Goal: Task Accomplishment & Management: Manage account settings

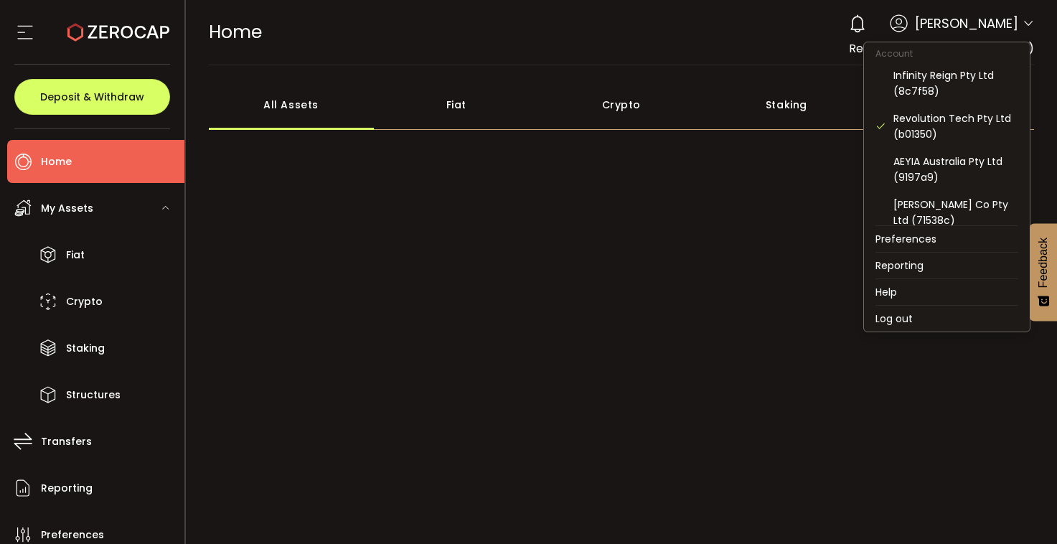
click at [1022, 24] on icon at bounding box center [1027, 23] width 11 height 11
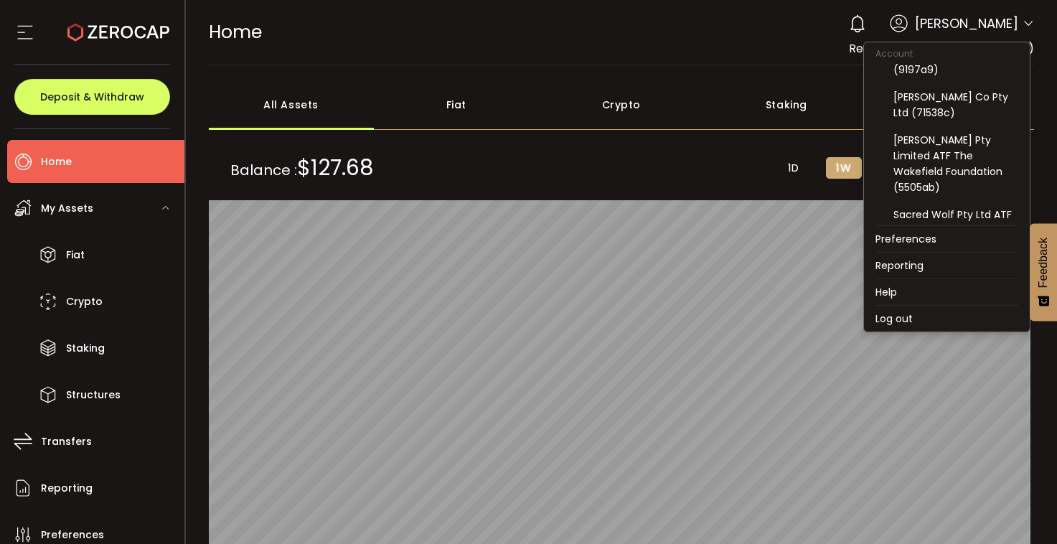
scroll to position [111, 0]
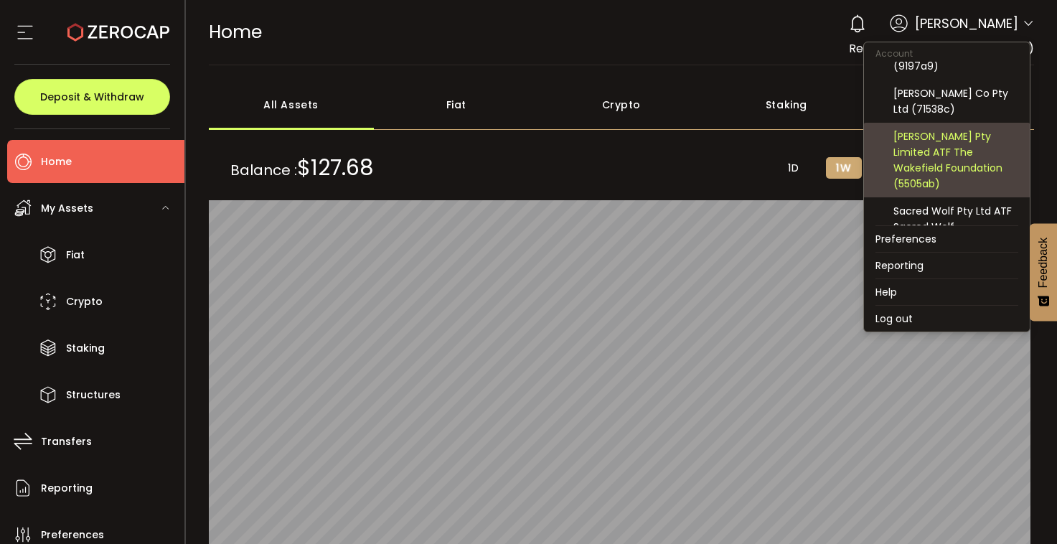
click at [950, 141] on div "[PERSON_NAME] Pty Limited ATF The Wakefield Foundation (5505ab)" at bounding box center [955, 159] width 125 height 63
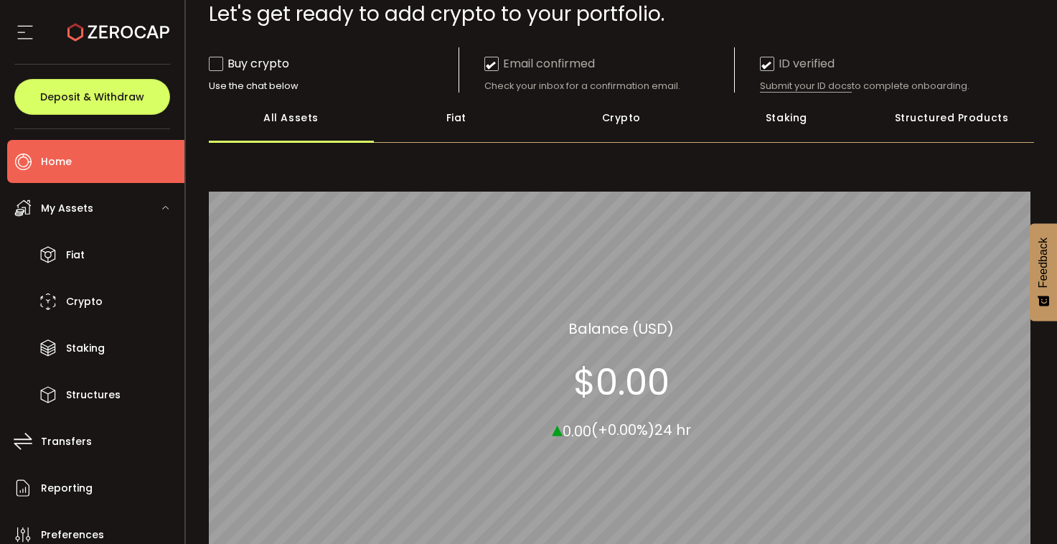
scroll to position [0, 0]
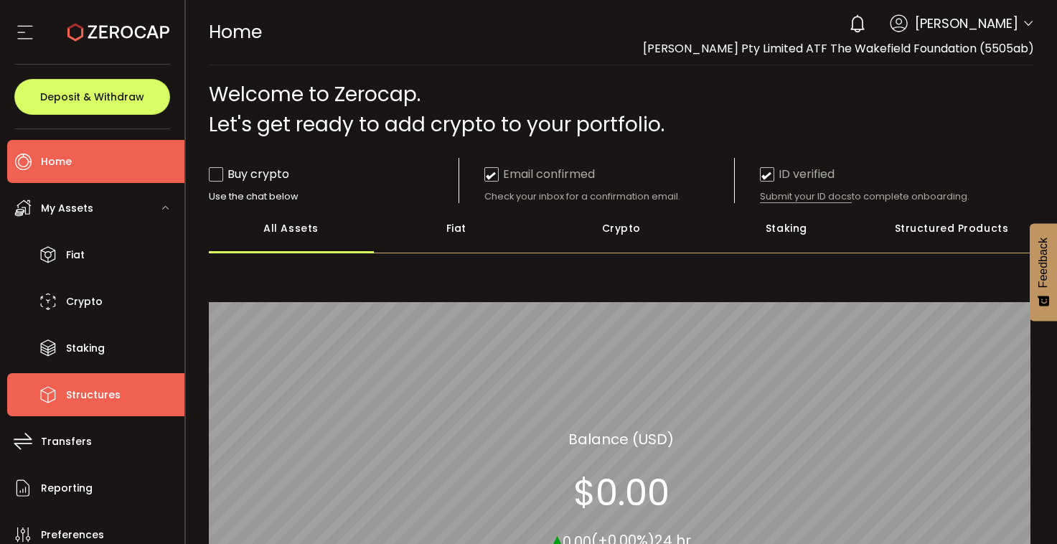
click at [133, 402] on li "Structures" at bounding box center [95, 394] width 177 height 43
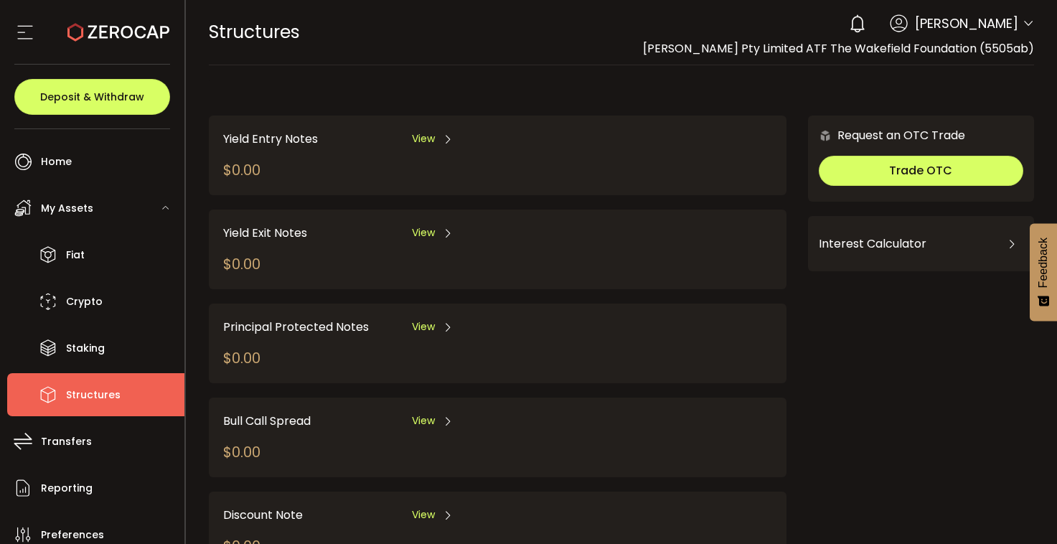
click at [425, 141] on span "View" at bounding box center [423, 138] width 23 height 15
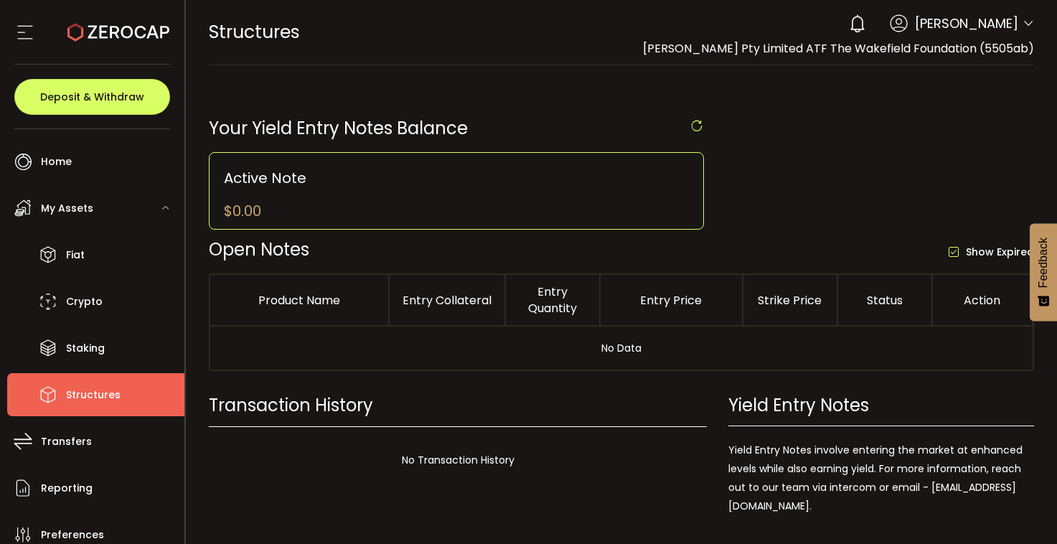
click at [26, 39] on icon at bounding box center [25, 33] width 22 height 22
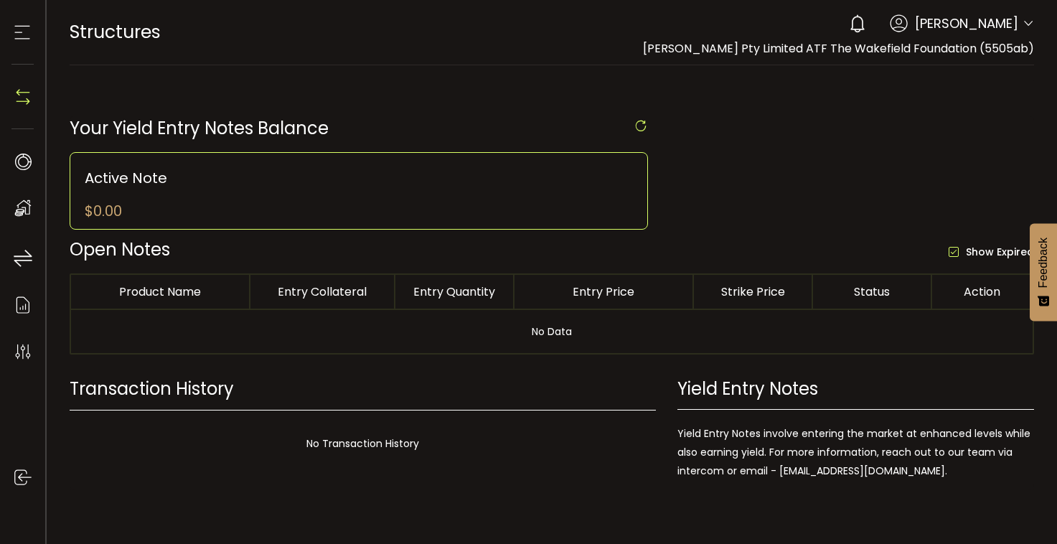
click at [21, 29] on icon at bounding box center [22, 33] width 22 height 22
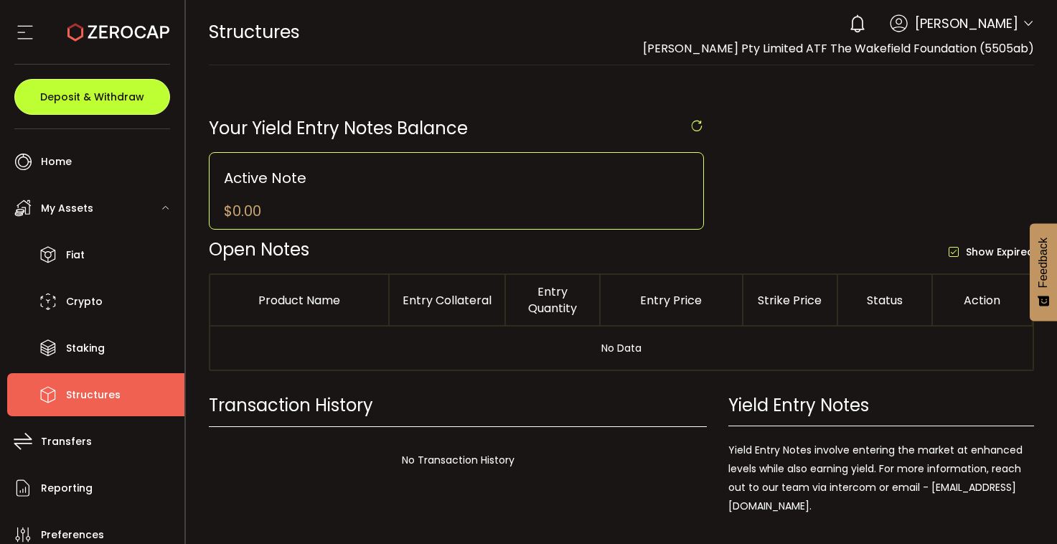
click at [53, 98] on span "Deposit & Withdraw" at bounding box center [92, 97] width 104 height 10
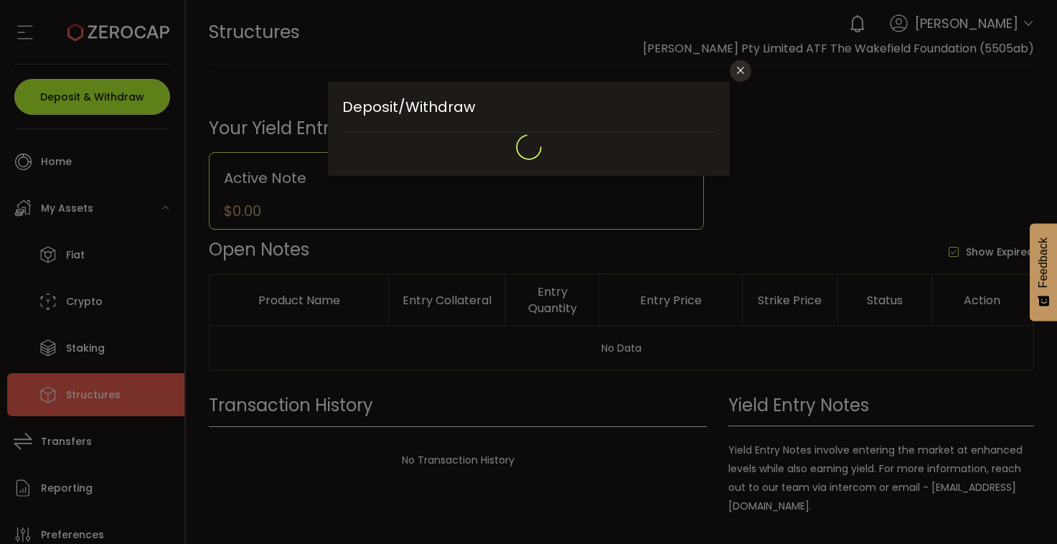
type input "**********"
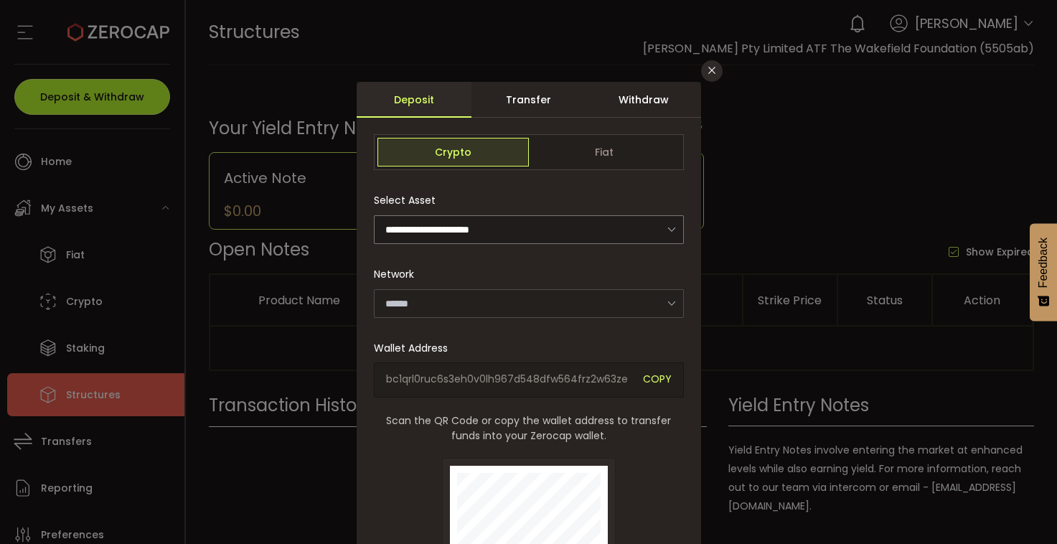
type input "*******"
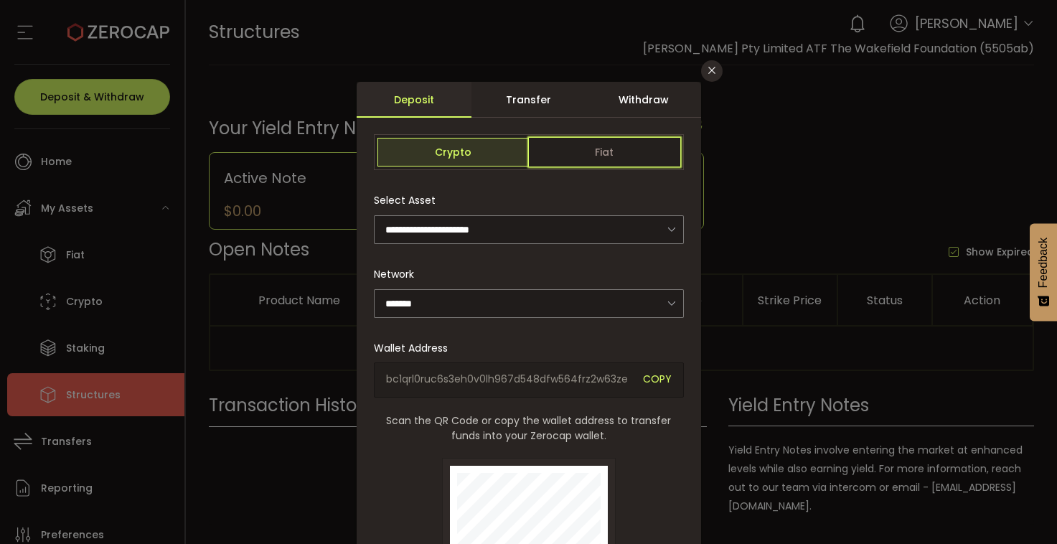
click at [590, 159] on span "Fiat" at bounding box center [604, 152] width 151 height 29
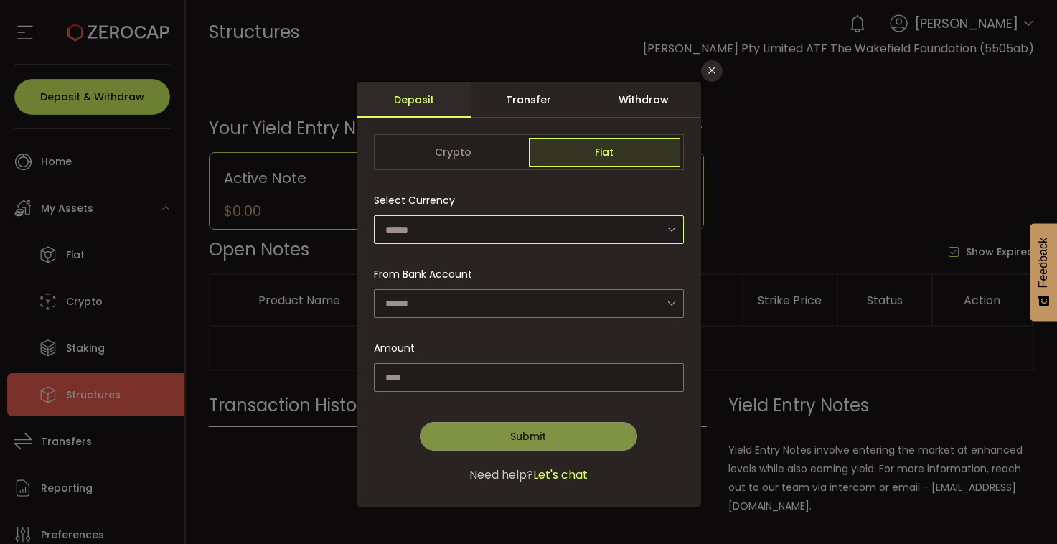
click at [658, 230] on div "dialog" at bounding box center [529, 228] width 310 height 29
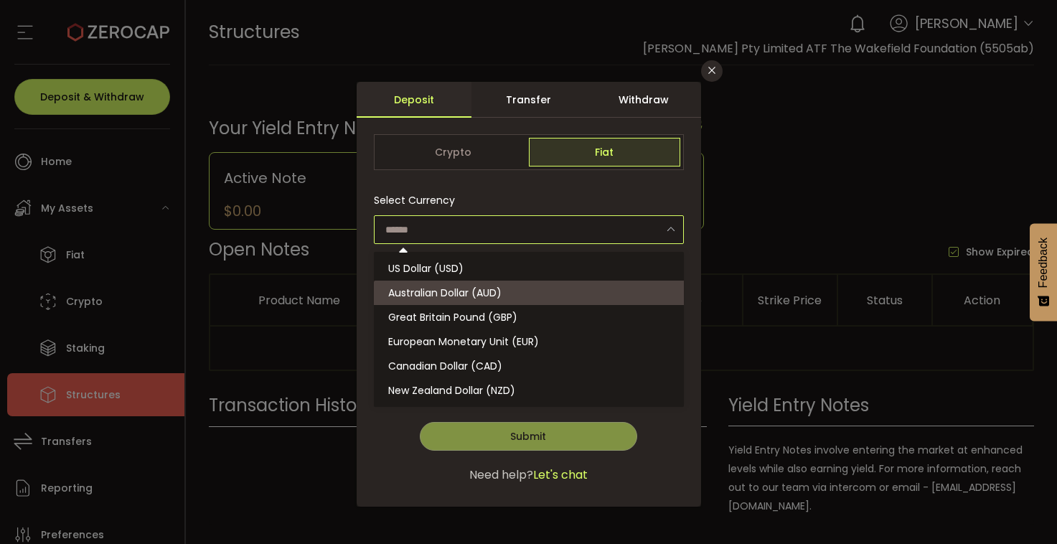
click at [510, 285] on li "Australian Dollar (AUD)" at bounding box center [531, 292] width 314 height 24
type input "**********"
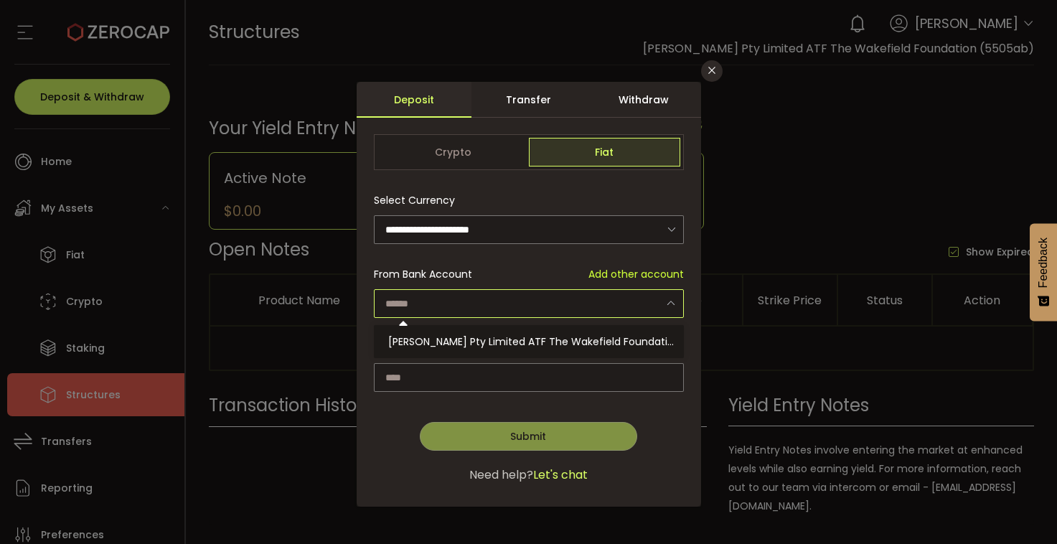
click at [516, 299] on input "dialog" at bounding box center [529, 303] width 310 height 29
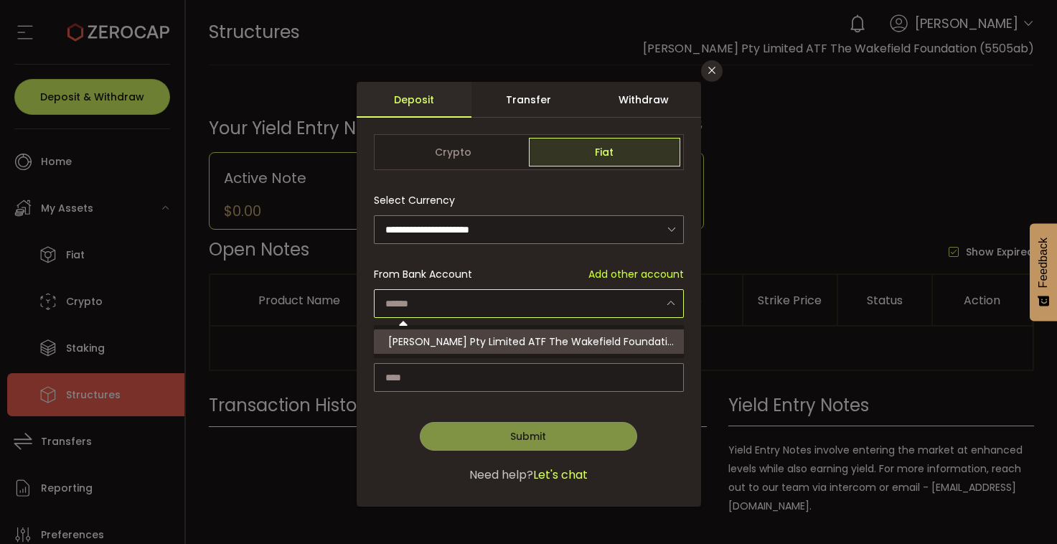
click at [508, 334] on li "[PERSON_NAME] Pty Limited ATF The Wakefield Foundation - 8377" at bounding box center [531, 341] width 314 height 24
type input "**********"
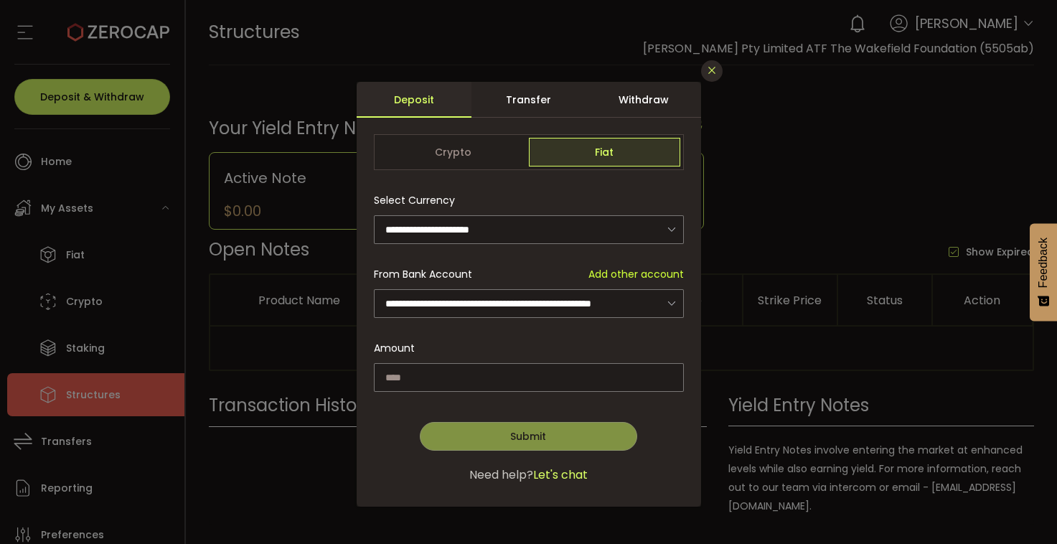
click at [713, 73] on icon "Close" at bounding box center [711, 70] width 11 height 11
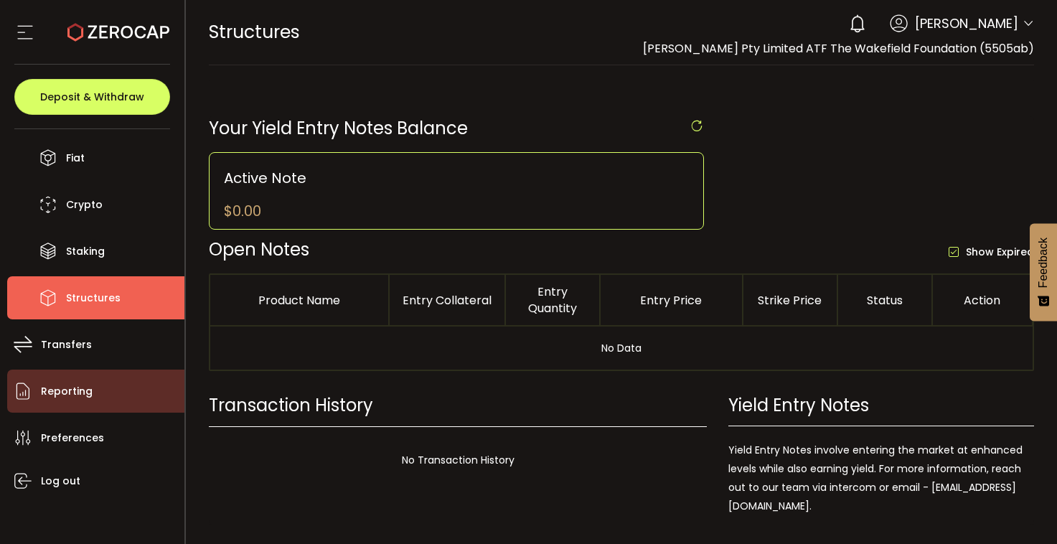
scroll to position [100, 0]
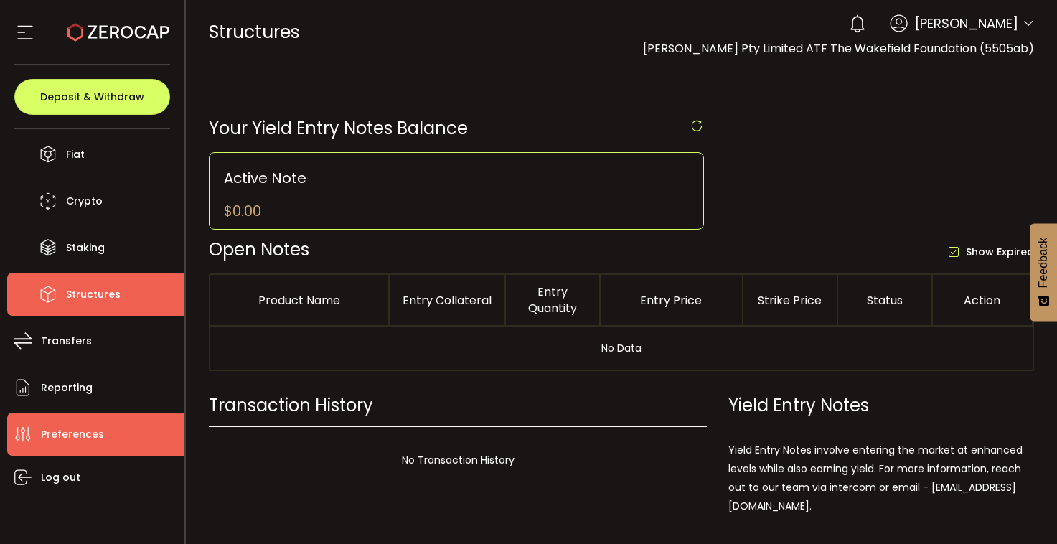
click at [79, 433] on span "Preferences" at bounding box center [72, 434] width 63 height 21
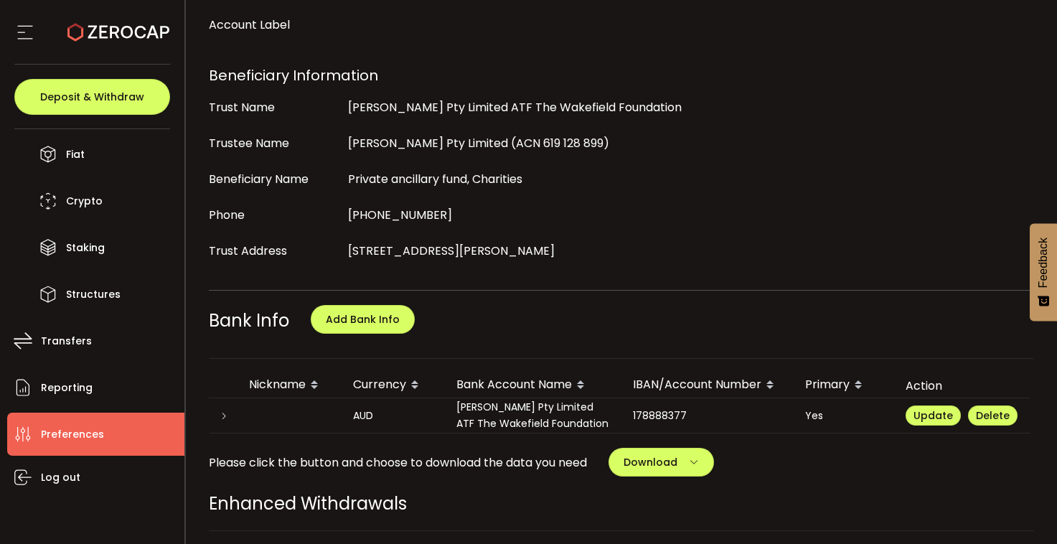
scroll to position [471, 0]
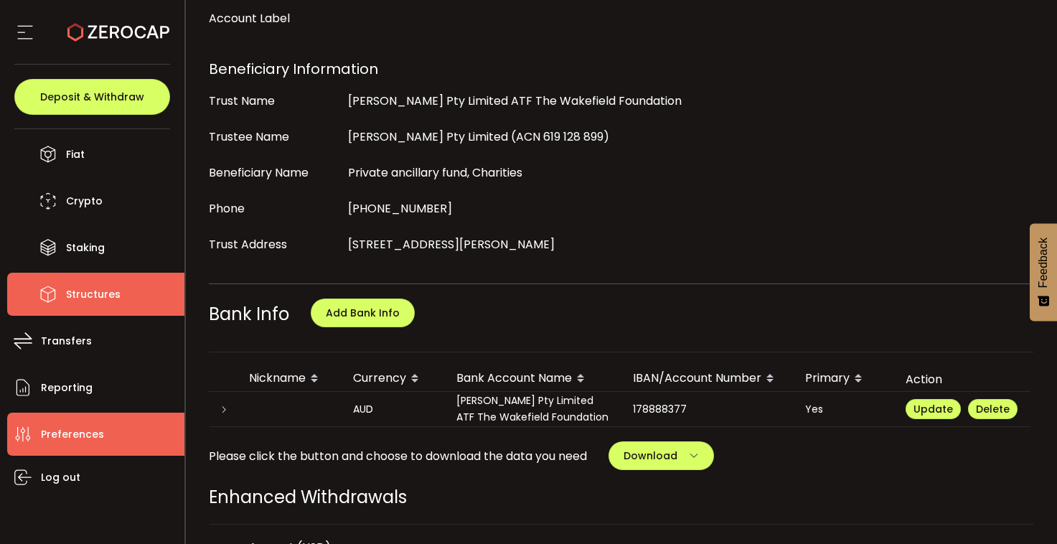
click at [119, 301] on li "Structures" at bounding box center [95, 294] width 177 height 43
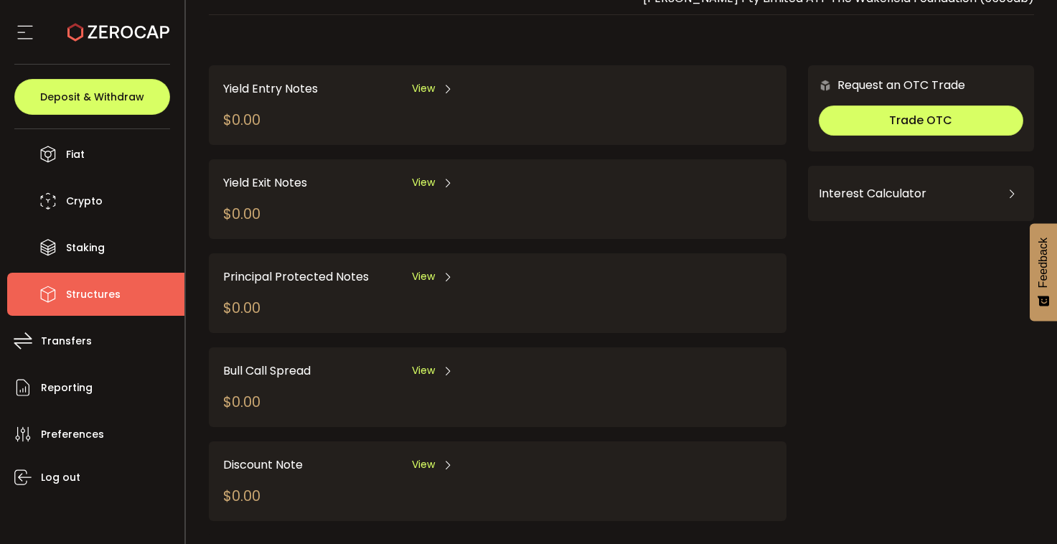
scroll to position [67, 0]
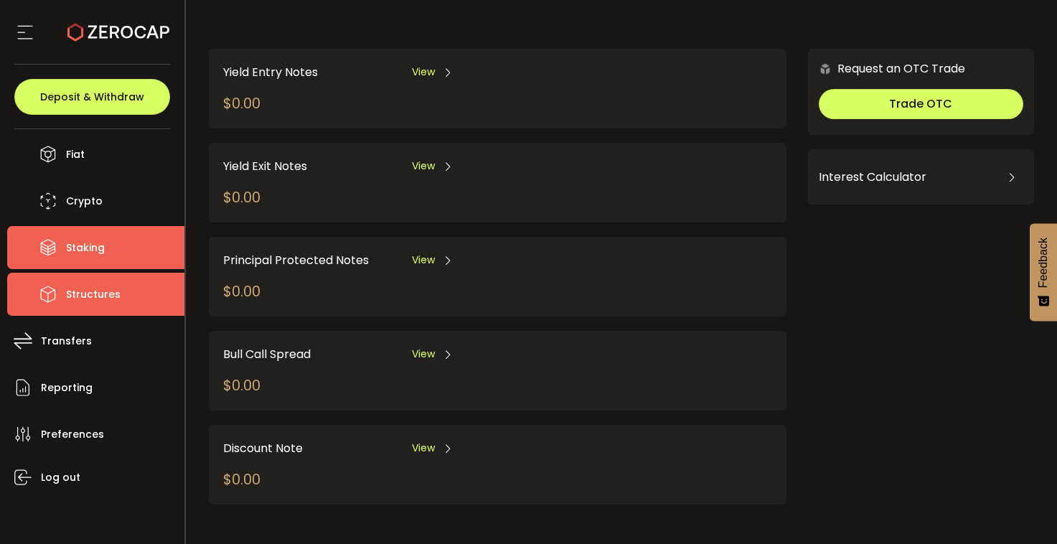
click at [106, 245] on li "Staking" at bounding box center [95, 247] width 177 height 43
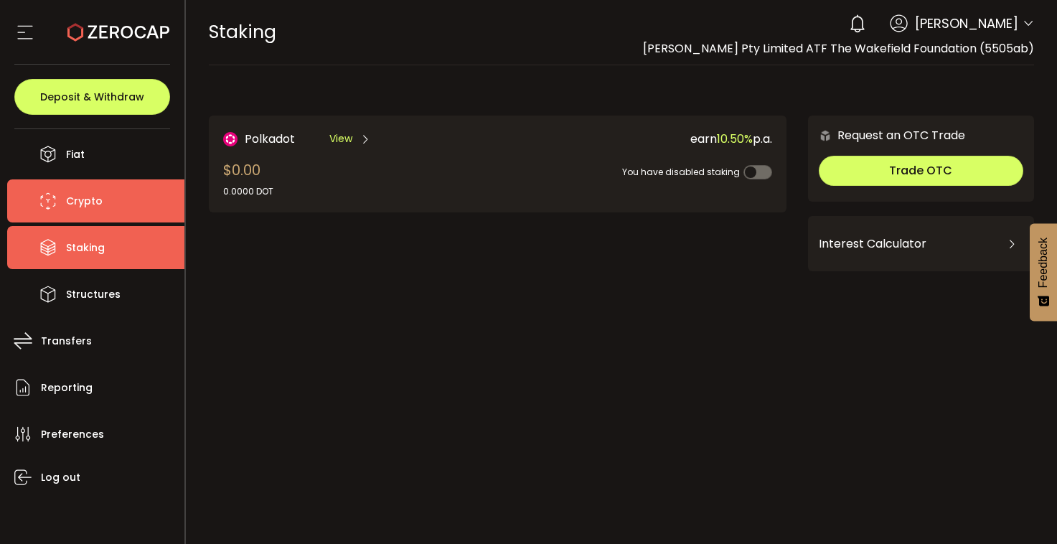
click at [94, 202] on span "Crypto" at bounding box center [84, 201] width 37 height 21
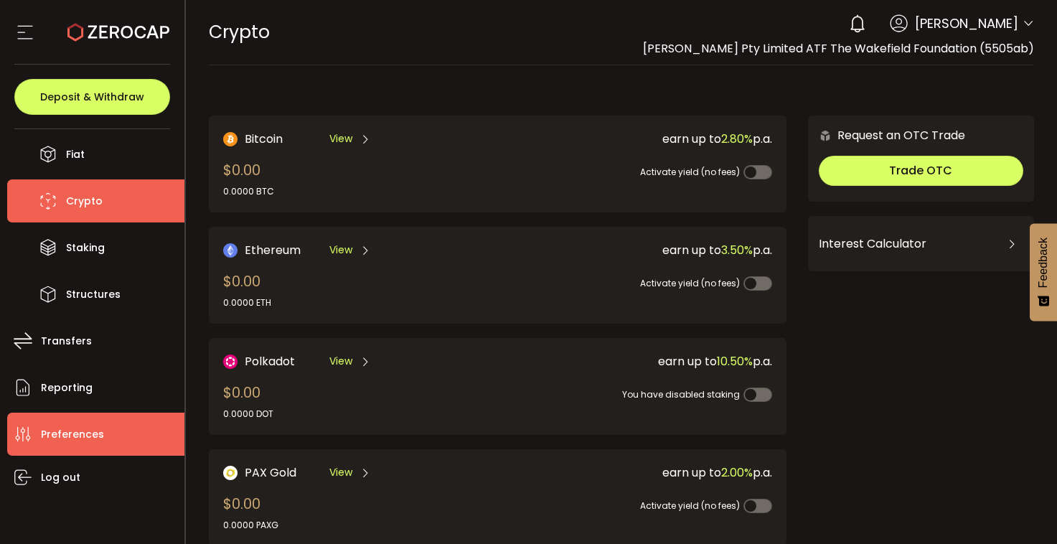
click at [62, 434] on span "Preferences" at bounding box center [72, 434] width 63 height 21
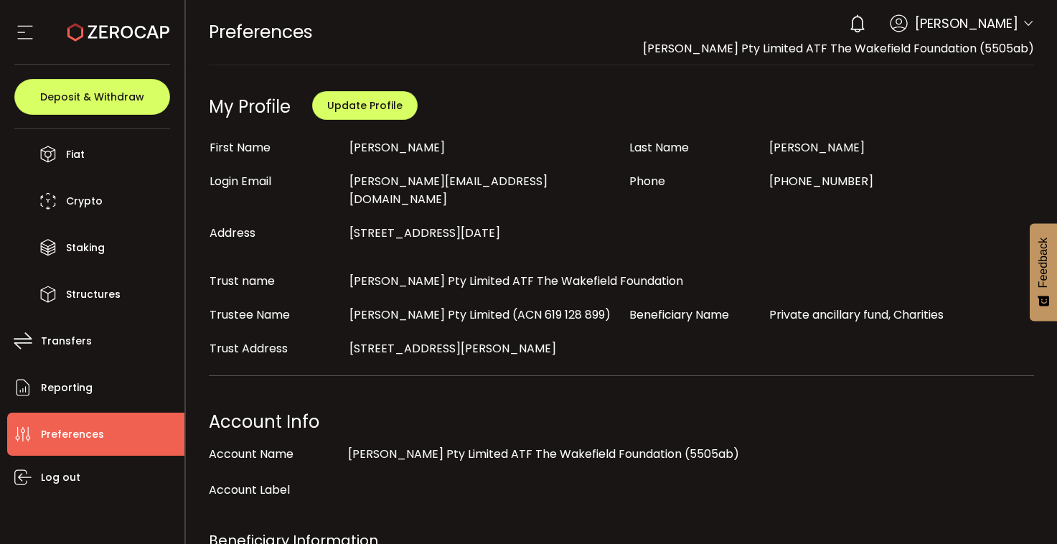
click at [26, 29] on icon at bounding box center [25, 33] width 22 height 22
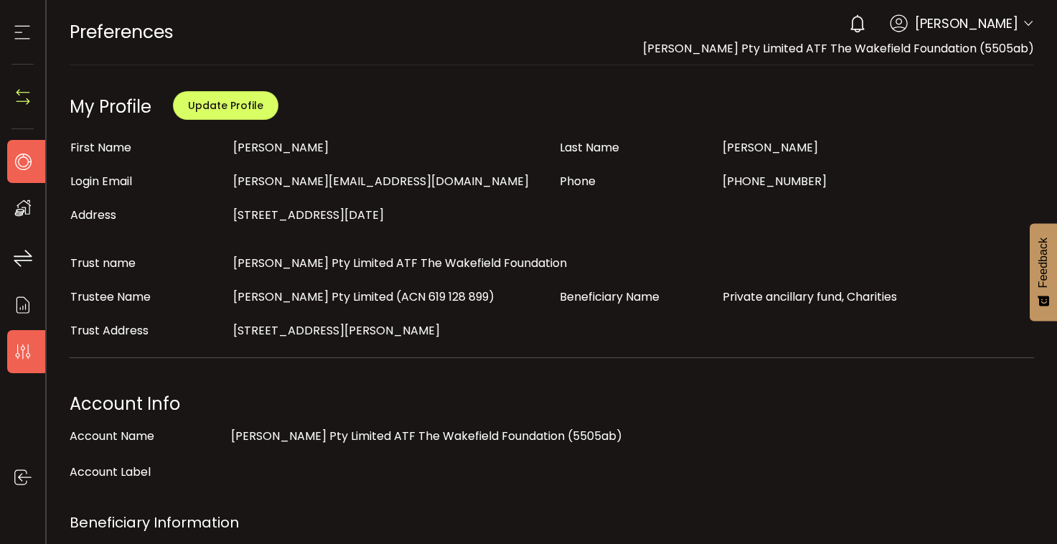
click at [28, 159] on icon at bounding box center [23, 162] width 22 height 22
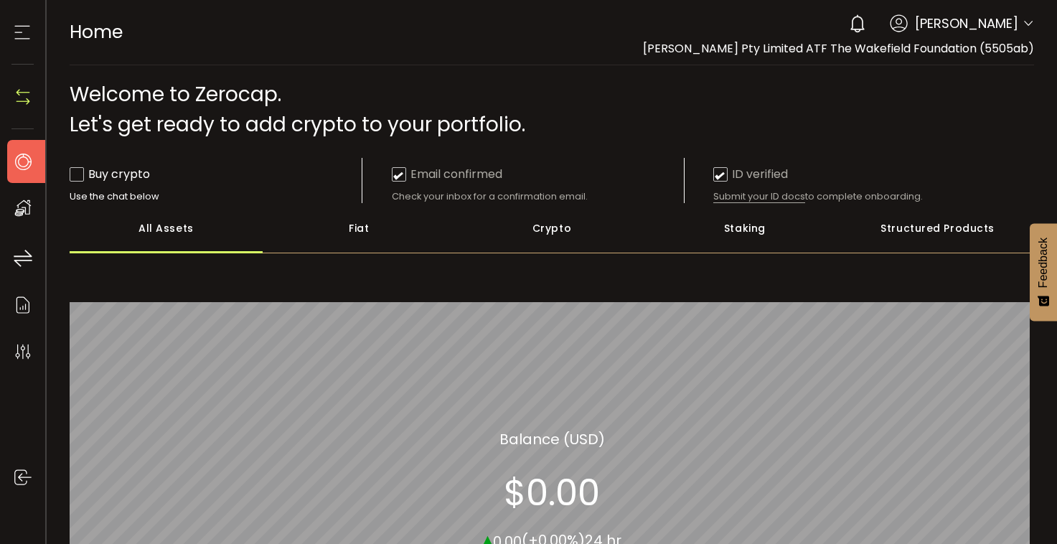
click at [30, 35] on icon at bounding box center [22, 33] width 22 height 22
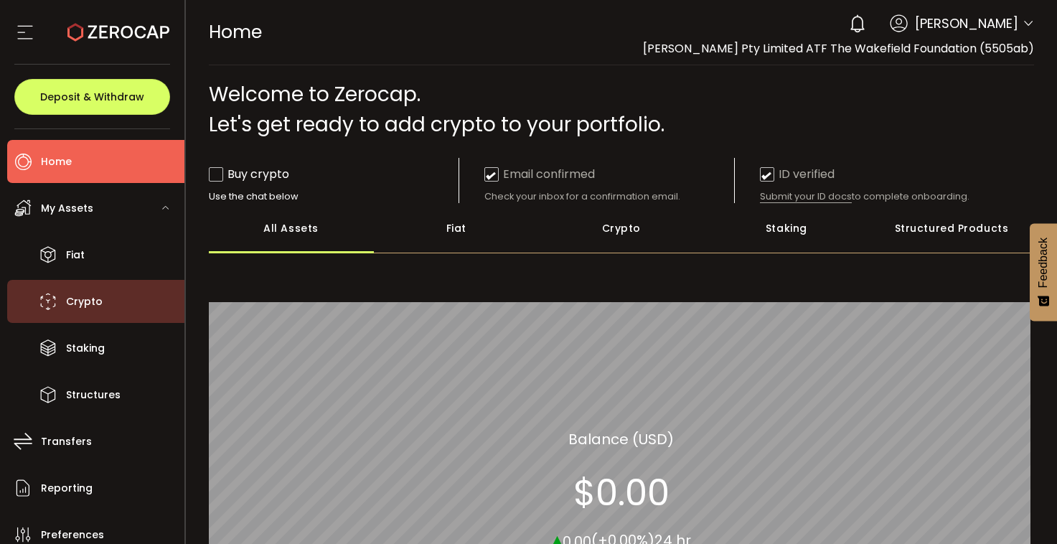
scroll to position [100, 0]
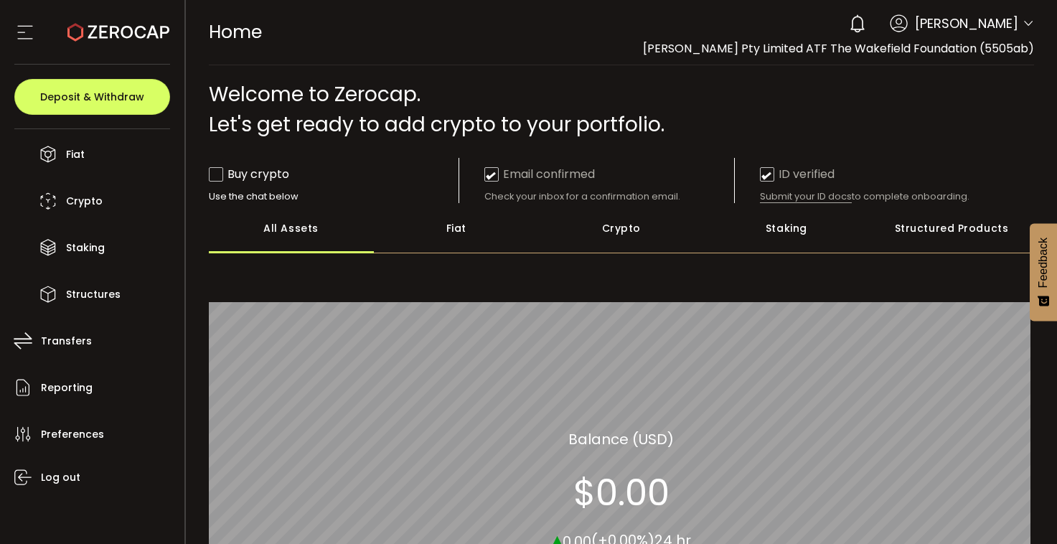
click at [950, 224] on div "Structured Products" at bounding box center [951, 228] width 165 height 50
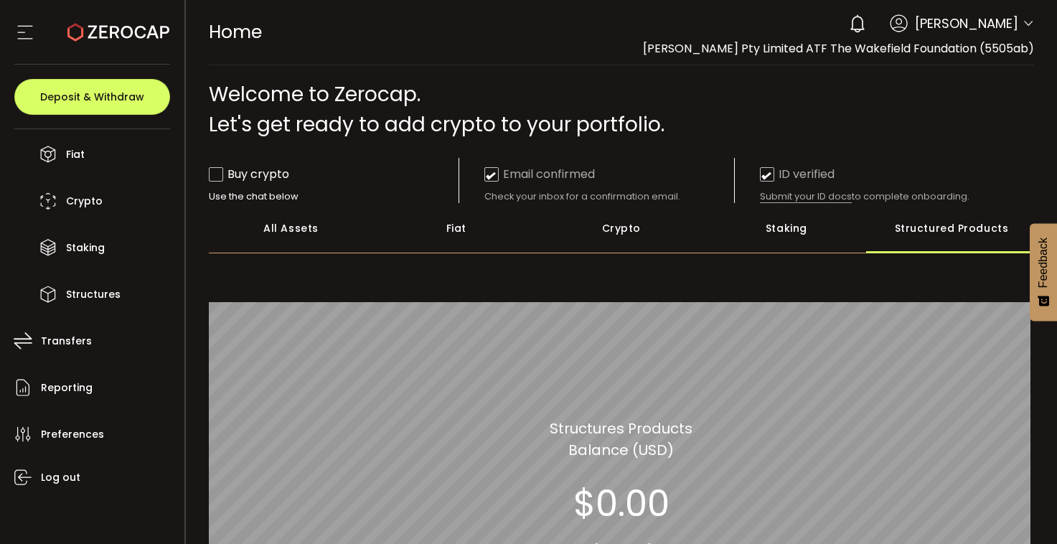
click at [461, 228] on div "Fiat" at bounding box center [456, 228] width 165 height 50
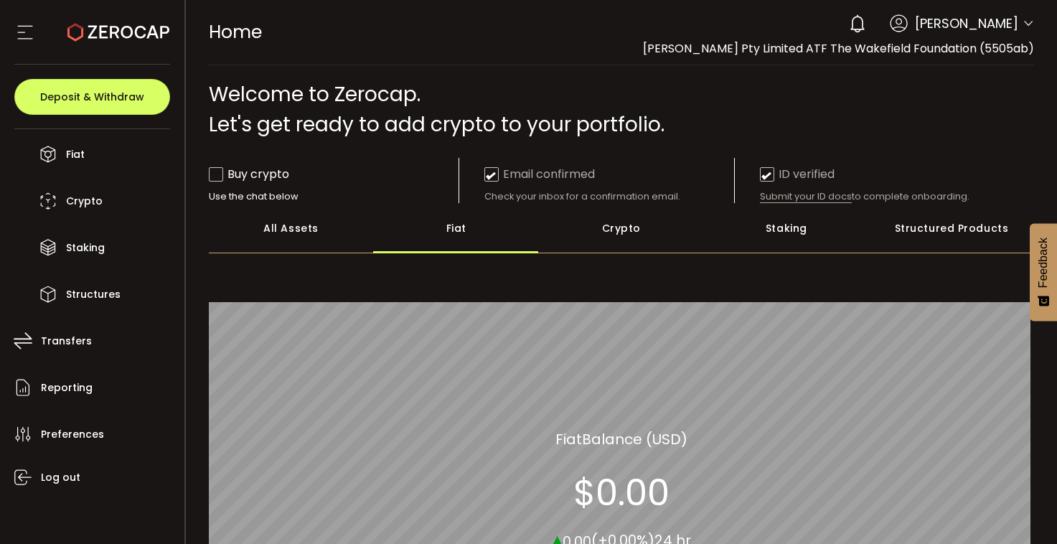
click at [28, 39] on icon at bounding box center [25, 33] width 22 height 22
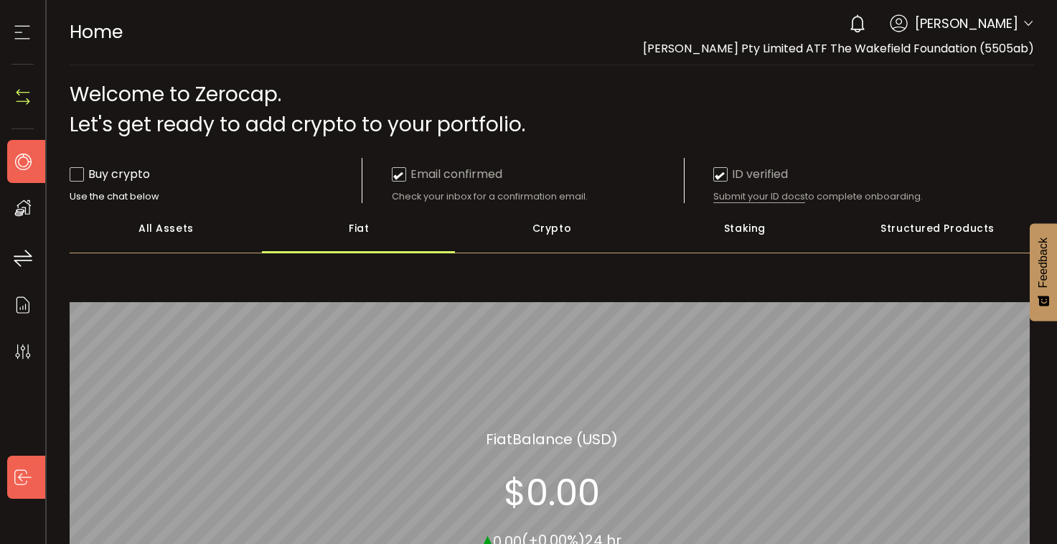
click at [18, 474] on icon at bounding box center [23, 477] width 22 height 22
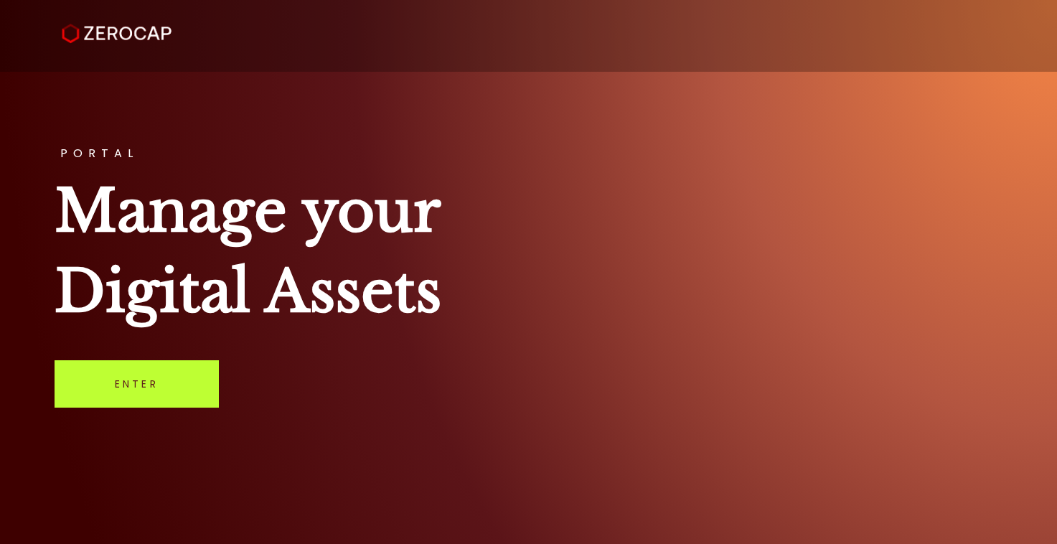
click at [143, 388] on link "Enter" at bounding box center [137, 383] width 164 height 47
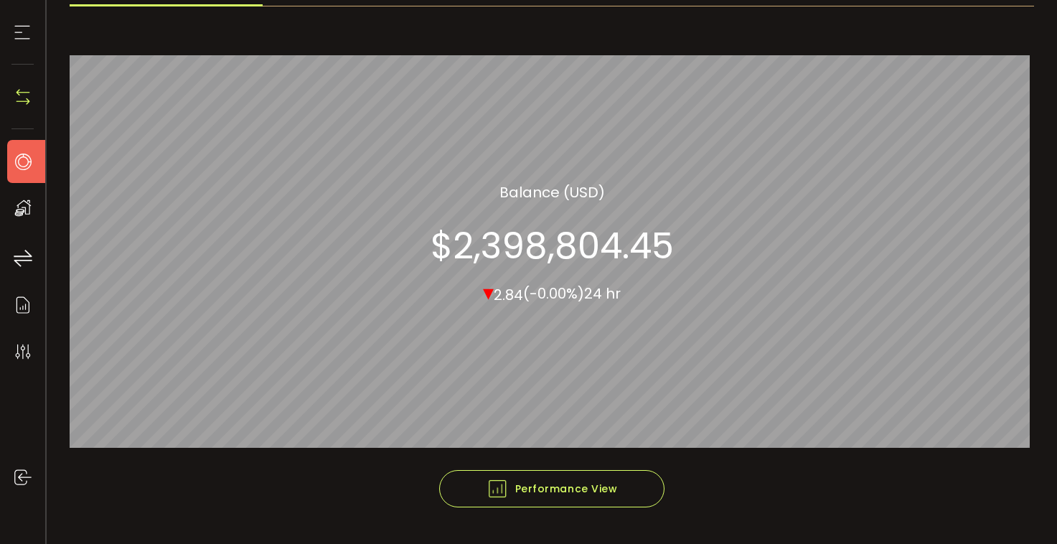
scroll to position [162, 0]
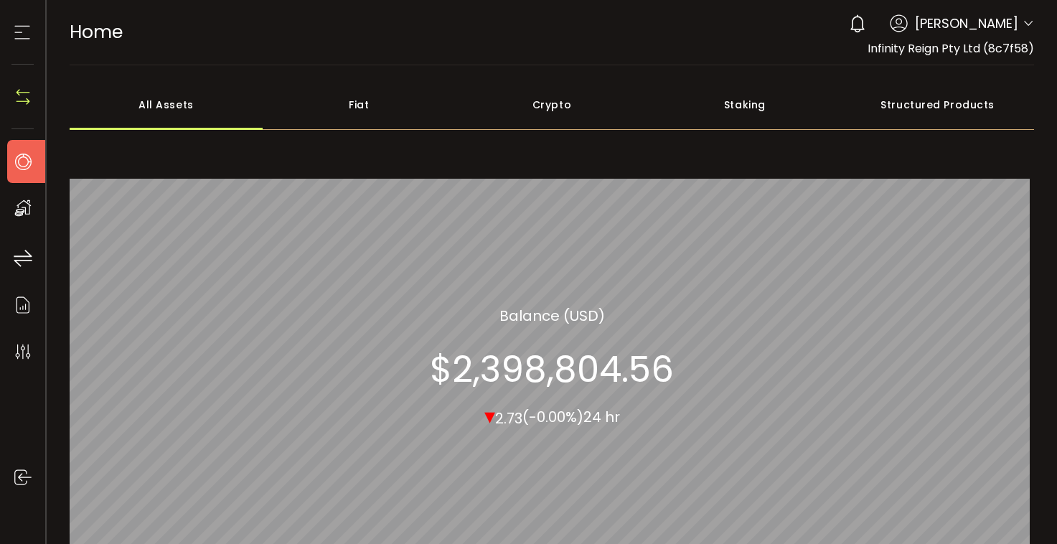
click at [970, 22] on span "[PERSON_NAME]" at bounding box center [966, 23] width 103 height 19
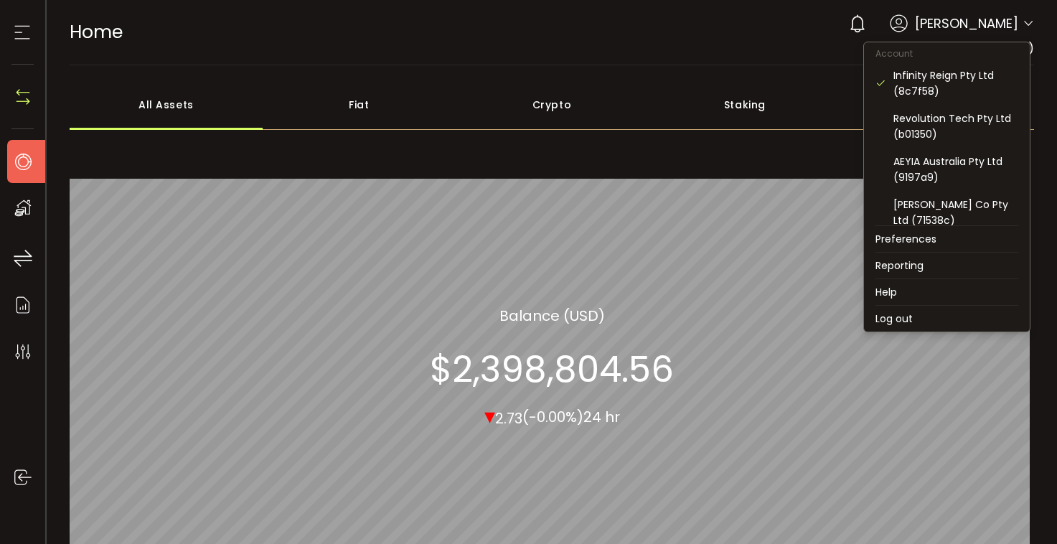
click at [1022, 23] on icon at bounding box center [1027, 23] width 11 height 11
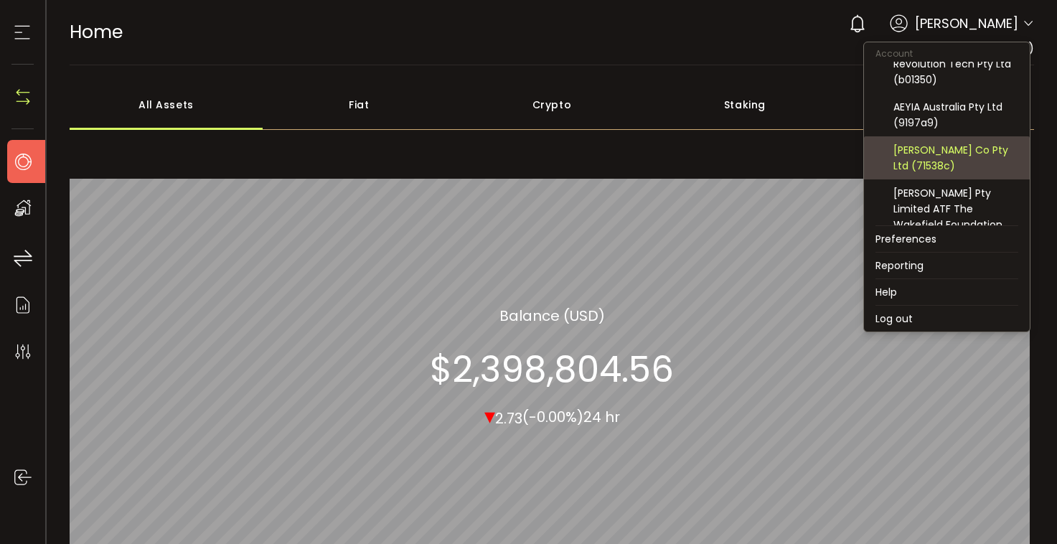
scroll to position [62, 0]
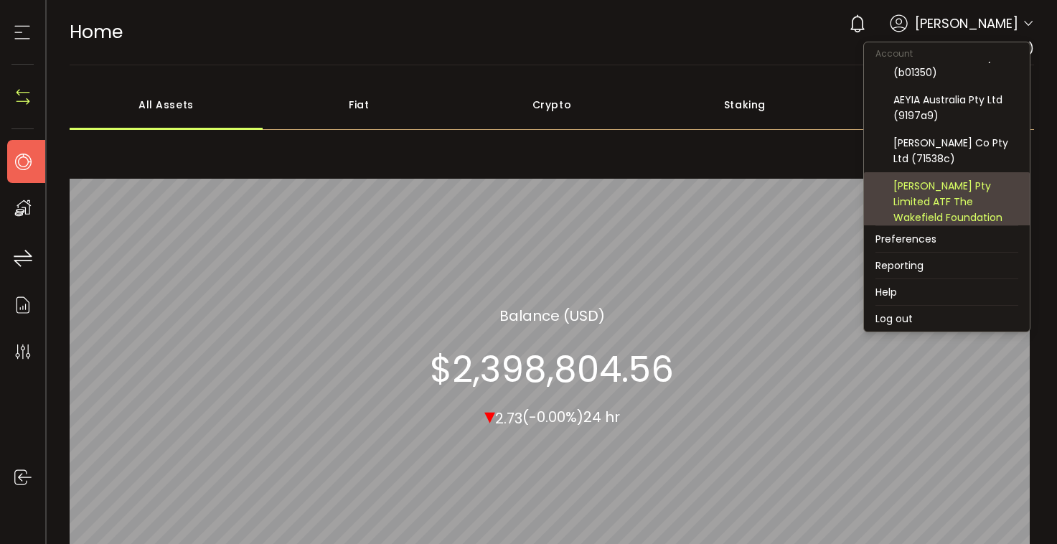
click at [919, 192] on div "[PERSON_NAME] Pty Limited ATF The Wakefield Foundation (5505ab)" at bounding box center [955, 209] width 125 height 63
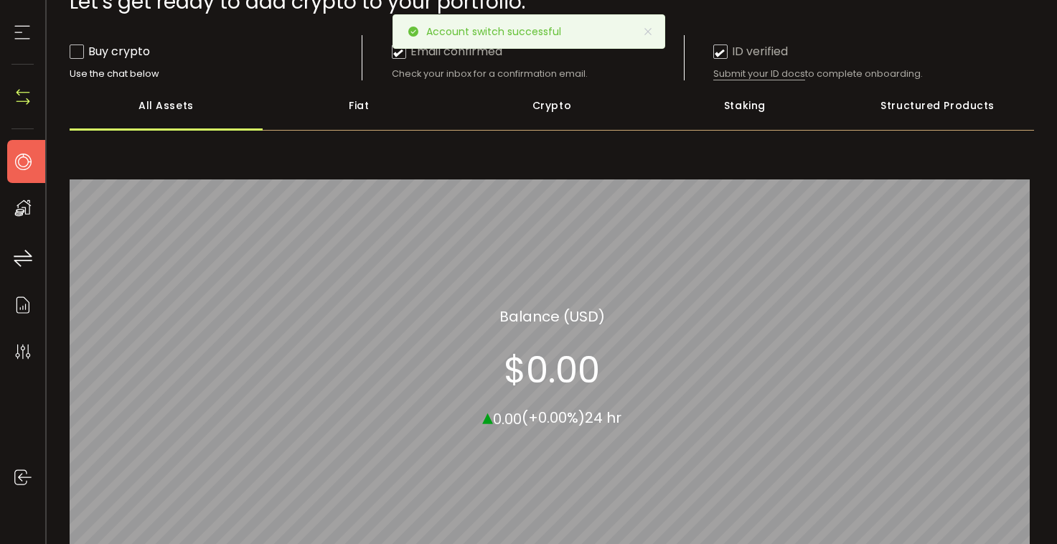
scroll to position [273, 0]
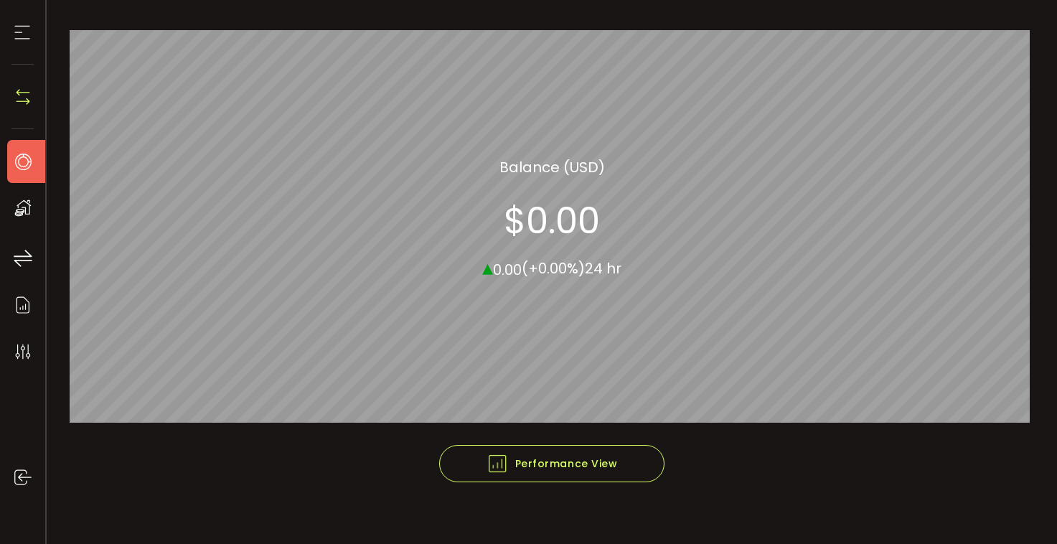
click at [22, 27] on icon at bounding box center [22, 33] width 22 height 22
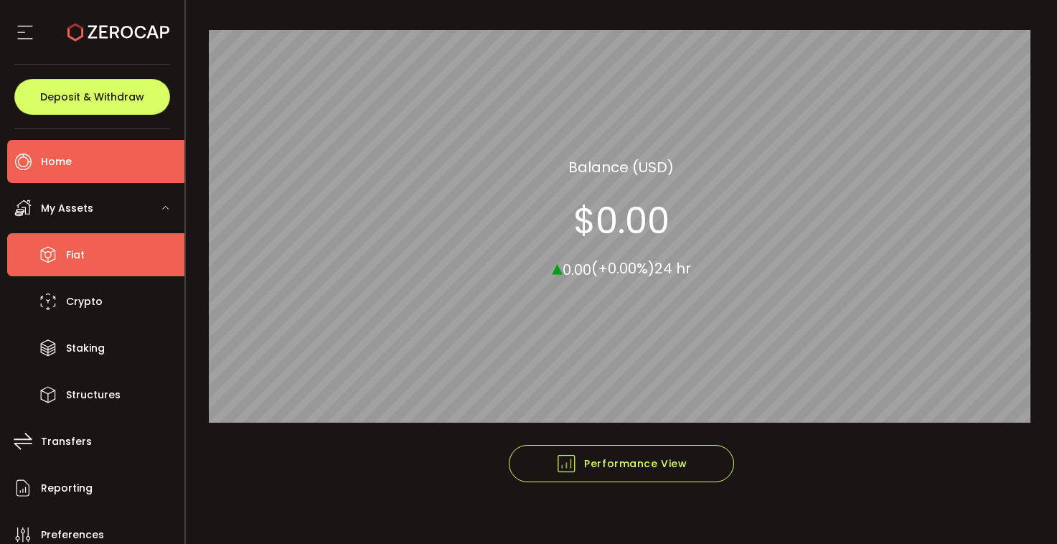
click at [79, 251] on span "Fiat" at bounding box center [75, 255] width 19 height 21
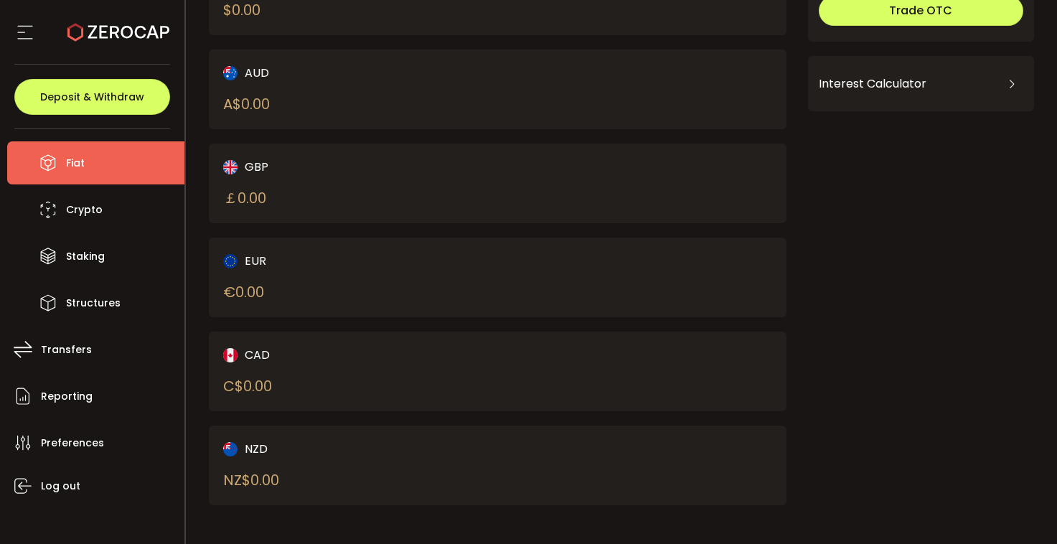
scroll to position [100, 0]
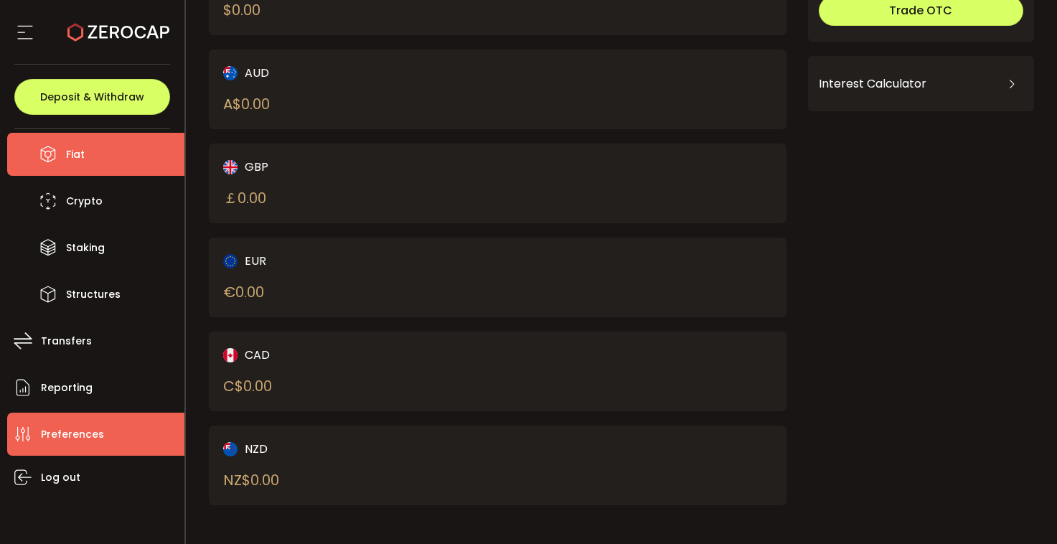
click at [60, 433] on span "Preferences" at bounding box center [72, 434] width 63 height 21
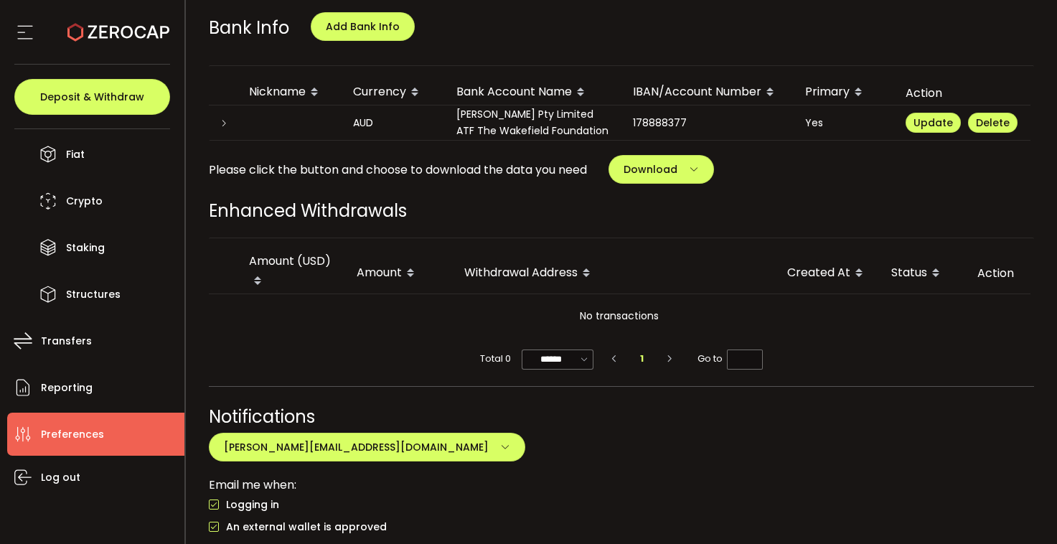
scroll to position [1054, 0]
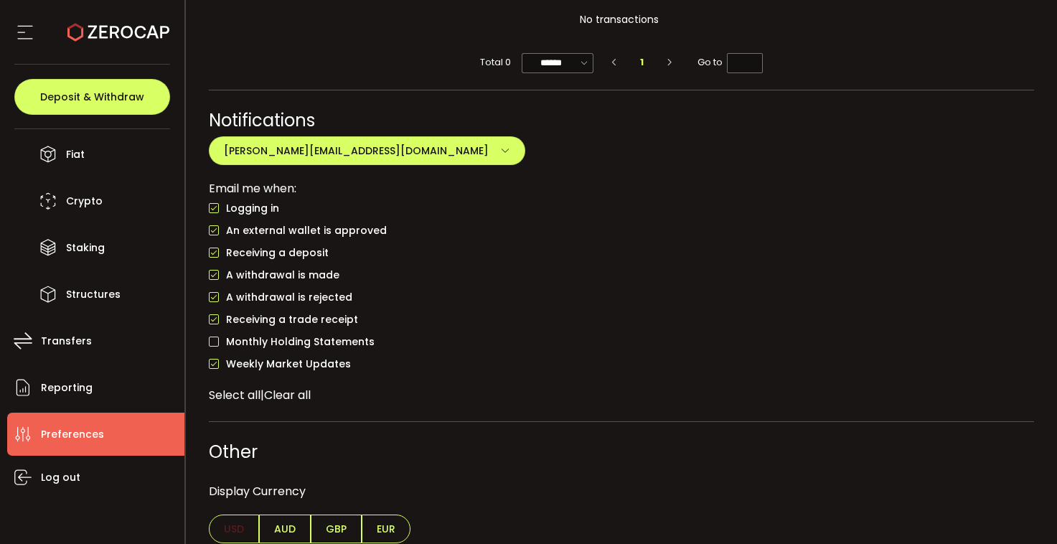
click at [281, 514] on span "AUD" at bounding box center [285, 528] width 52 height 29
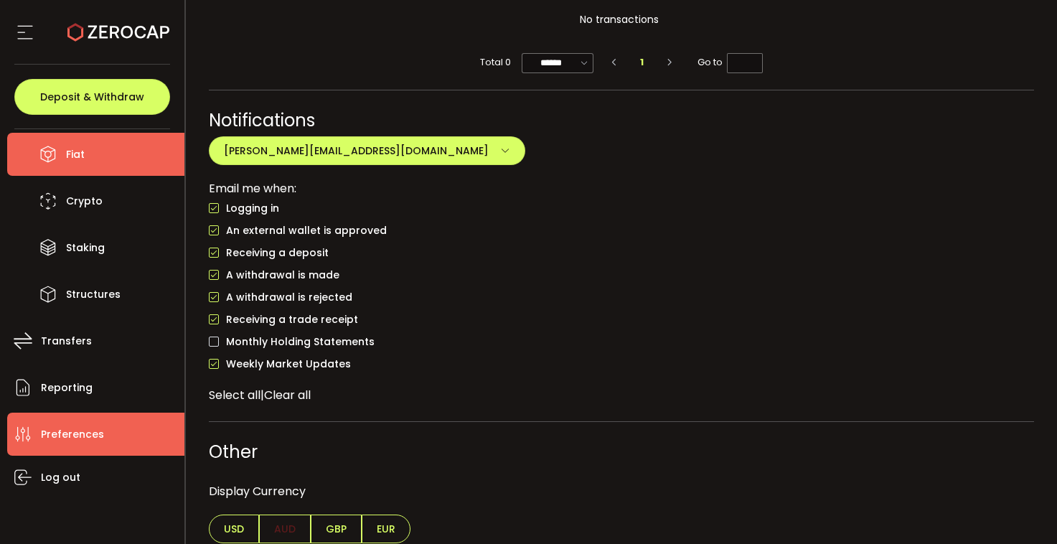
click at [81, 146] on span "Fiat" at bounding box center [75, 154] width 19 height 21
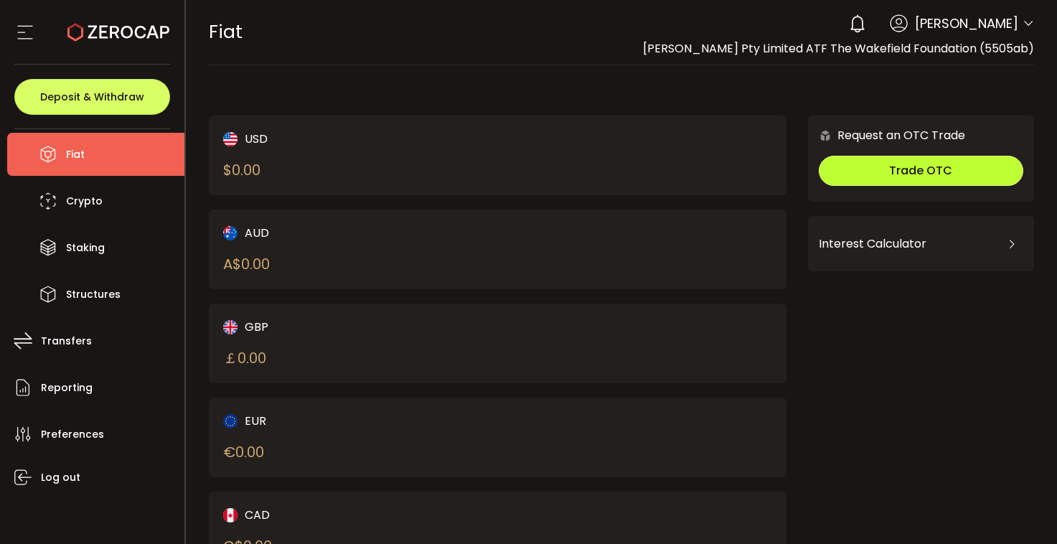
click at [852, 172] on button "Trade OTC" at bounding box center [921, 171] width 204 height 30
click at [599, 140] on div "USD $ 0.00" at bounding box center [497, 155] width 577 height 80
click at [722, 141] on div "USD $ 0.00" at bounding box center [497, 155] width 577 height 80
click at [706, 101] on div "USD $ 0.00 AUD A$ 0.00 GBP ￡ 0.00 EUR € 0.00 CAD C$ 0.00 NZD Request an OTC Tra…" at bounding box center [622, 380] width 826 height 600
click at [712, 137] on div "USD $ 0.00" at bounding box center [497, 155] width 577 height 80
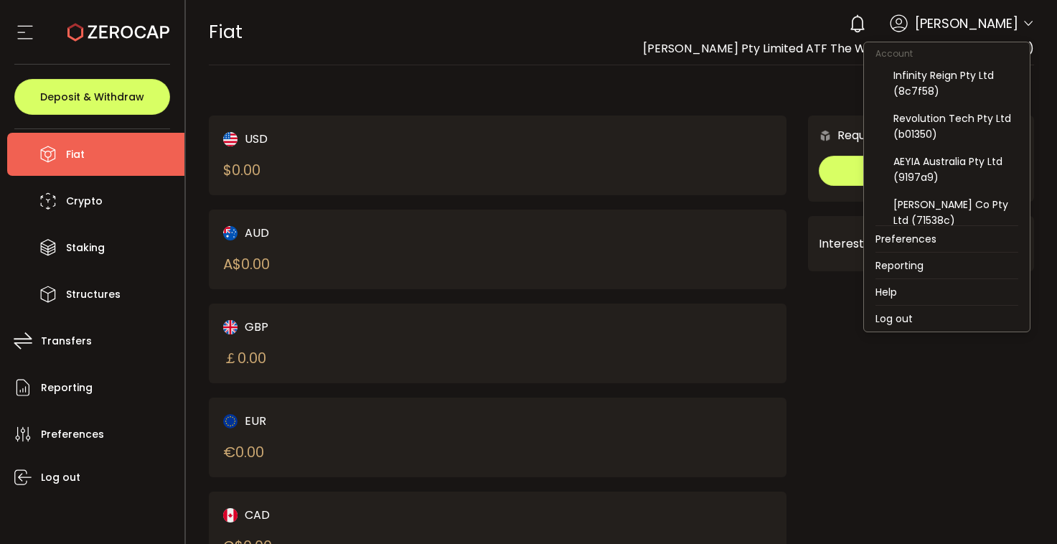
click at [1022, 22] on icon at bounding box center [1027, 23] width 11 height 11
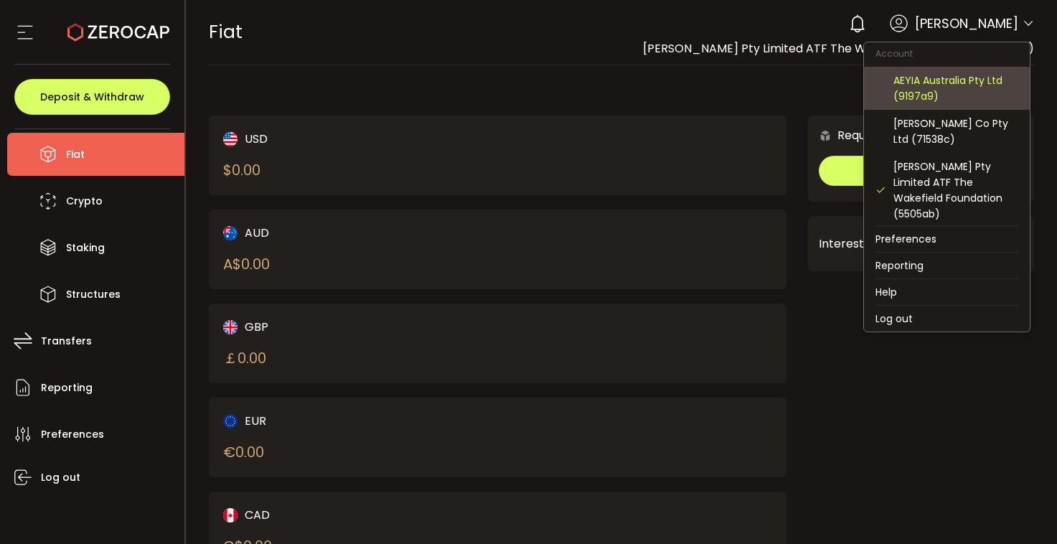
scroll to position [106, 0]
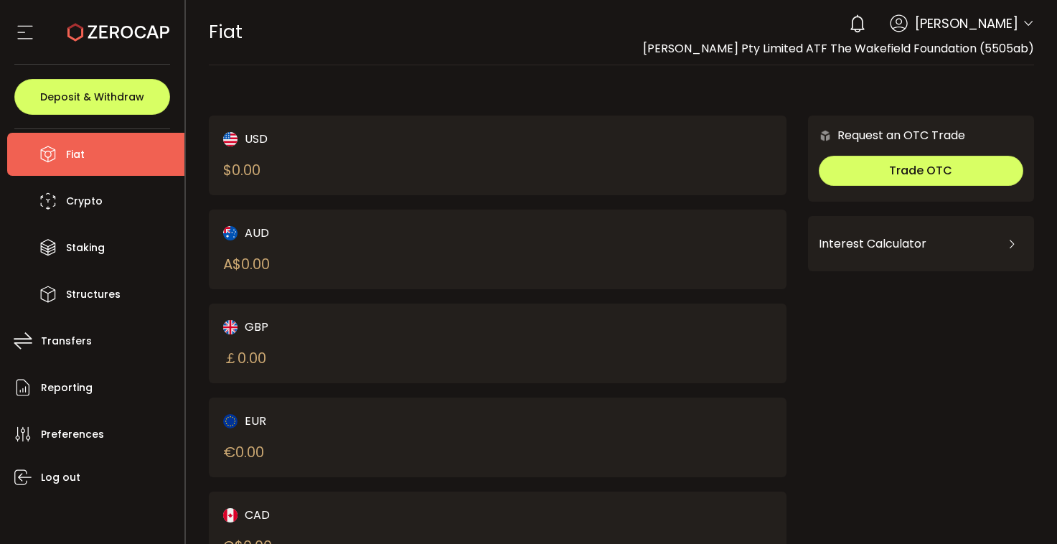
click at [931, 144] on div "Request an OTC Trade Trade OTC Buy Sell Crypto *** BTC ETH USDT USDC PAXG DOT F…" at bounding box center [921, 158] width 226 height 86
click at [107, 98] on span "Deposit & Withdraw" at bounding box center [92, 97] width 104 height 10
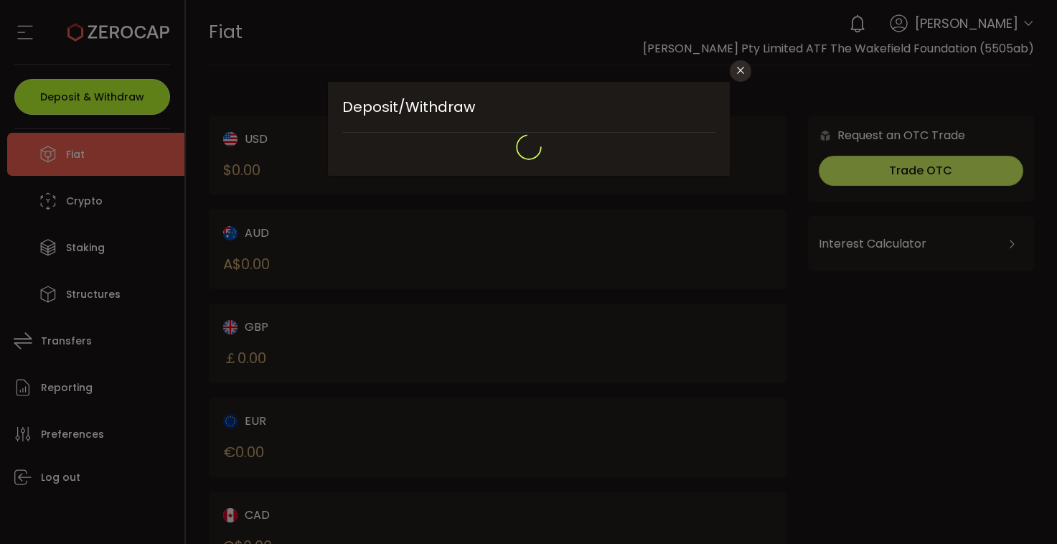
type input "**********"
type input "*******"
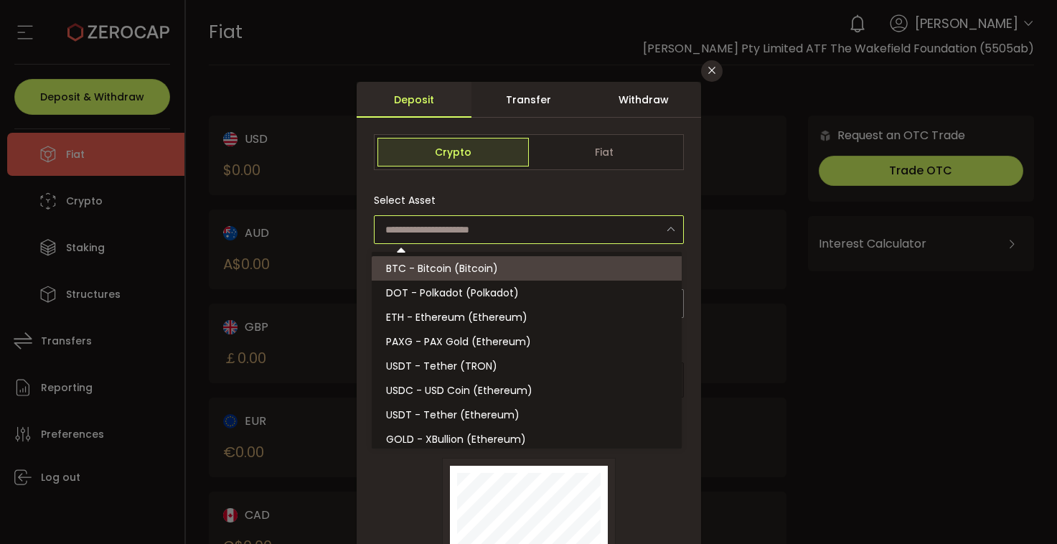
click at [531, 233] on input "dialog" at bounding box center [529, 229] width 310 height 29
click at [585, 149] on span "Fiat" at bounding box center [604, 152] width 151 height 29
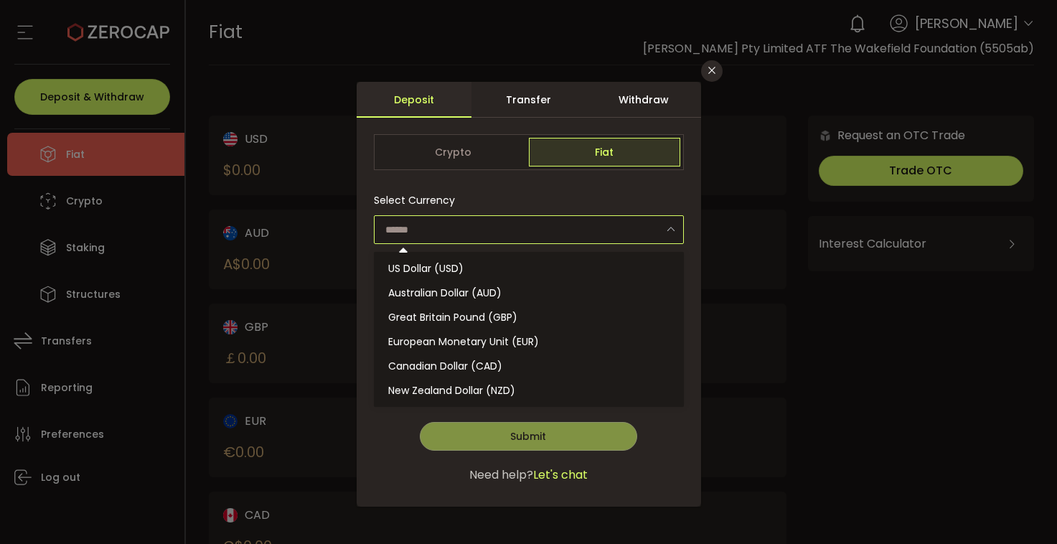
click at [544, 230] on input "dialog" at bounding box center [529, 229] width 310 height 29
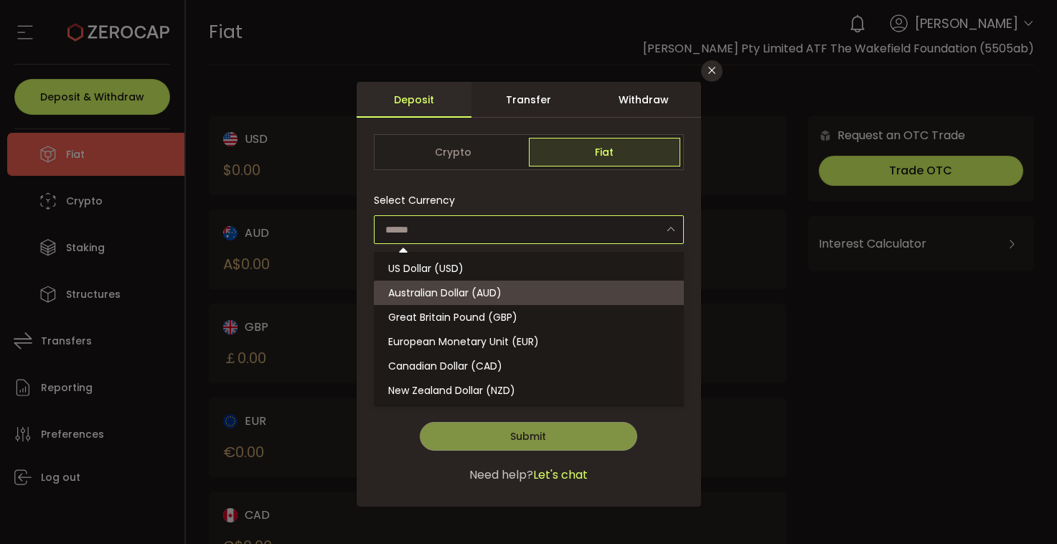
click at [463, 301] on li "Australian Dollar (AUD)" at bounding box center [531, 292] width 314 height 24
type input "**********"
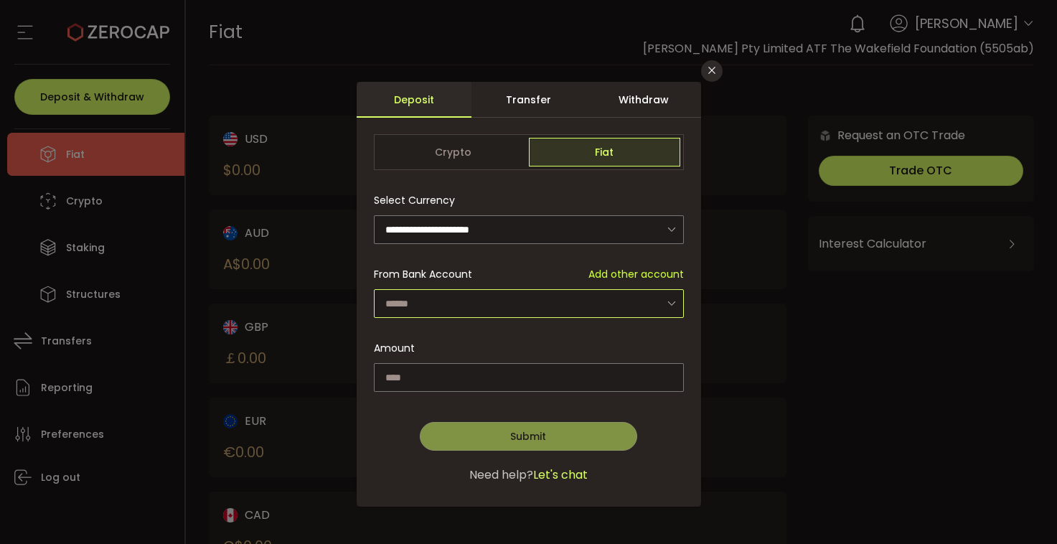
click at [463, 301] on input "dialog" at bounding box center [529, 303] width 310 height 29
click at [466, 334] on span "[PERSON_NAME] Pty Limited ATF The Wakefield Foundation - 8377" at bounding box center [552, 341] width 329 height 14
type input "**********"
click at [433, 374] on input "dialog" at bounding box center [529, 377] width 310 height 29
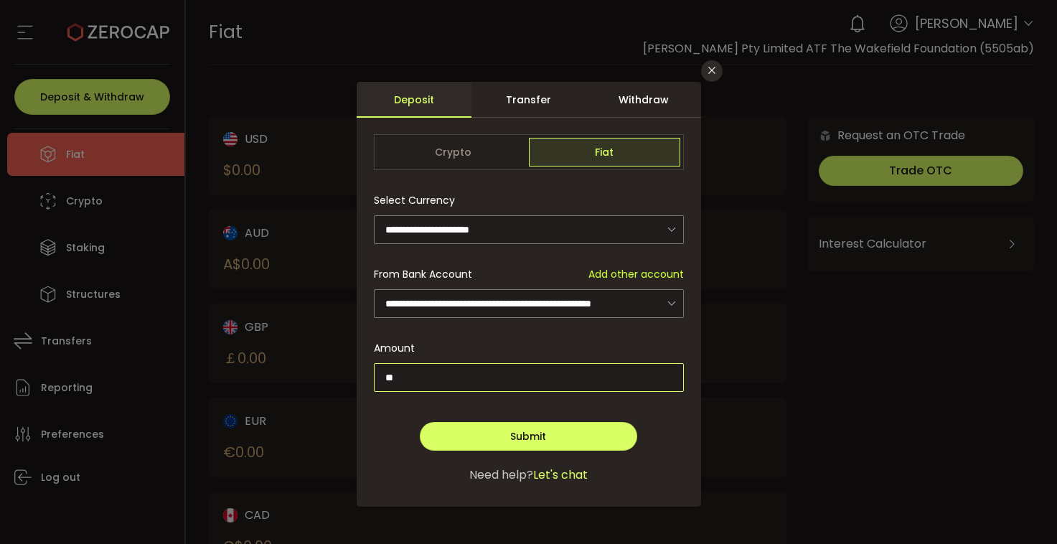
type input "**"
click at [648, 98] on div "Withdraw" at bounding box center [643, 100] width 115 height 36
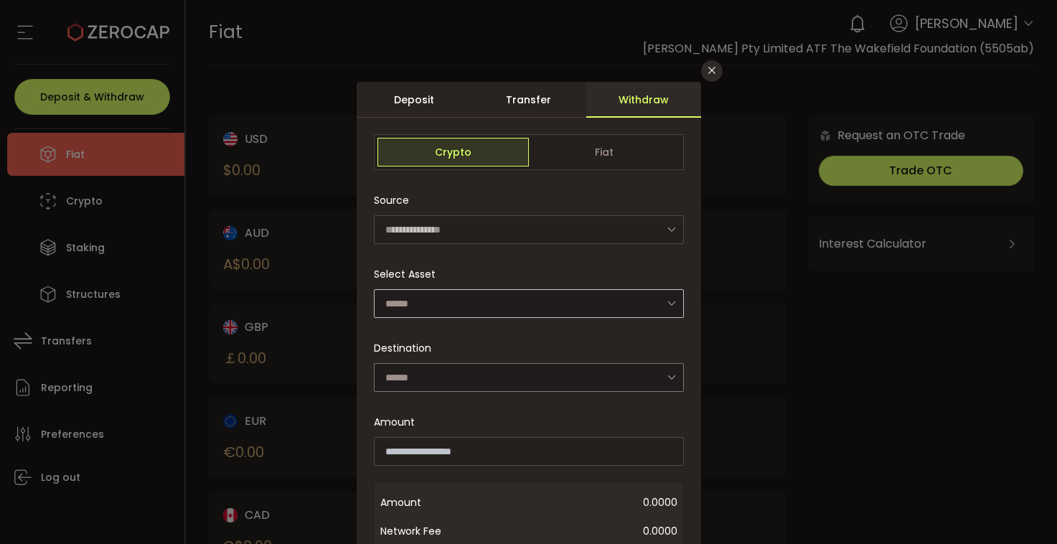
click at [665, 301] on icon "dialog" at bounding box center [671, 302] width 18 height 29
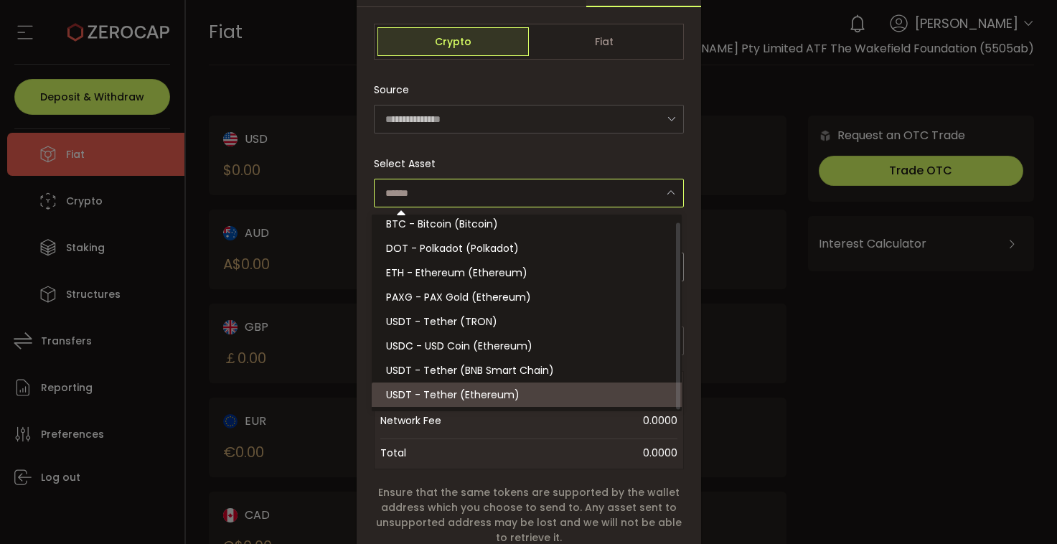
scroll to position [0, 0]
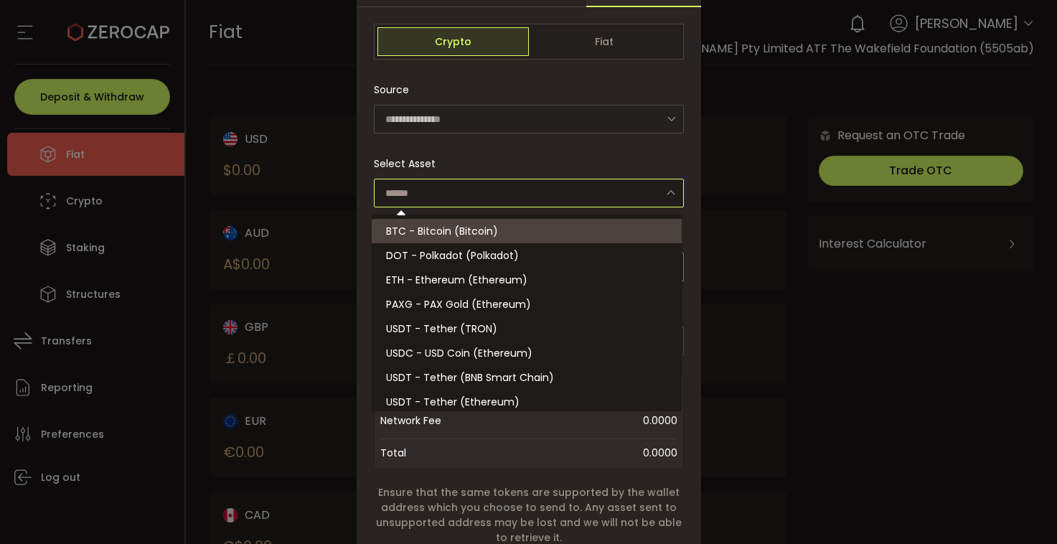
click at [666, 116] on icon "dialog" at bounding box center [671, 118] width 18 height 29
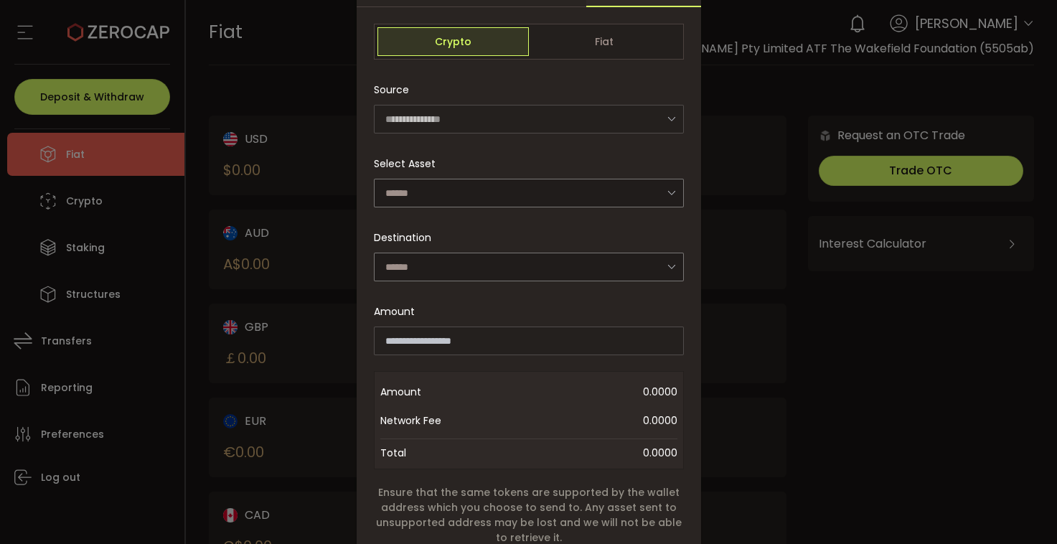
click at [666, 120] on icon "dialog" at bounding box center [671, 118] width 18 height 29
click at [617, 46] on span "Fiat" at bounding box center [604, 41] width 151 height 29
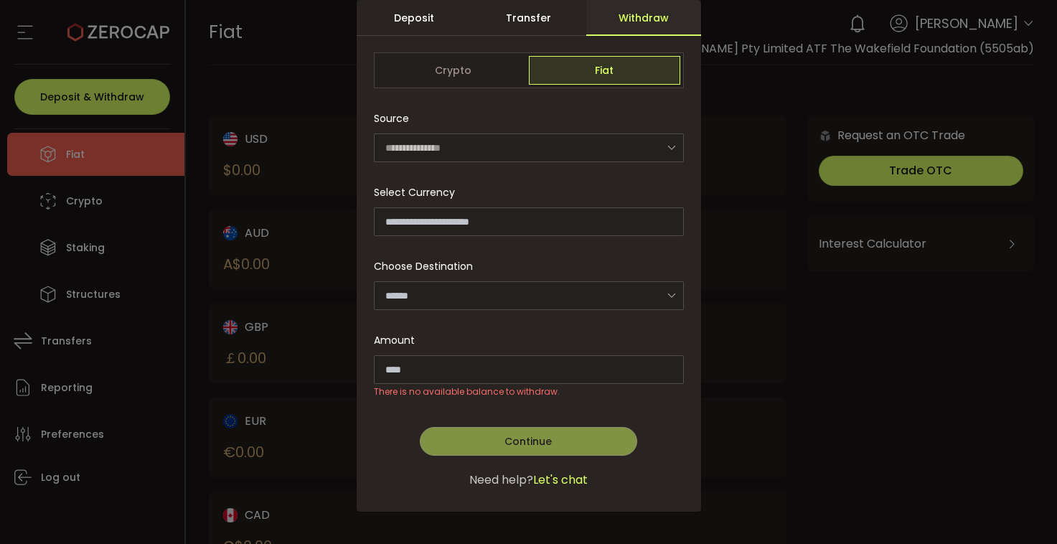
click at [668, 146] on icon "dialog" at bounding box center [671, 147] width 18 height 29
click at [311, 48] on div "**********" at bounding box center [528, 272] width 1057 height 544
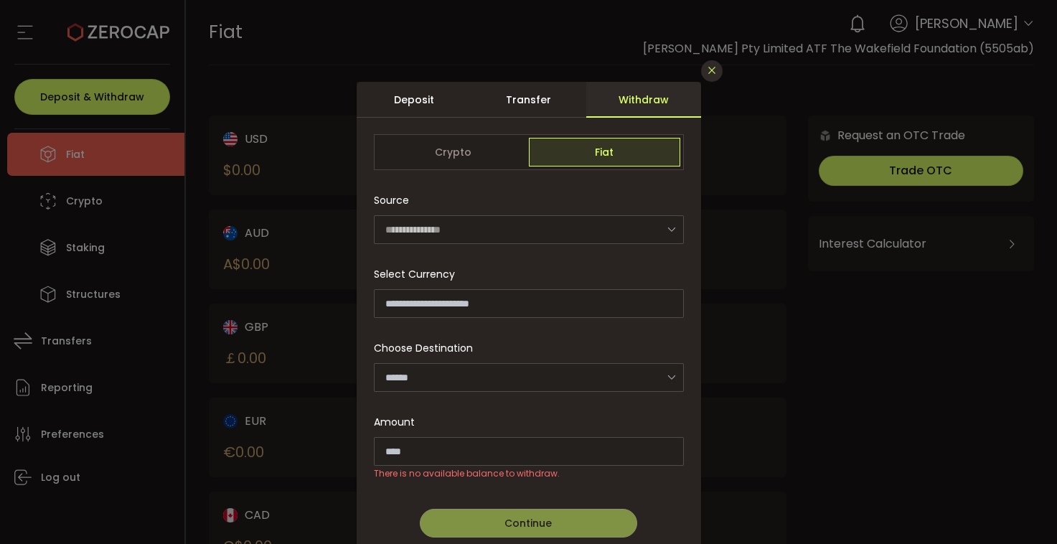
click at [709, 73] on icon "Close" at bounding box center [711, 70] width 11 height 11
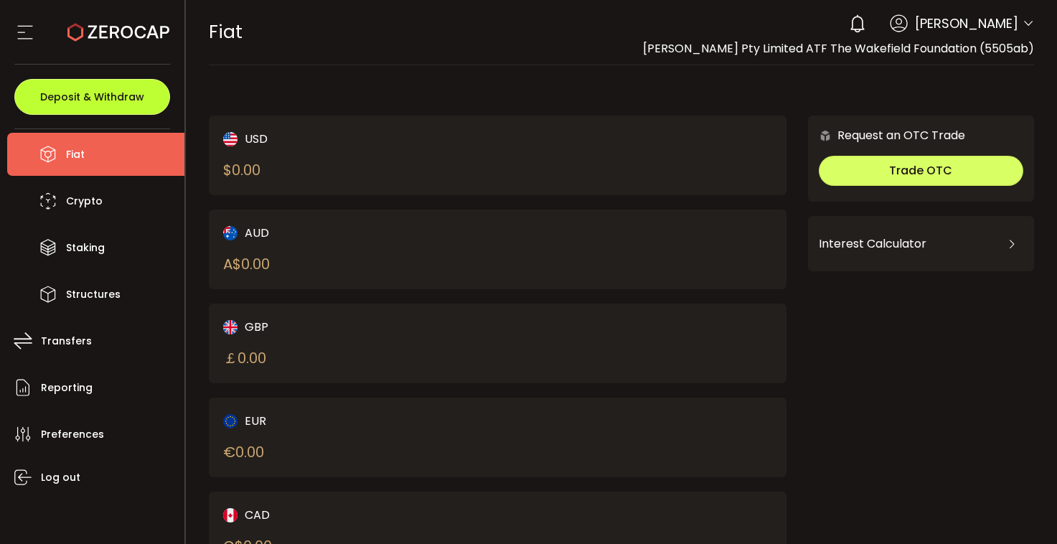
click at [120, 102] on span "Deposit & Withdraw" at bounding box center [92, 97] width 104 height 10
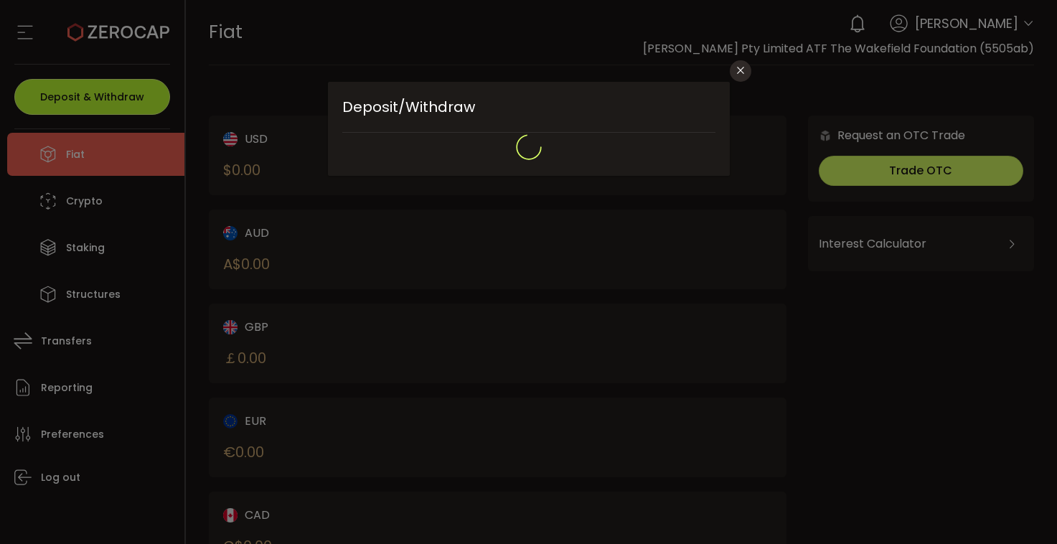
type input "*******"
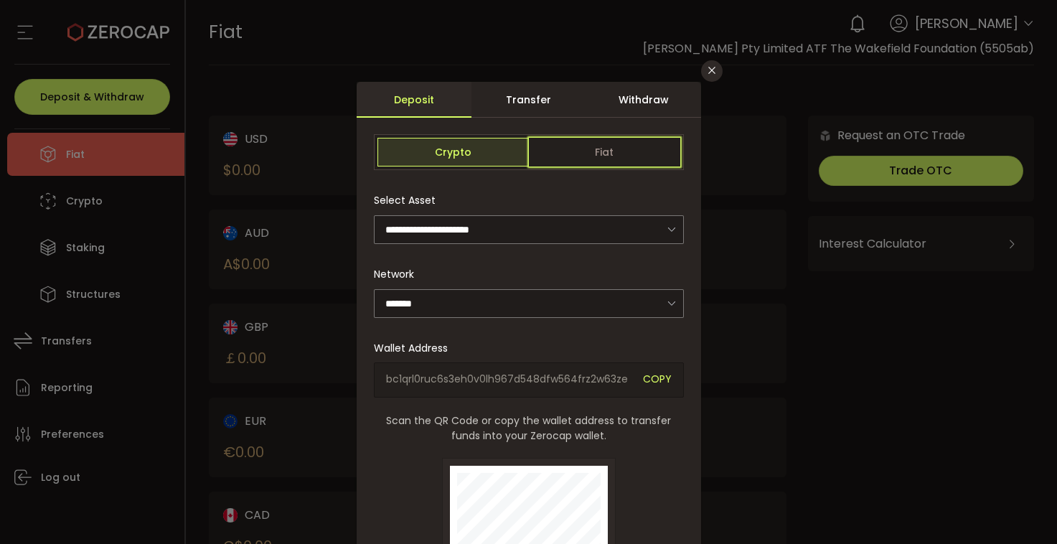
click at [589, 155] on span "Fiat" at bounding box center [604, 152] width 151 height 29
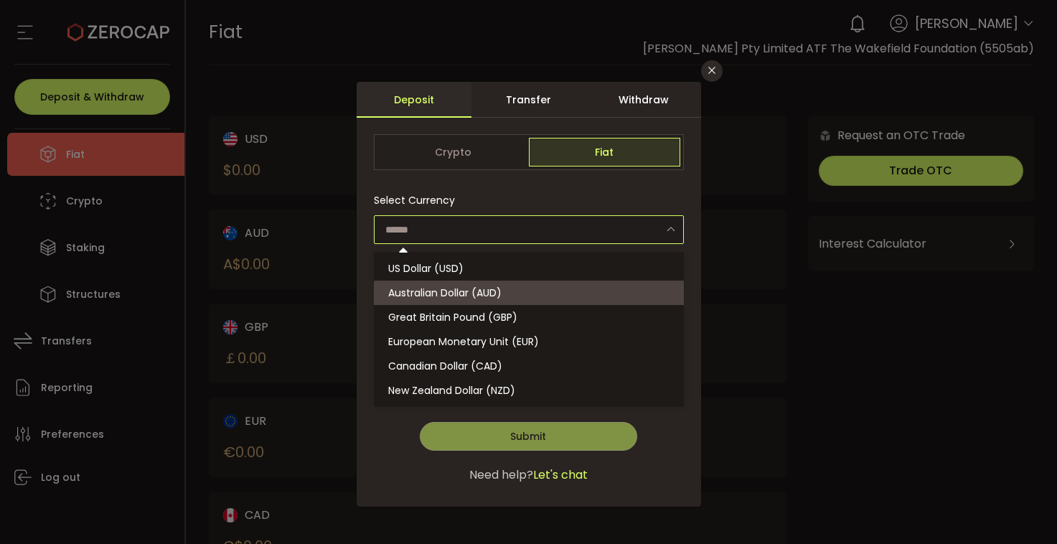
click at [596, 228] on input "dialog" at bounding box center [529, 229] width 310 height 29
click at [506, 283] on li "Australian Dollar (AUD)" at bounding box center [531, 292] width 314 height 24
type input "**********"
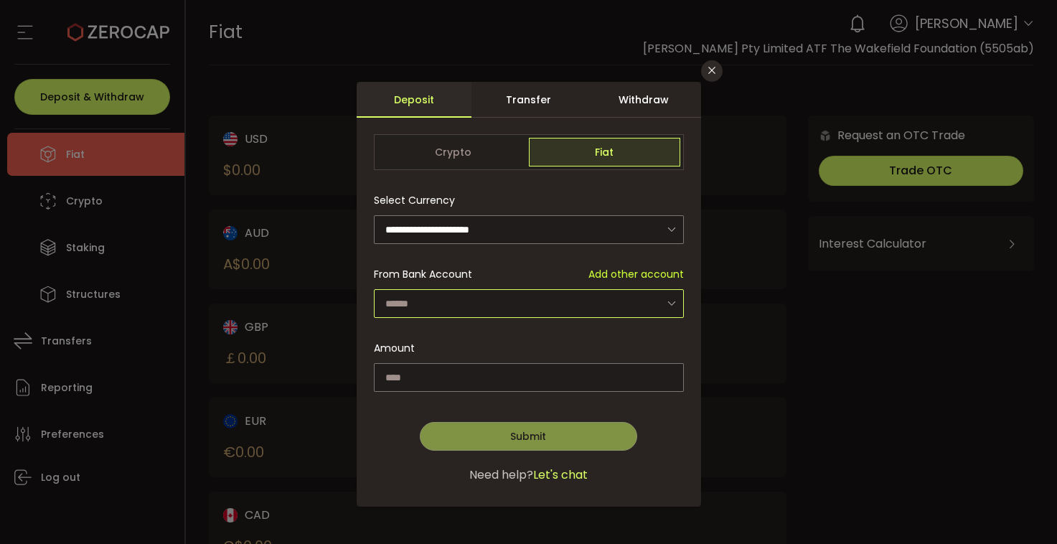
click at [641, 303] on input "dialog" at bounding box center [529, 303] width 310 height 29
click at [636, 336] on span "[PERSON_NAME] Pty Limited ATF The Wakefield Foundation - 8377" at bounding box center [552, 341] width 329 height 14
type input "**********"
click at [459, 374] on input "dialog" at bounding box center [529, 377] width 310 height 29
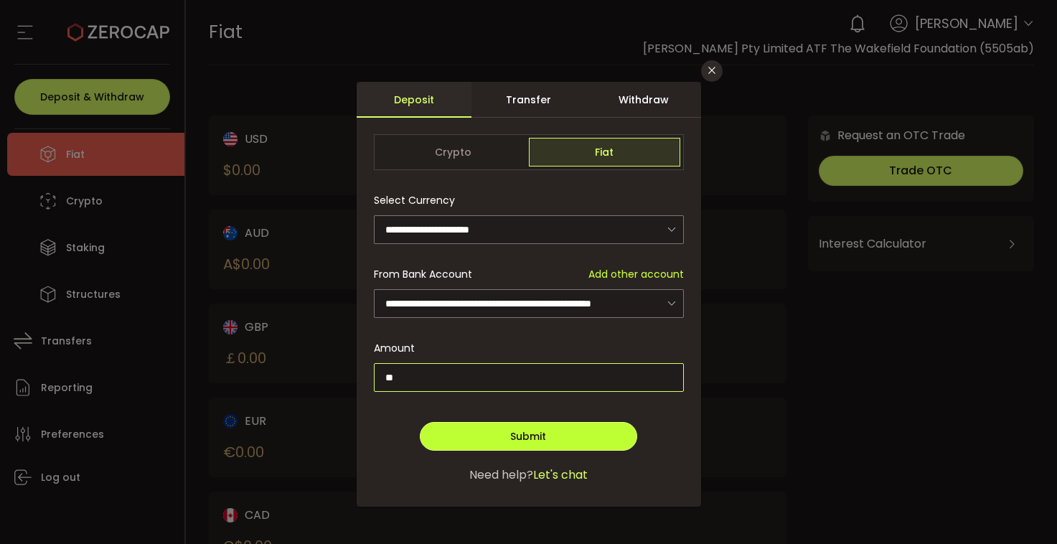
type input "**"
click at [471, 438] on button "Submit" at bounding box center [528, 436] width 217 height 29
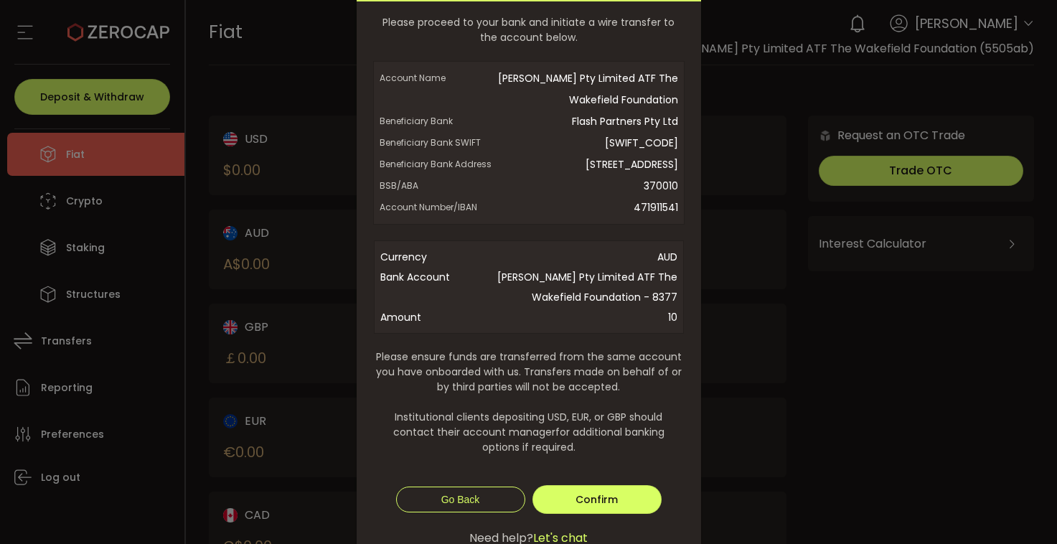
scroll to position [158, 0]
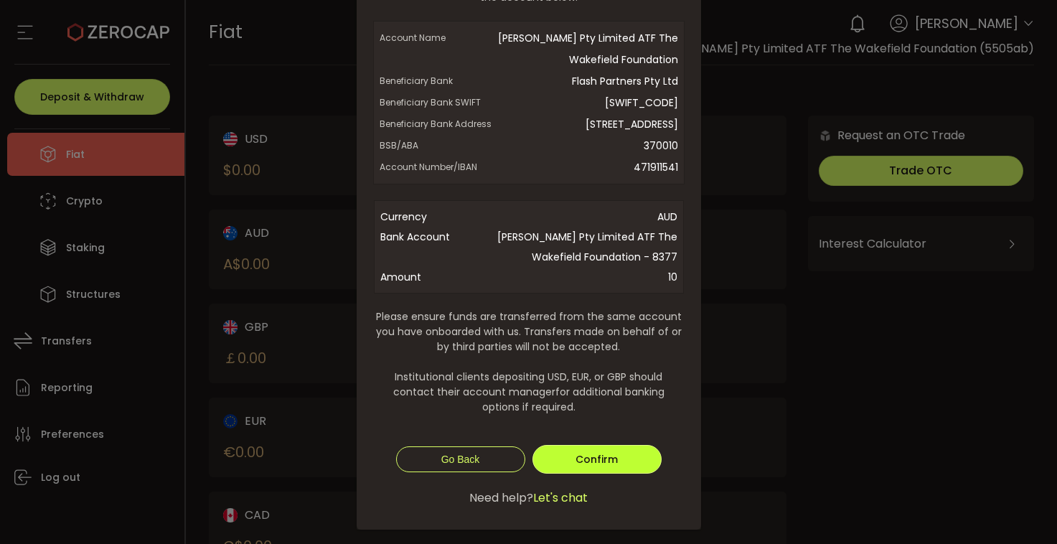
click at [603, 466] on span "Confirm" at bounding box center [596, 459] width 42 height 14
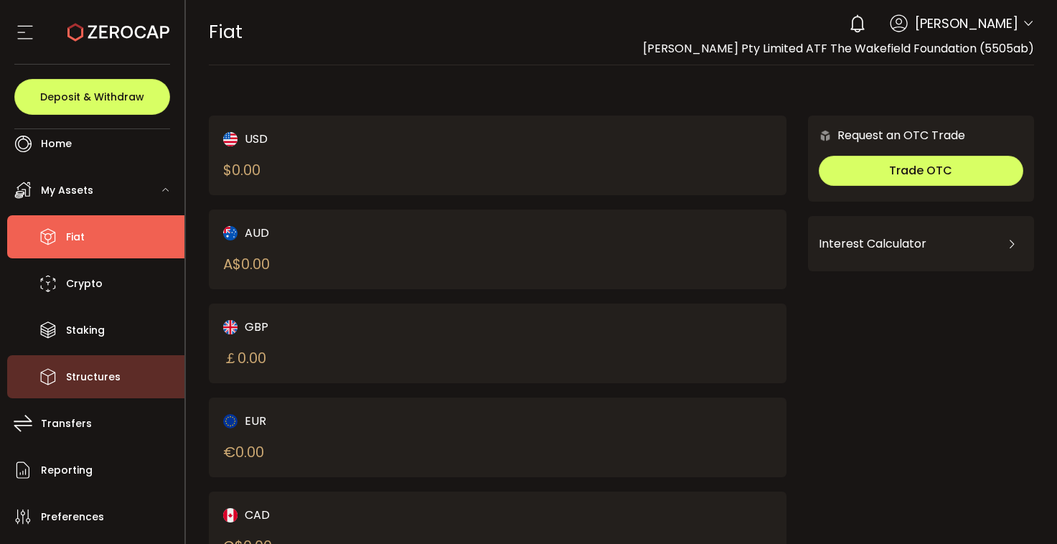
scroll to position [0, 0]
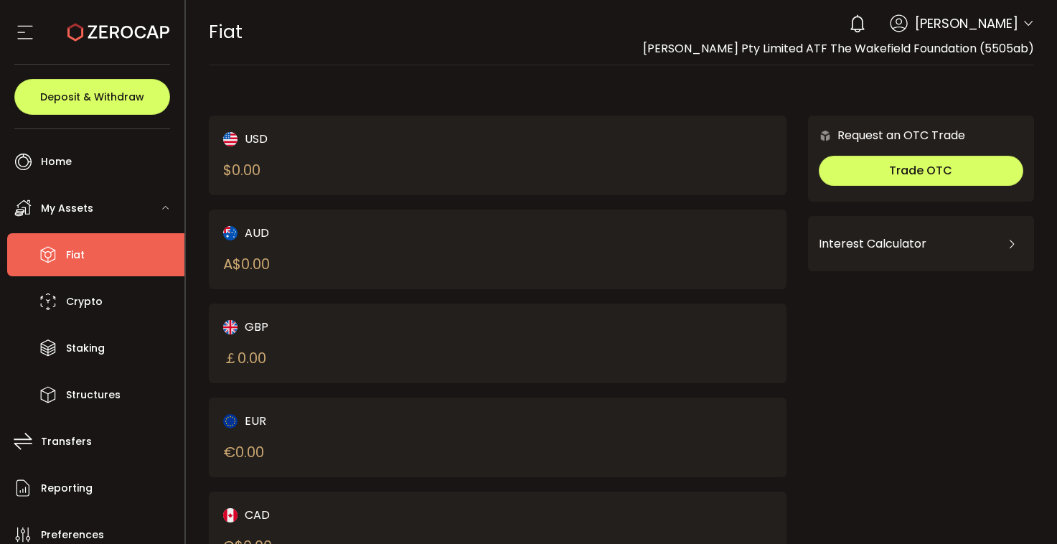
click at [96, 205] on div "My Assets" at bounding box center [95, 208] width 177 height 43
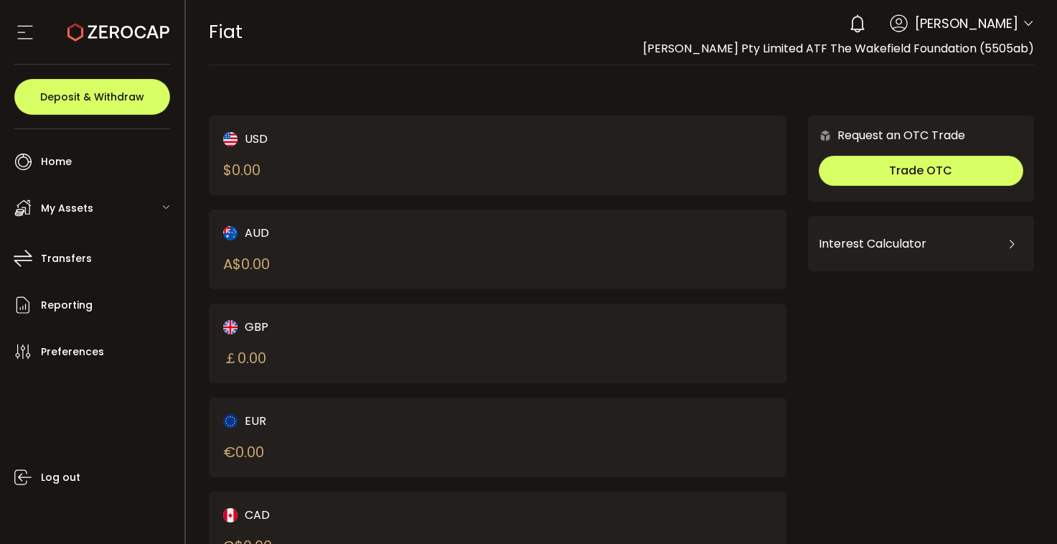
click at [96, 205] on div "My Assets" at bounding box center [95, 208] width 177 height 43
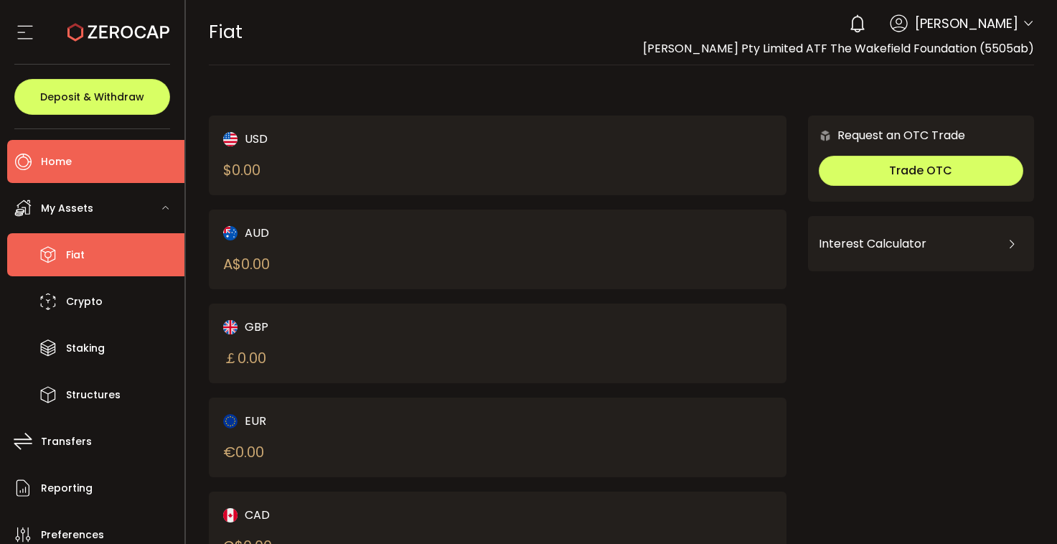
click at [72, 164] on li "Home" at bounding box center [95, 161] width 177 height 43
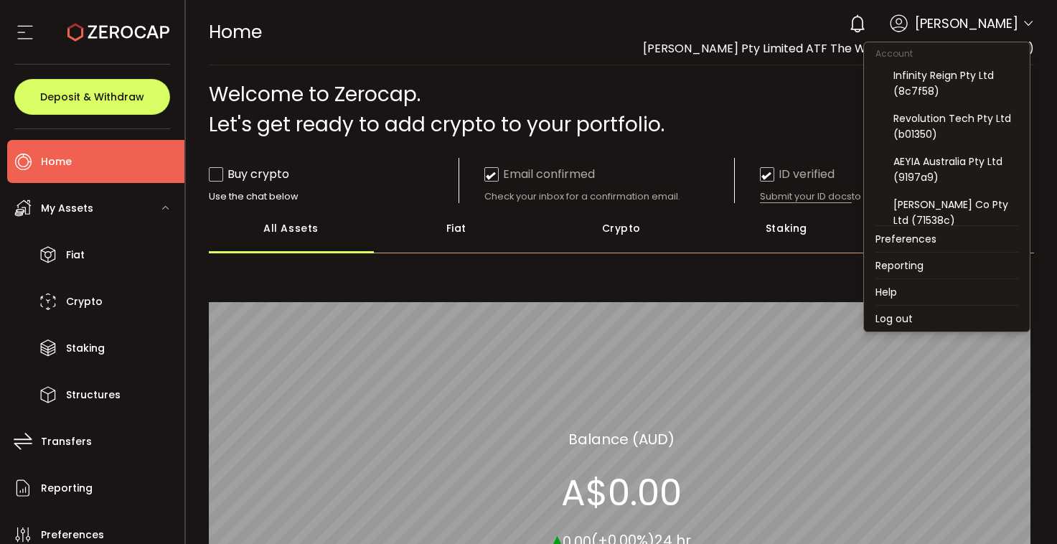
click at [1022, 23] on icon at bounding box center [1027, 23] width 11 height 11
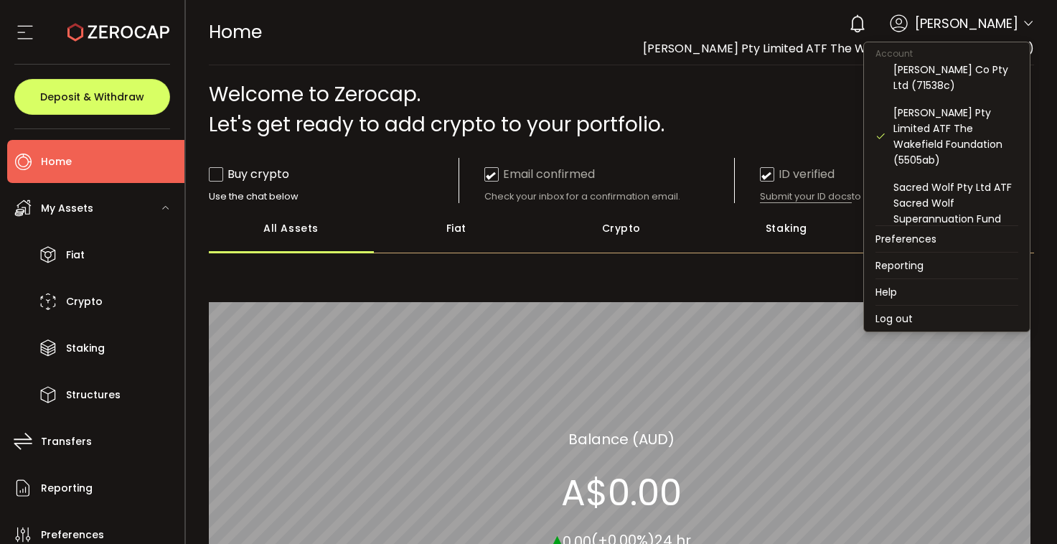
scroll to position [142, 0]
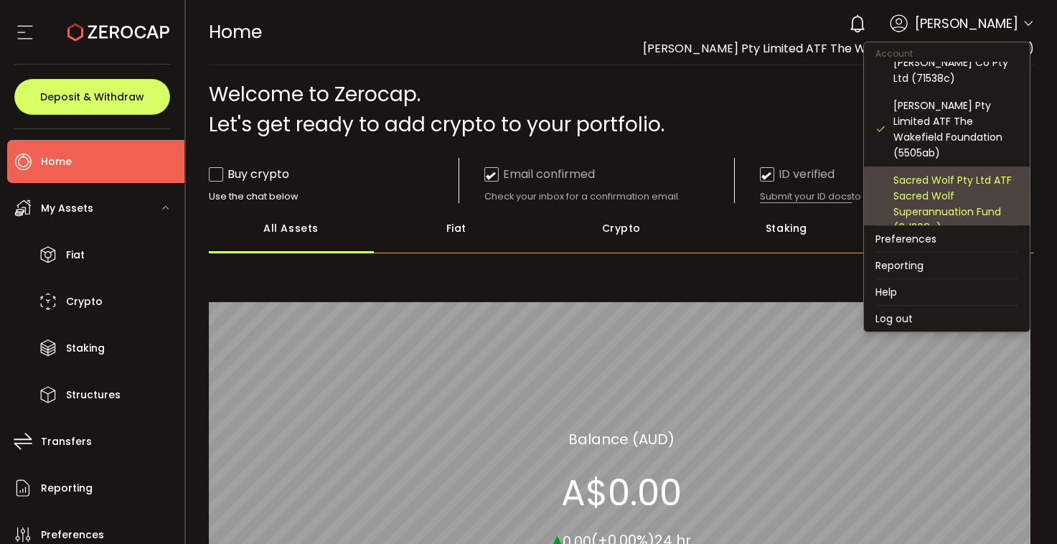
click at [923, 180] on div "Sacred Wolf Pty Ltd ATF Sacred Wolf Superannuation Fund (0d208c)" at bounding box center [955, 203] width 125 height 63
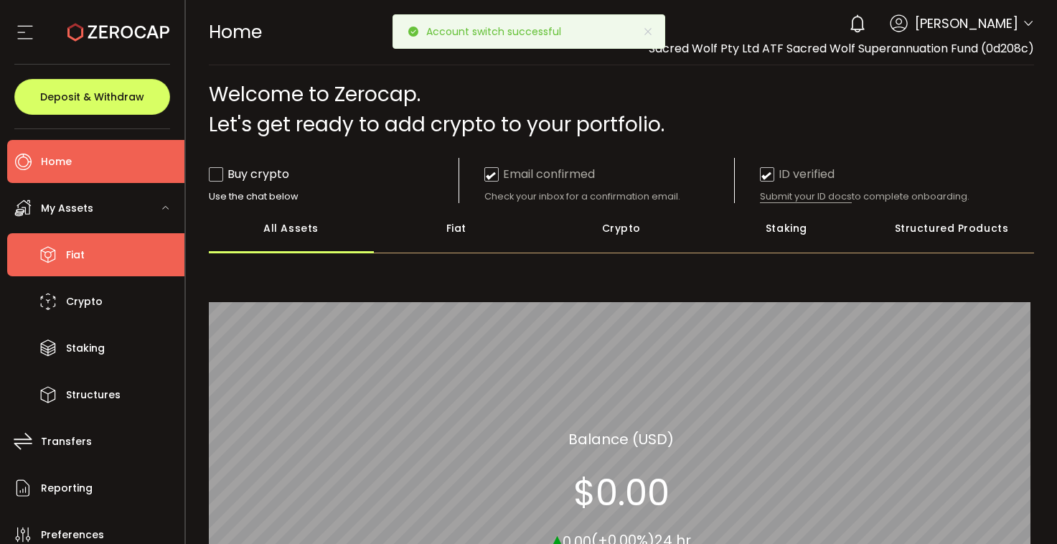
click at [85, 254] on li "Fiat" at bounding box center [95, 254] width 177 height 43
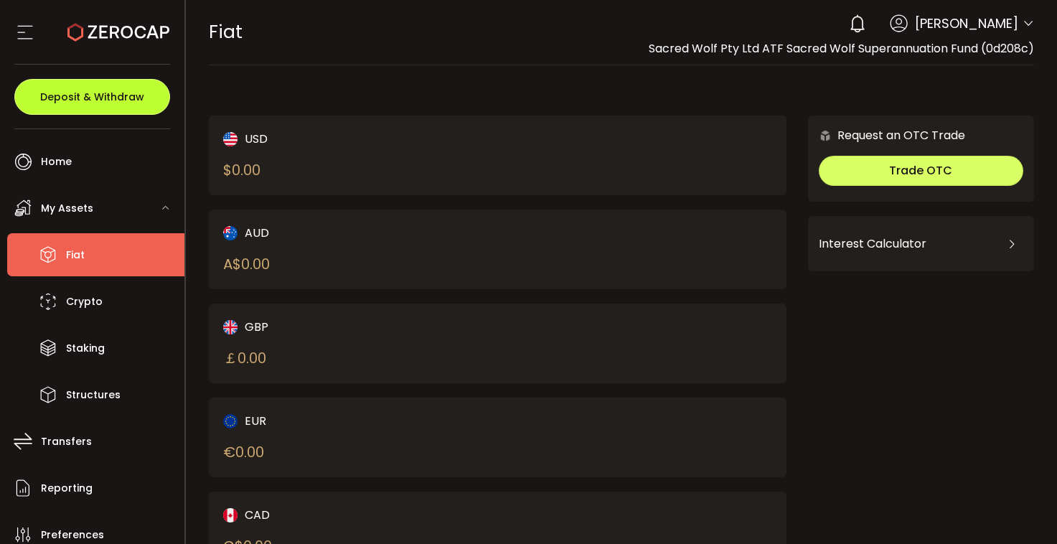
click at [98, 113] on button "Deposit & Withdraw" at bounding box center [92, 97] width 156 height 36
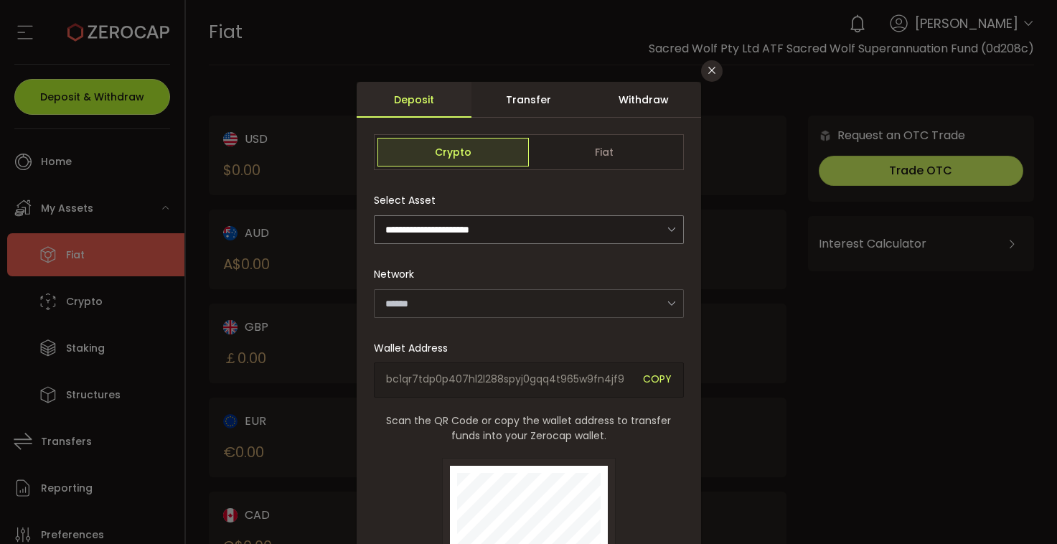
type input "*******"
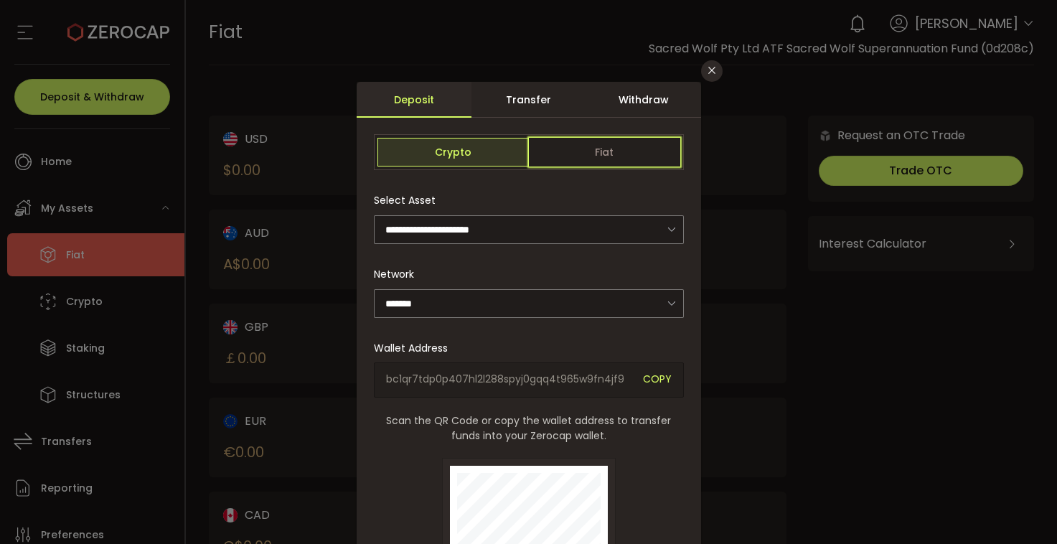
click at [582, 156] on span "Fiat" at bounding box center [604, 152] width 151 height 29
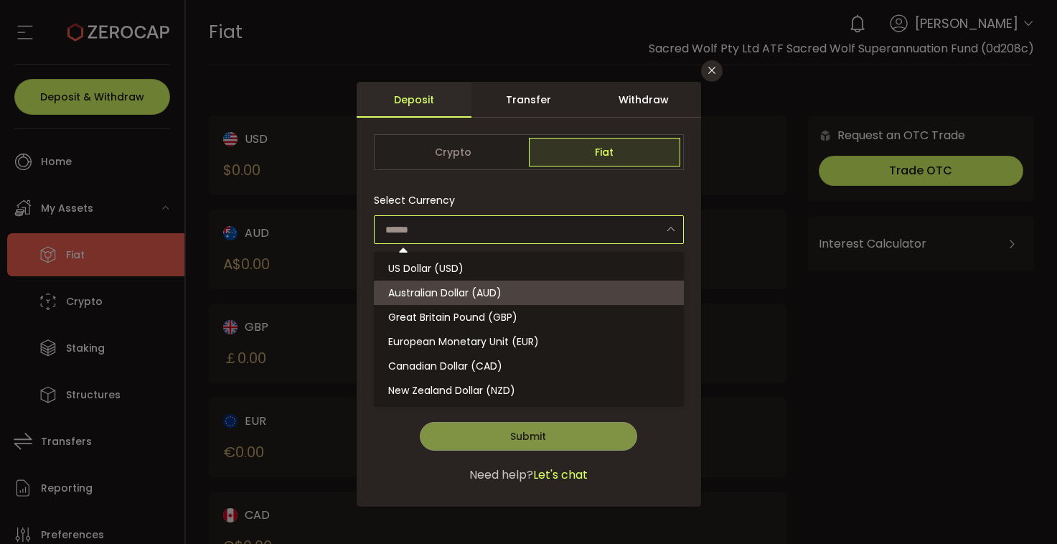
click at [628, 232] on input "dialog" at bounding box center [529, 229] width 310 height 29
click at [540, 292] on li "Australian Dollar (AUD)" at bounding box center [531, 292] width 314 height 24
type input "**********"
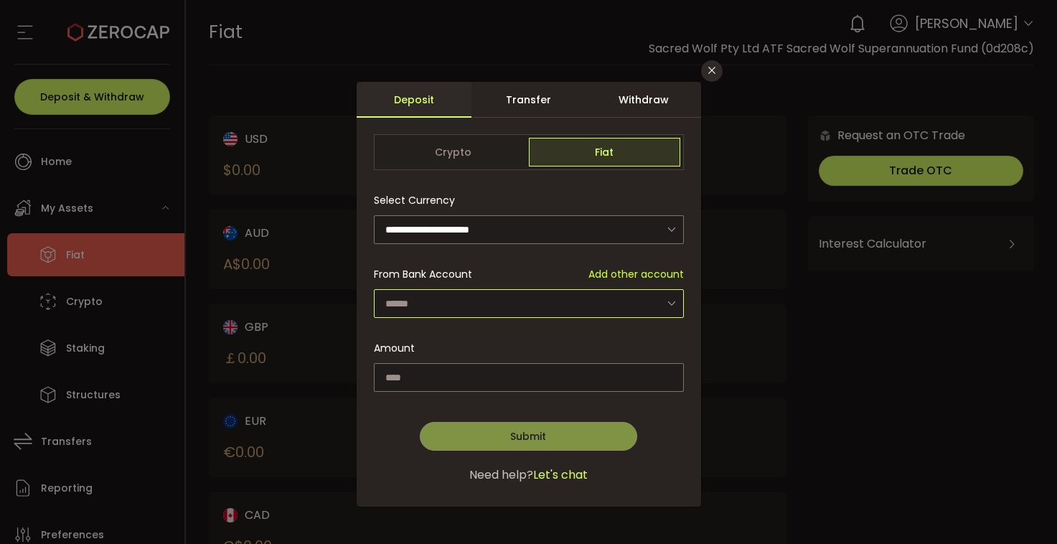
click at [659, 302] on div "dialog" at bounding box center [529, 302] width 310 height 29
click at [638, 339] on span "Sacred Wolf Pty Ltd ATF Sacred Wolf Superannuation Fund - 0579" at bounding box center [552, 341] width 329 height 14
type input "**********"
click at [671, 306] on icon "dialog" at bounding box center [671, 302] width 18 height 29
click at [673, 298] on icon "dialog" at bounding box center [671, 302] width 18 height 29
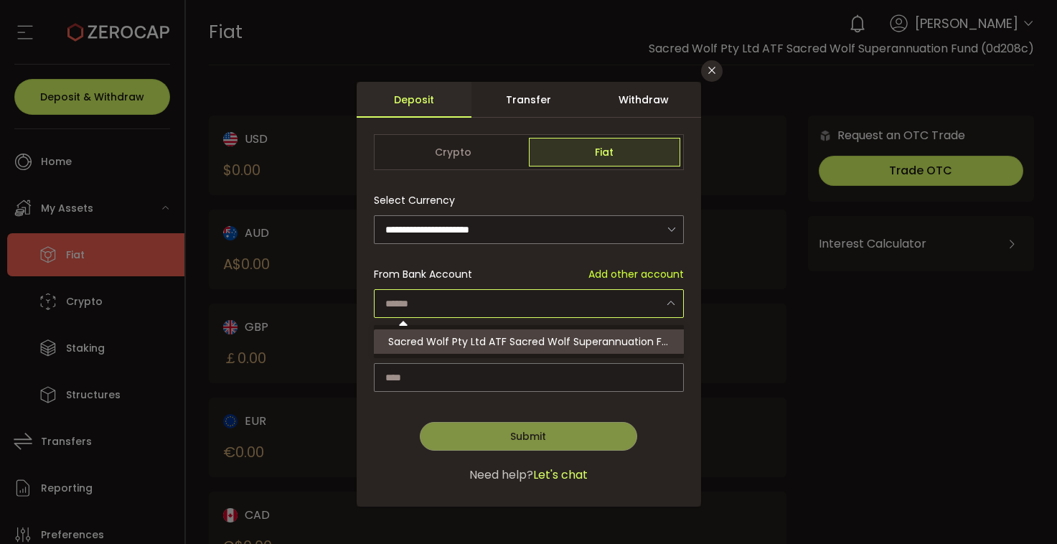
click at [563, 337] on span "Sacred Wolf Pty Ltd ATF Sacred Wolf Superannuation Fund - 0579" at bounding box center [552, 341] width 329 height 14
type input "**********"
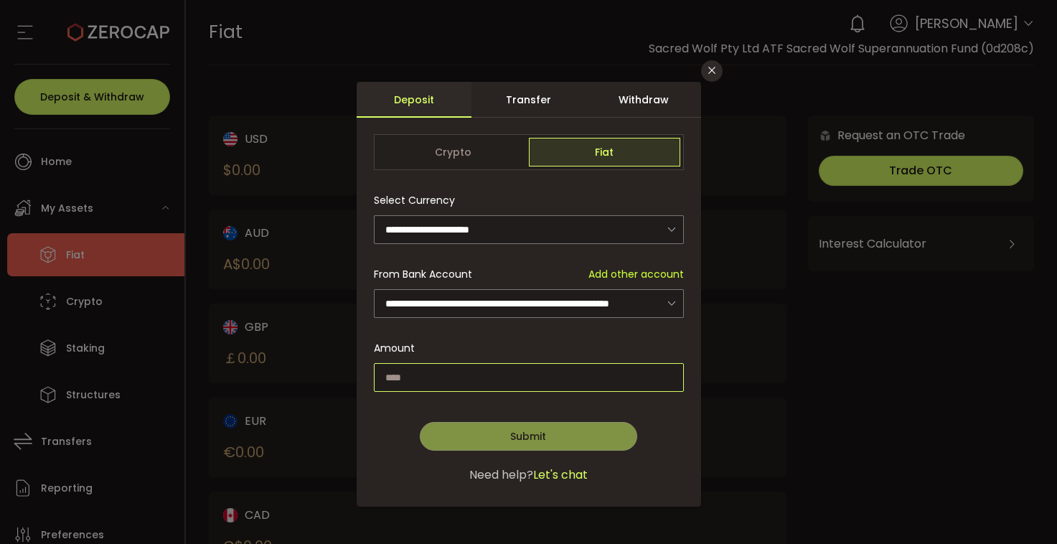
click at [462, 377] on input "dialog" at bounding box center [529, 377] width 310 height 29
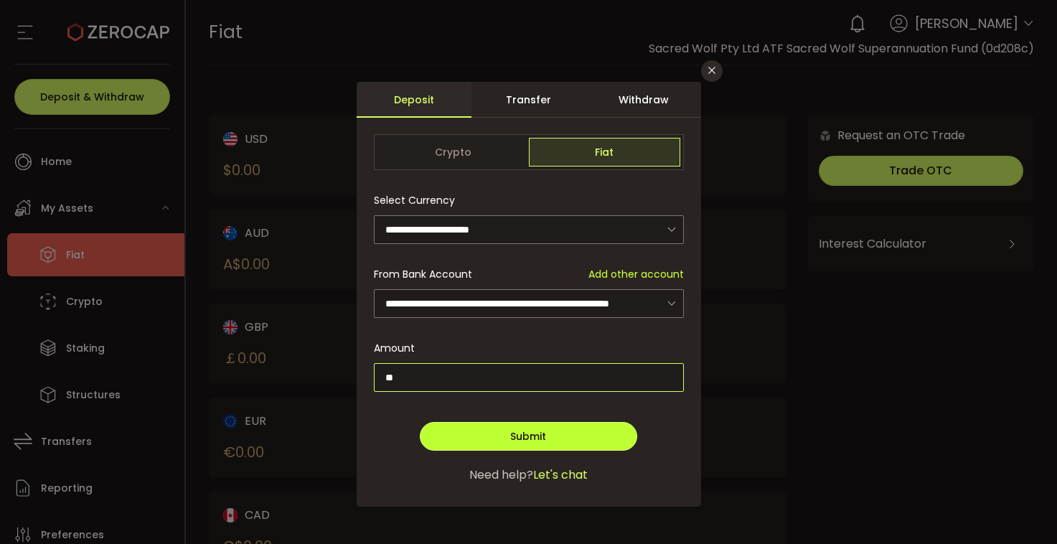
type input "**"
click at [492, 447] on button "Submit" at bounding box center [528, 436] width 217 height 29
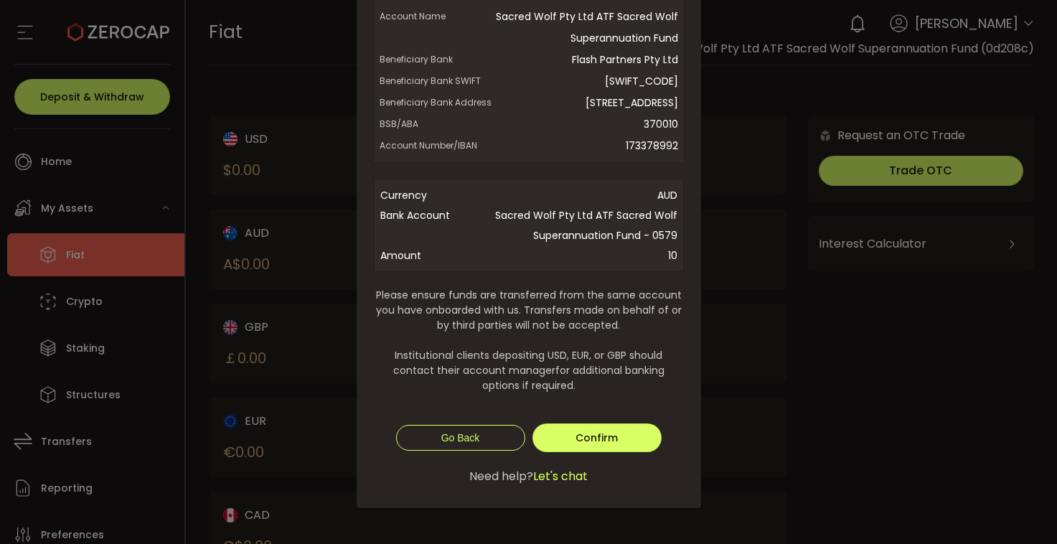
scroll to position [201, 0]
click at [582, 446] on button "Confirm" at bounding box center [596, 437] width 129 height 29
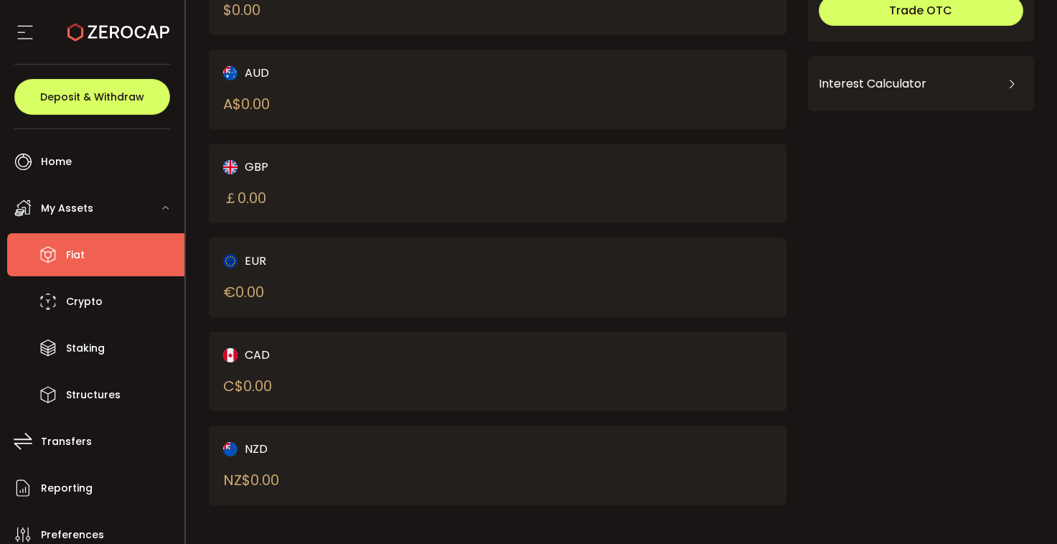
scroll to position [0, 0]
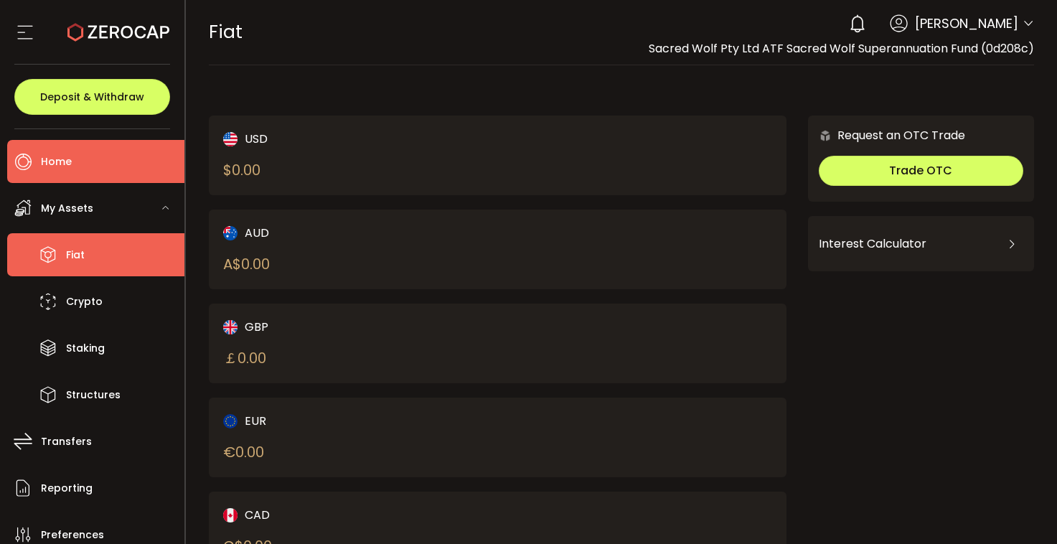
click at [63, 162] on span "Home" at bounding box center [56, 161] width 31 height 21
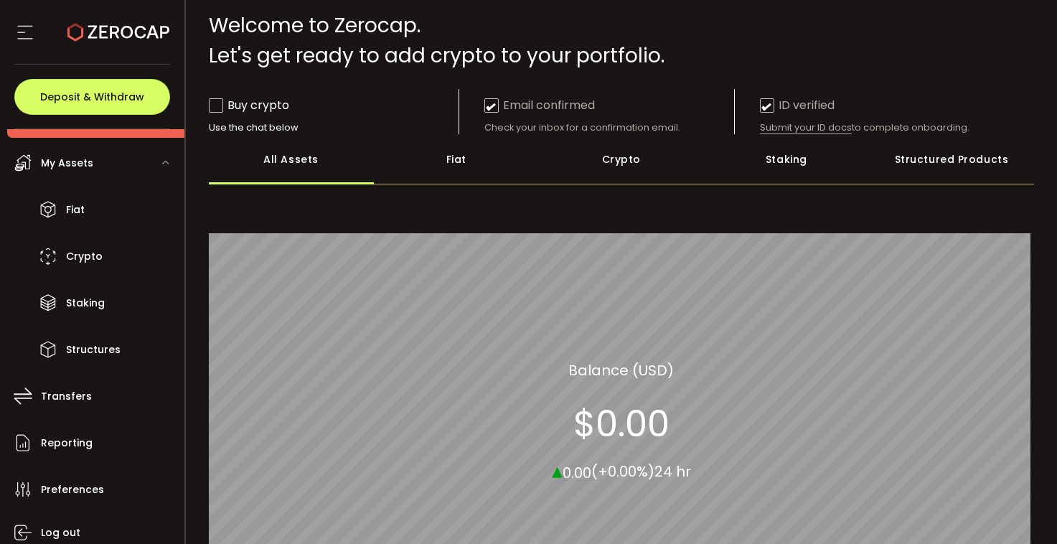
scroll to position [90, 0]
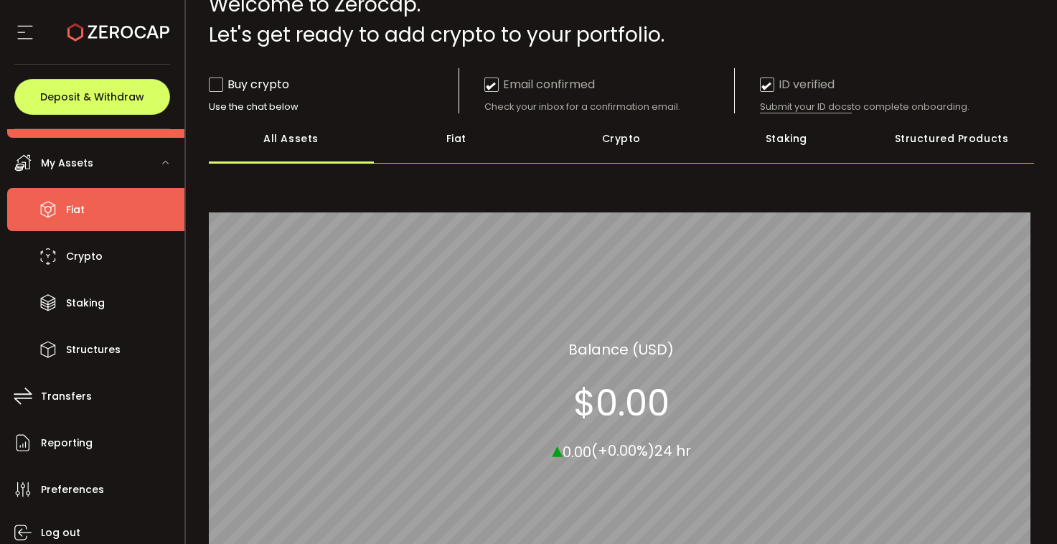
click at [97, 223] on li "Fiat" at bounding box center [95, 209] width 177 height 43
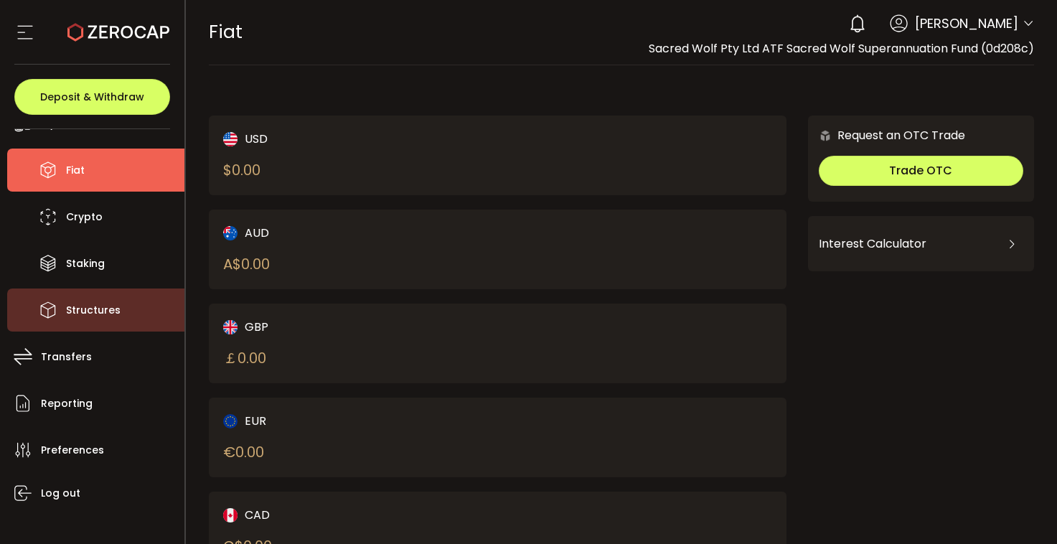
scroll to position [94, 0]
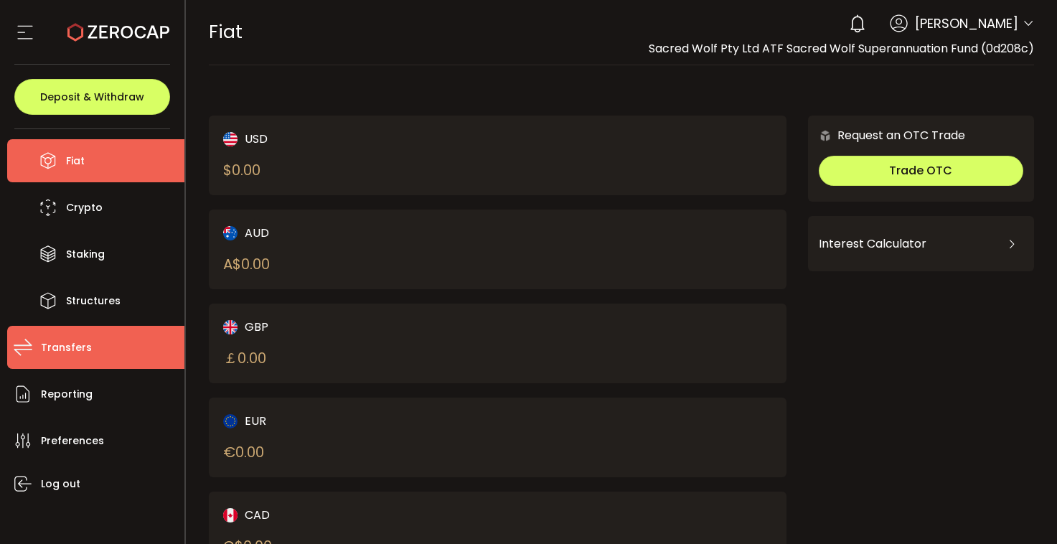
click at [87, 339] on span "Transfers" at bounding box center [66, 347] width 51 height 21
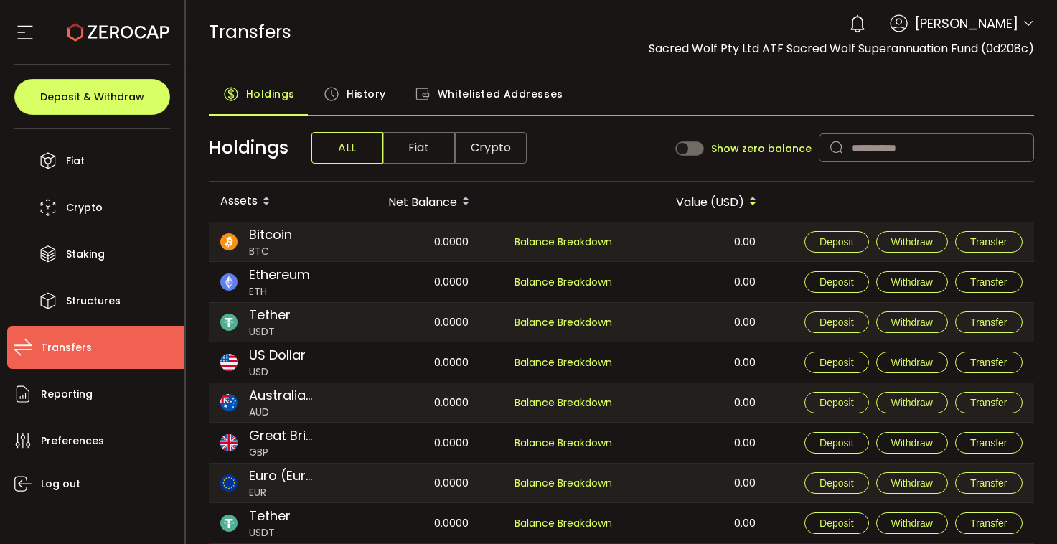
click at [407, 142] on span "Fiat" at bounding box center [419, 148] width 72 height 32
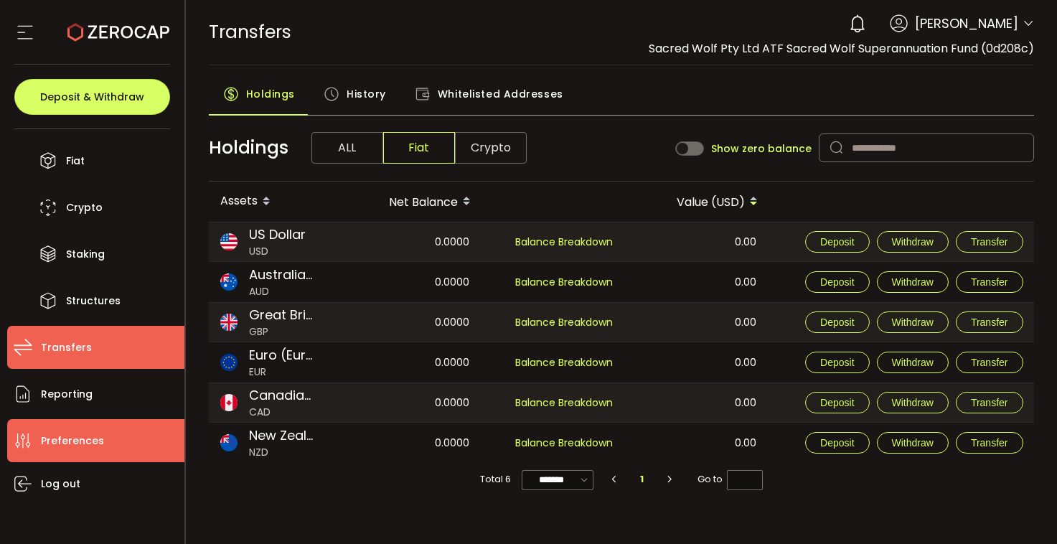
click at [73, 435] on span "Preferences" at bounding box center [72, 440] width 63 height 21
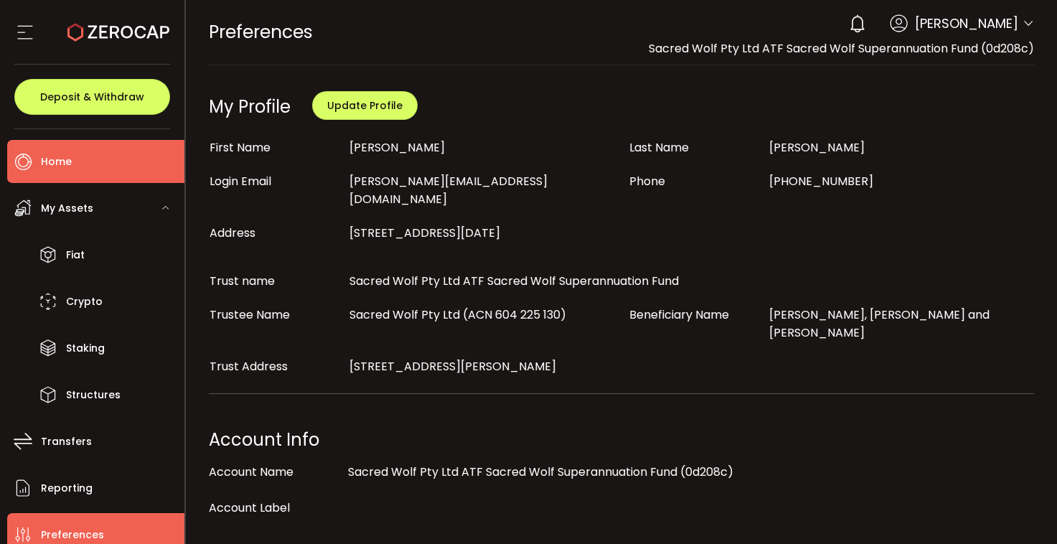
click at [75, 158] on li "Home" at bounding box center [95, 161] width 177 height 43
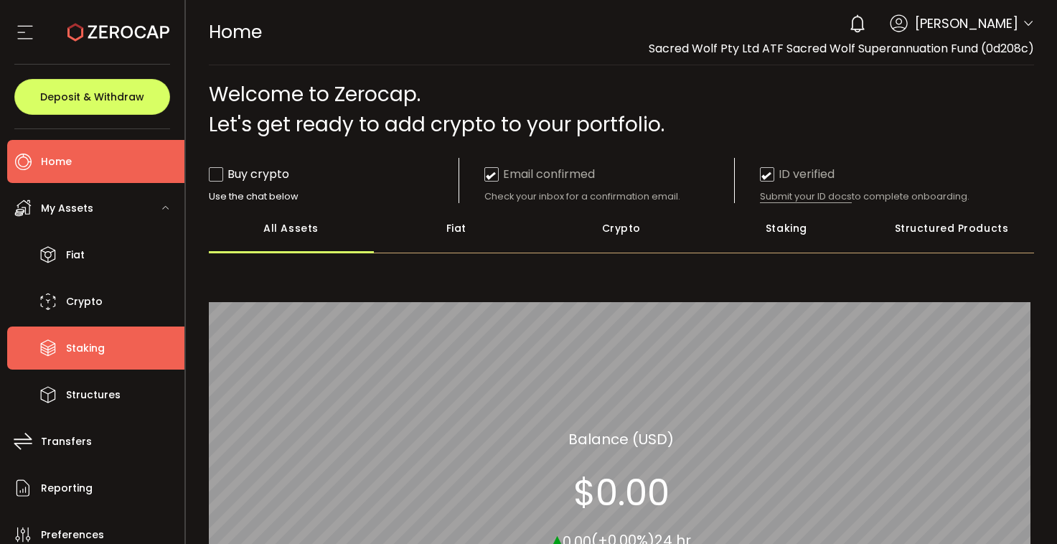
click at [89, 345] on span "Staking" at bounding box center [85, 348] width 39 height 21
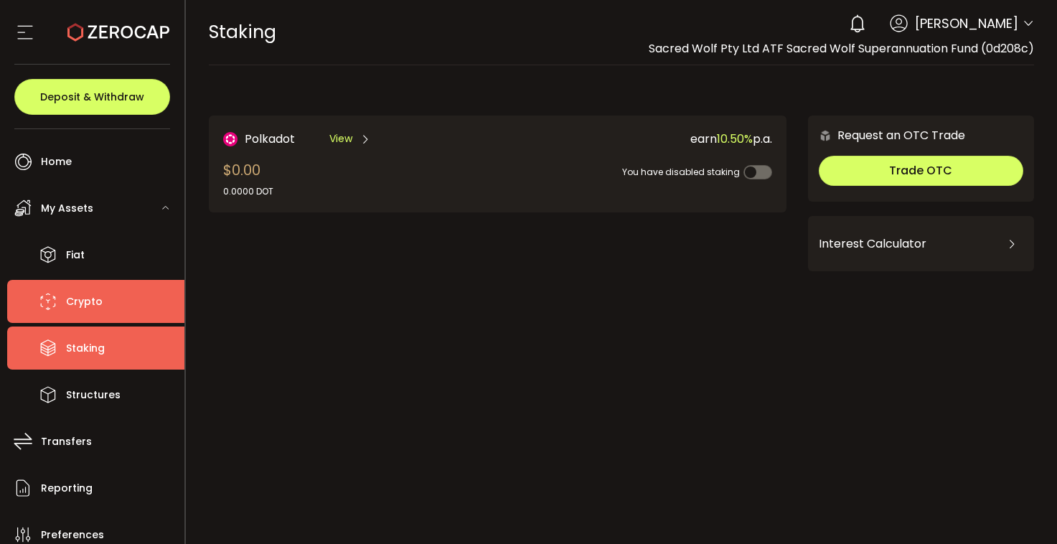
click at [95, 308] on span "Crypto" at bounding box center [84, 301] width 37 height 21
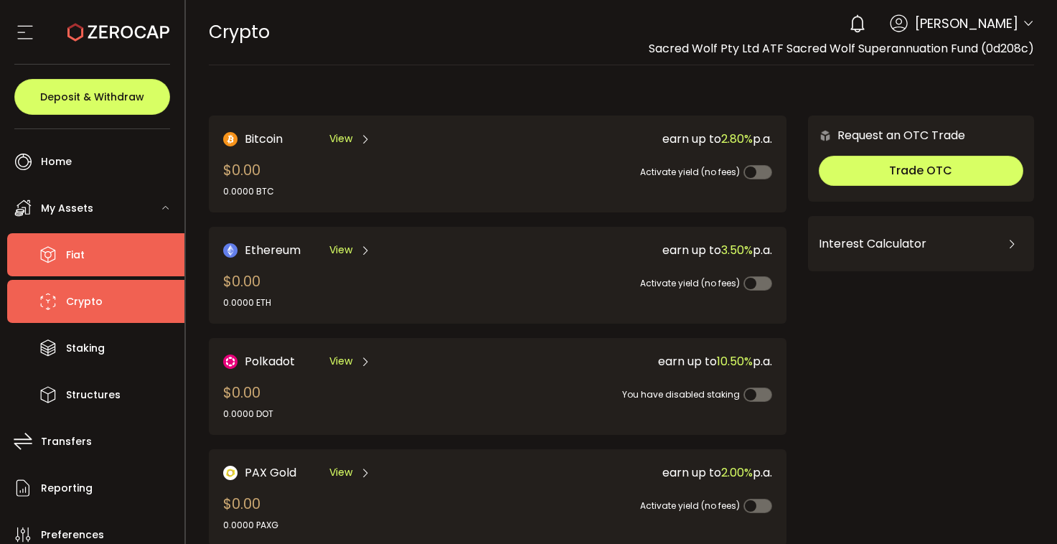
click at [81, 246] on span "Fiat" at bounding box center [75, 255] width 19 height 21
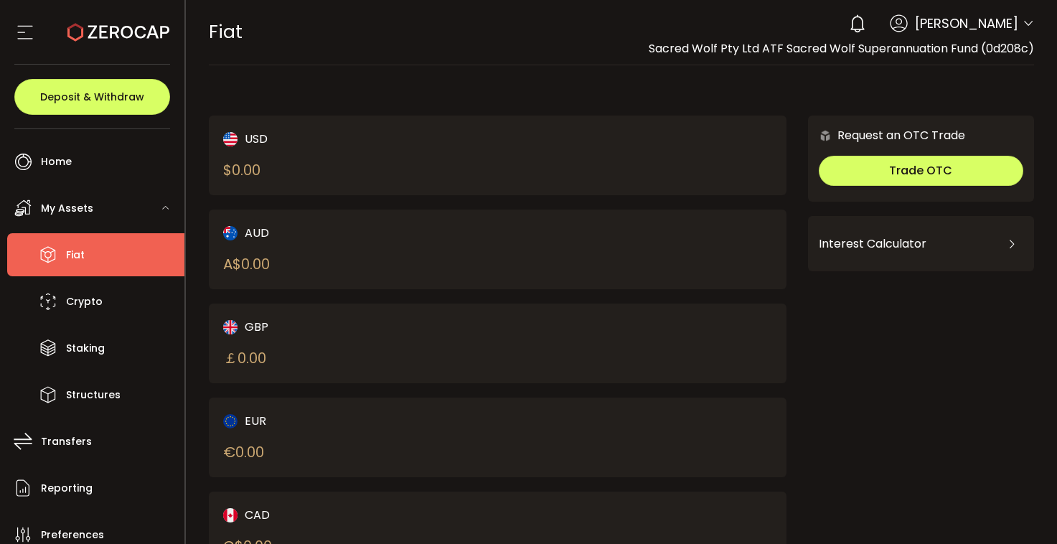
click at [74, 207] on span "My Assets" at bounding box center [67, 208] width 52 height 21
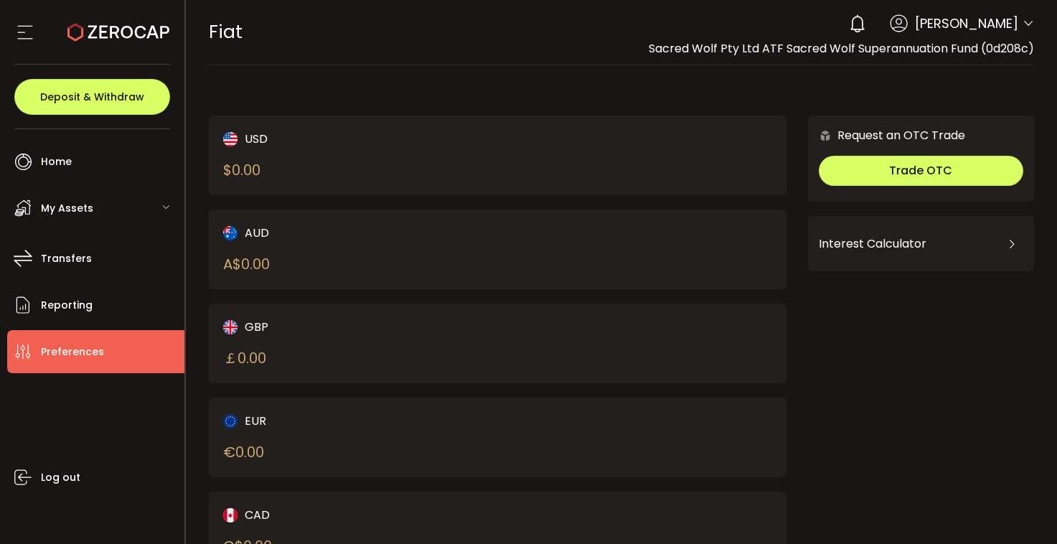
click at [84, 351] on span "Preferences" at bounding box center [72, 351] width 63 height 21
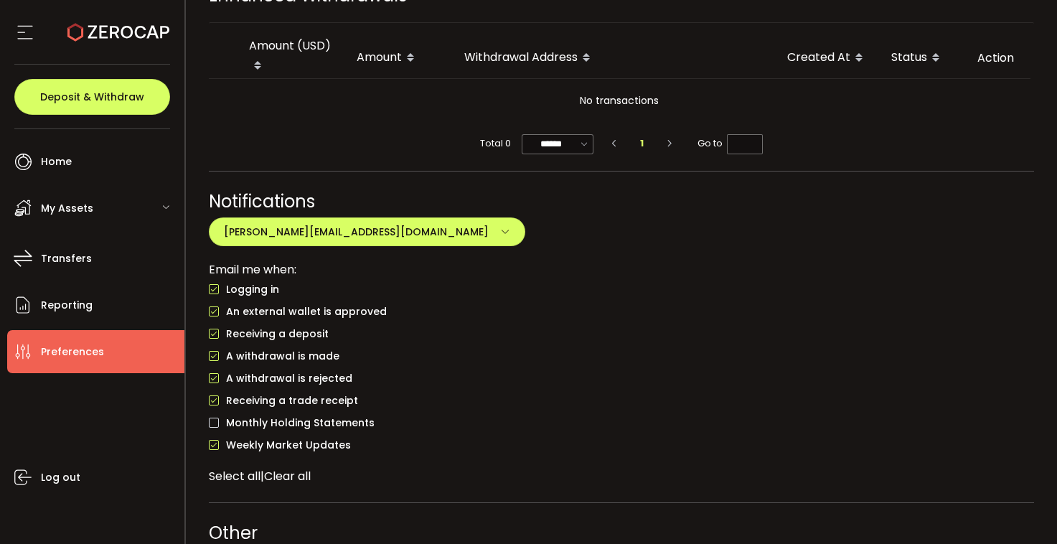
scroll to position [1086, 0]
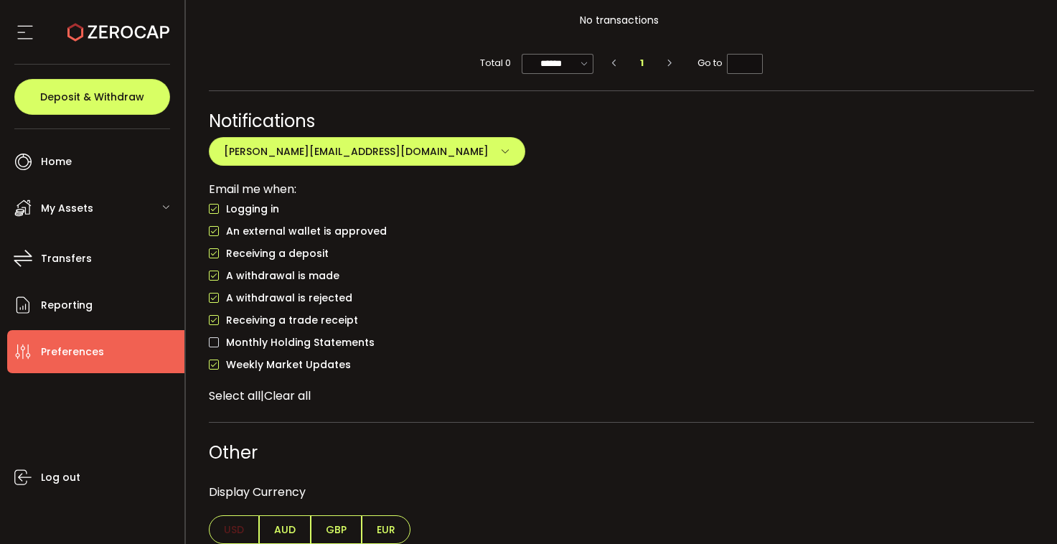
click at [285, 515] on span "AUD" at bounding box center [285, 529] width 52 height 29
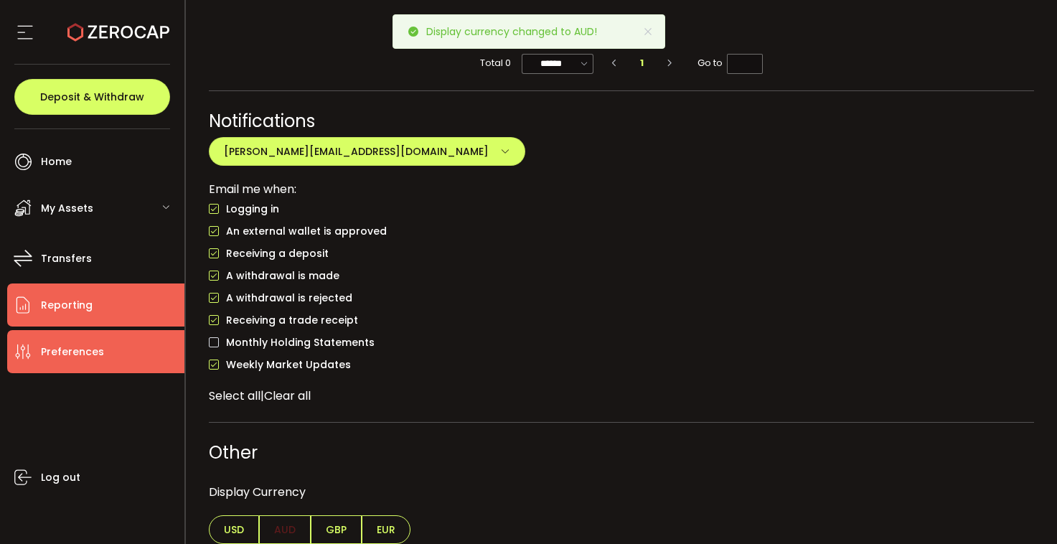
click at [90, 303] on li "Reporting" at bounding box center [95, 304] width 177 height 43
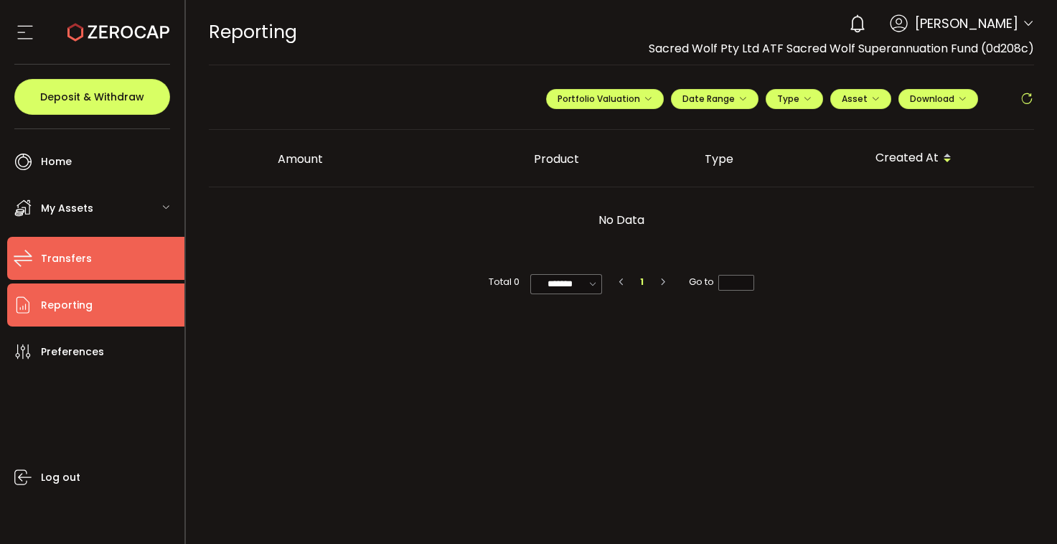
click at [57, 268] on span "Transfers" at bounding box center [66, 258] width 51 height 21
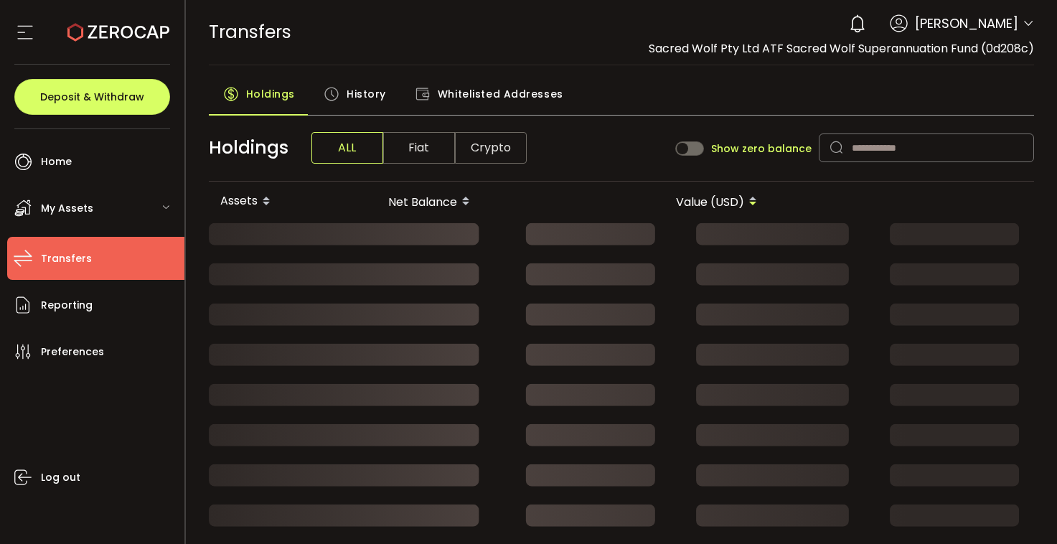
click at [87, 209] on span "My Assets" at bounding box center [67, 208] width 52 height 21
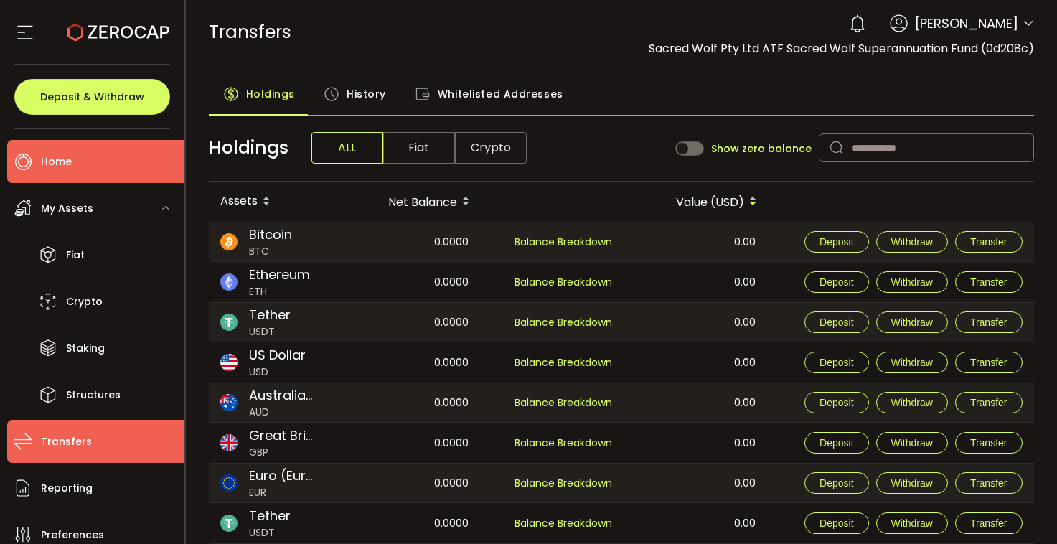
click at [65, 164] on span "Home" at bounding box center [56, 161] width 31 height 21
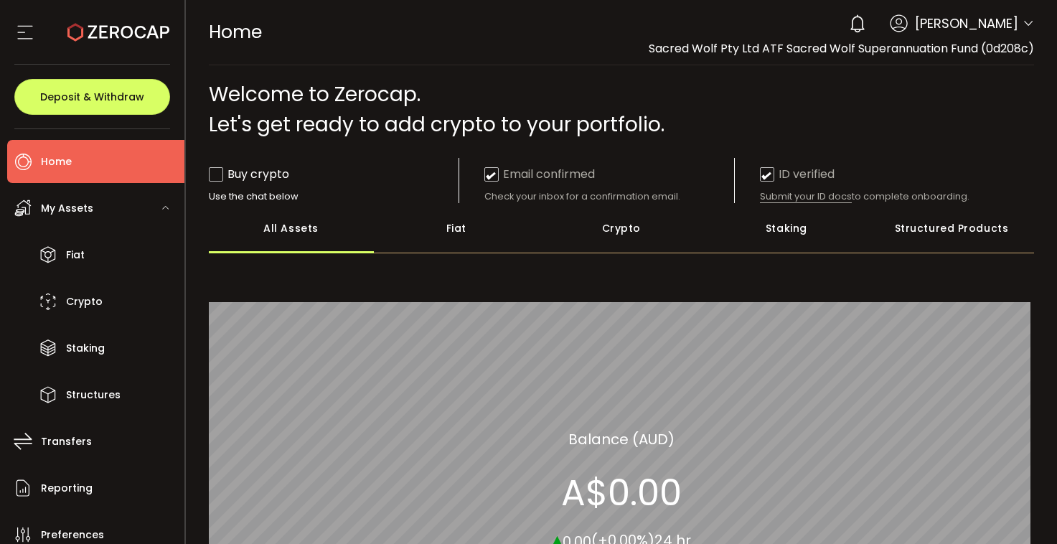
click at [53, 202] on span "My Assets" at bounding box center [67, 208] width 52 height 21
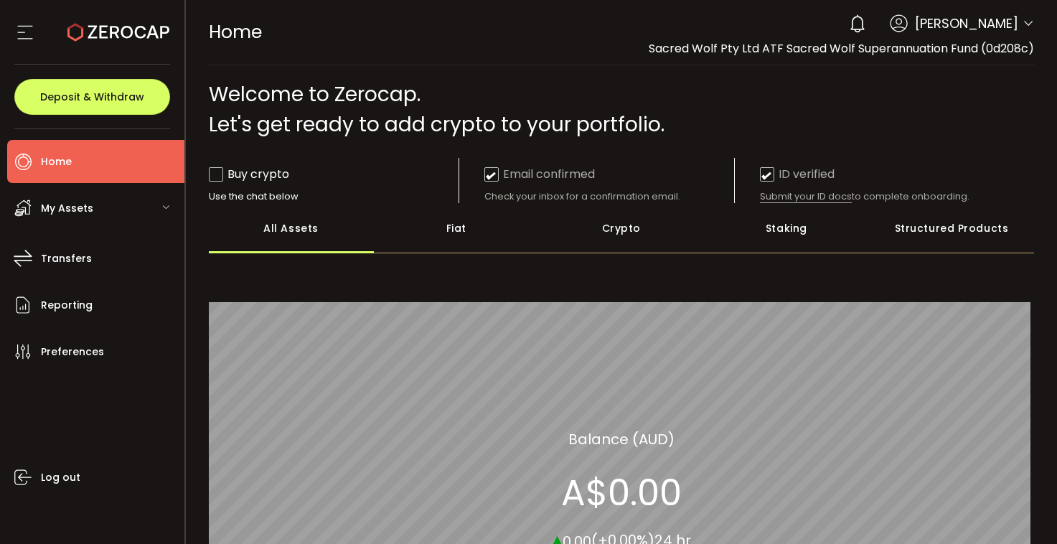
click at [67, 213] on span "My Assets" at bounding box center [67, 208] width 52 height 21
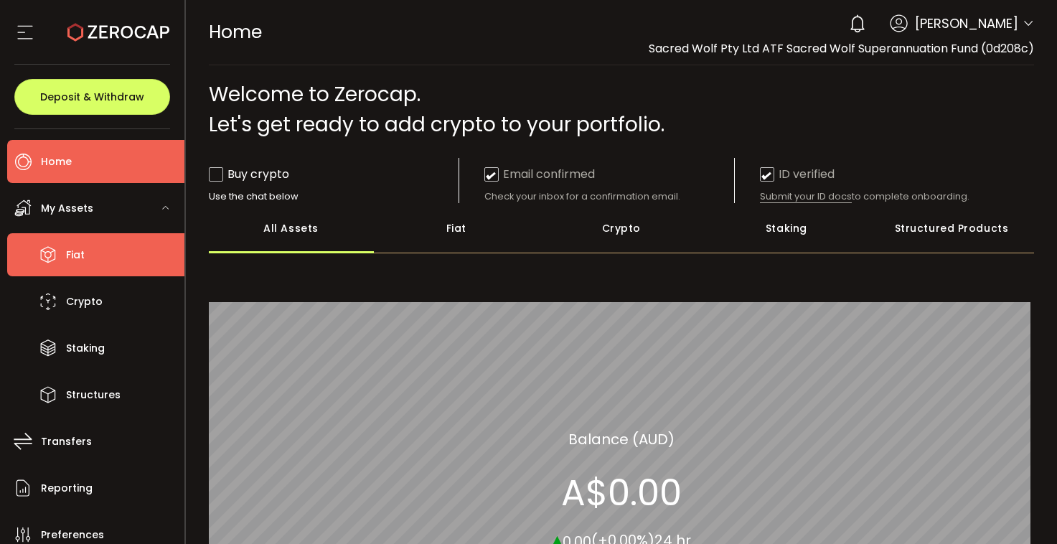
click at [73, 250] on span "Fiat" at bounding box center [75, 255] width 19 height 21
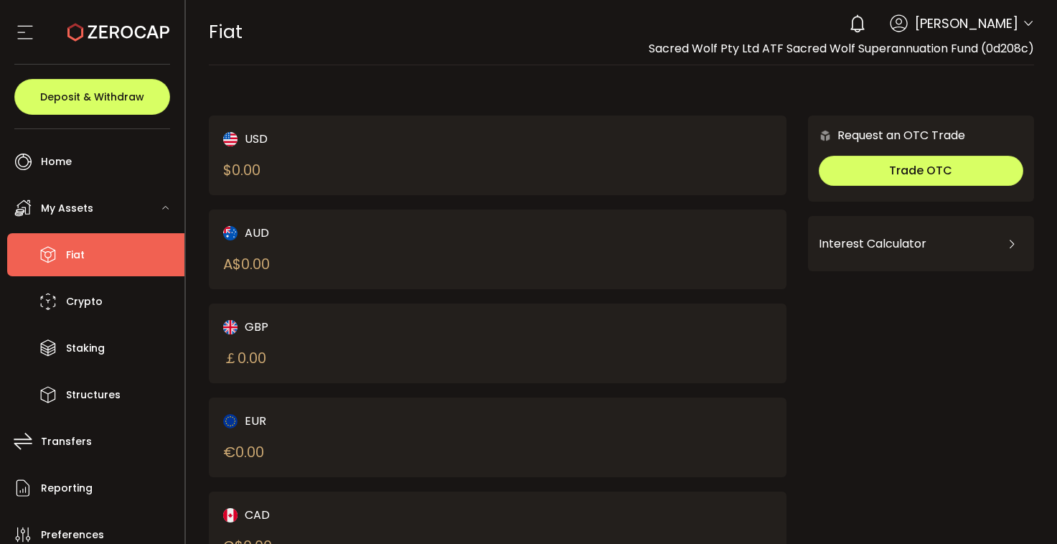
click at [23, 29] on icon at bounding box center [25, 33] width 22 height 22
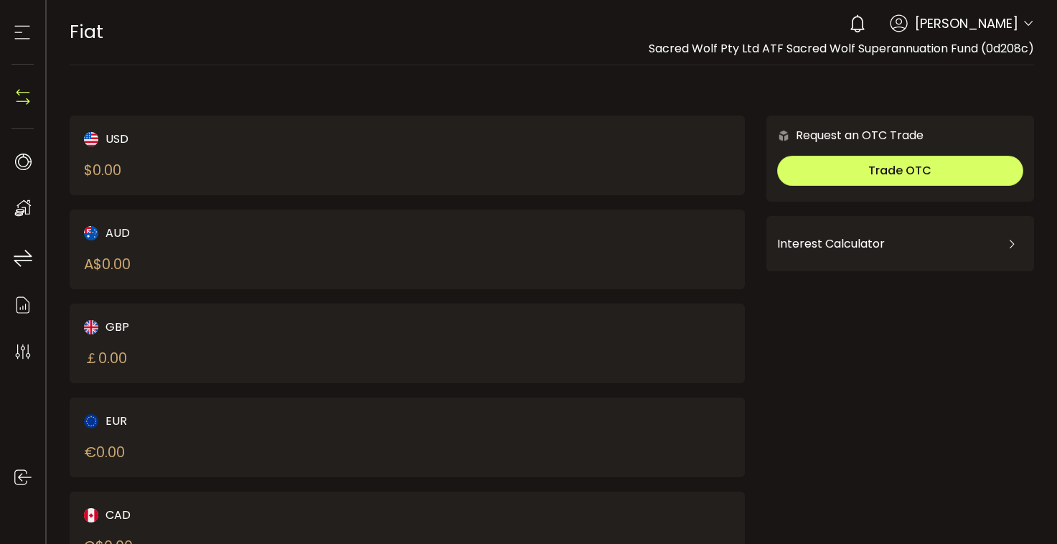
click at [23, 30] on icon at bounding box center [22, 33] width 22 height 22
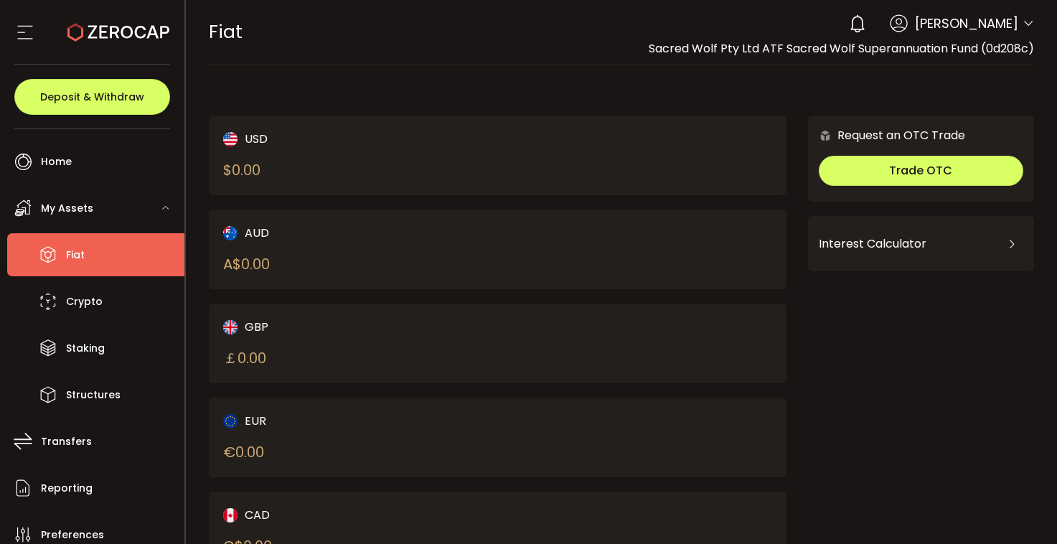
click at [70, 210] on span "My Assets" at bounding box center [67, 208] width 52 height 21
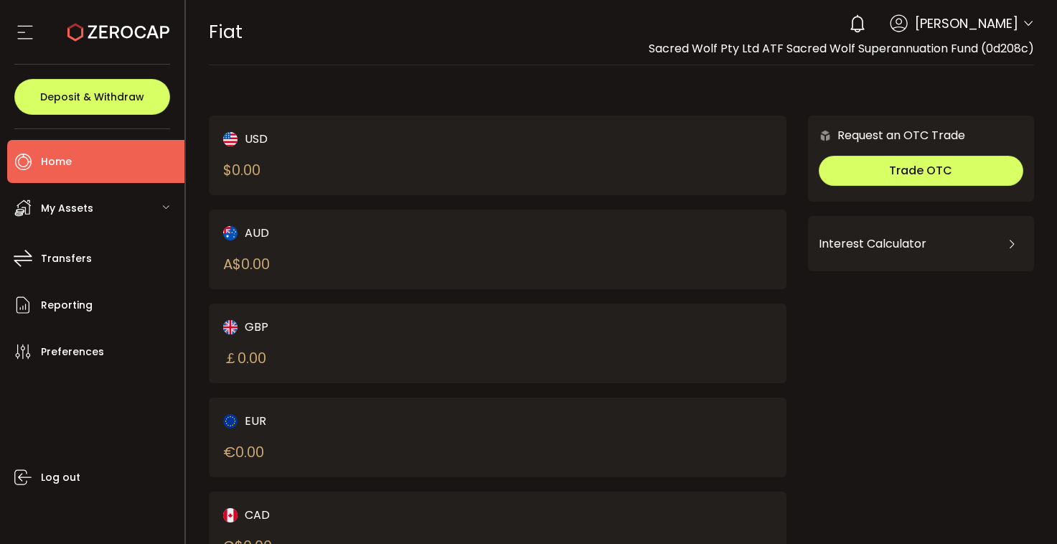
click at [60, 166] on span "Home" at bounding box center [56, 161] width 31 height 21
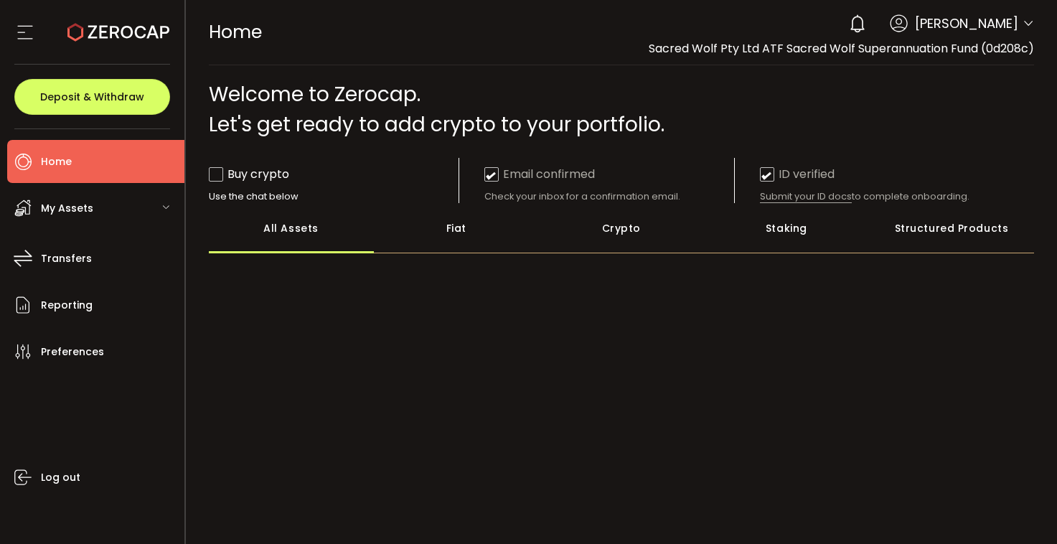
click at [95, 213] on div "My Assets" at bounding box center [95, 208] width 177 height 43
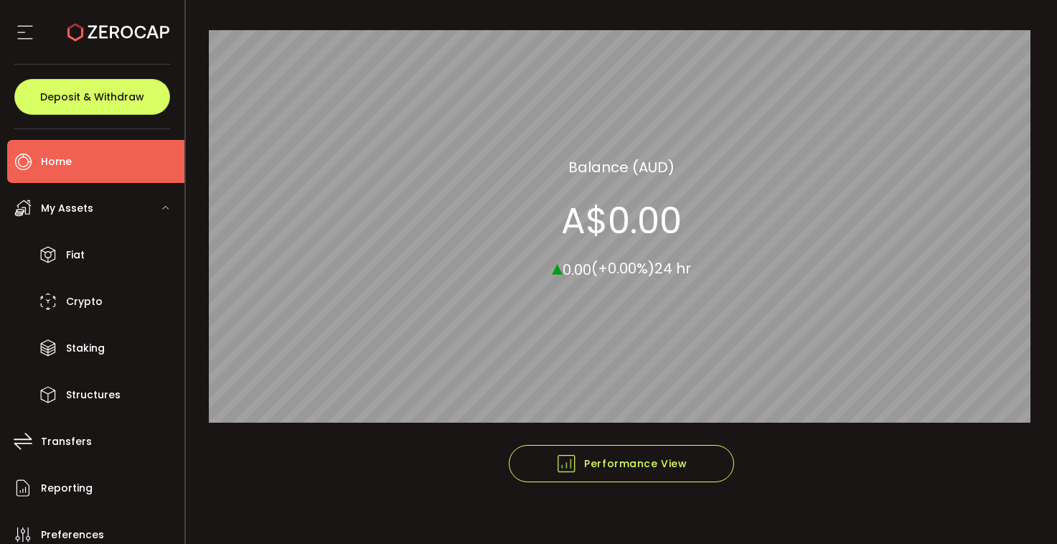
scroll to position [273, 0]
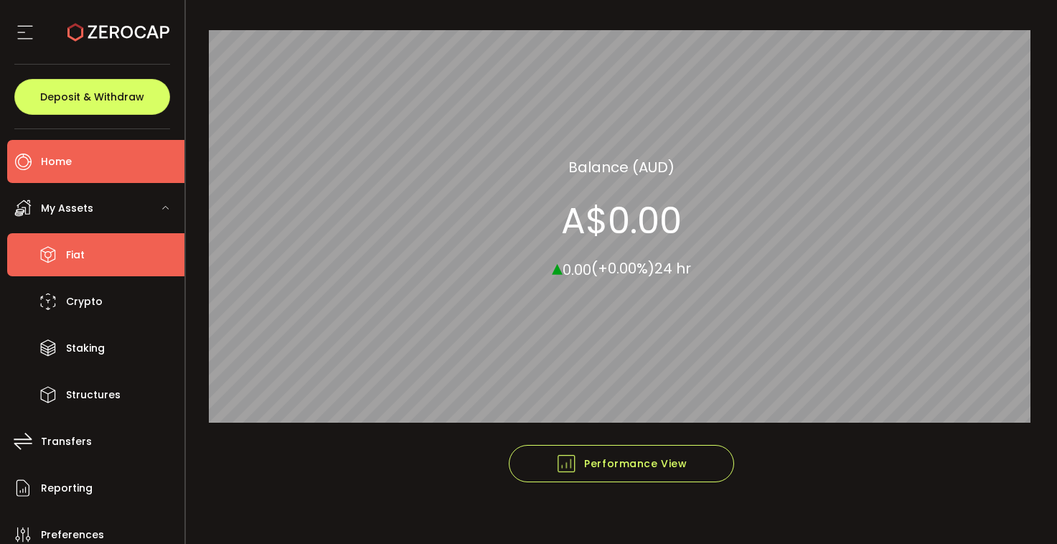
click at [95, 247] on li "Fiat" at bounding box center [95, 254] width 177 height 43
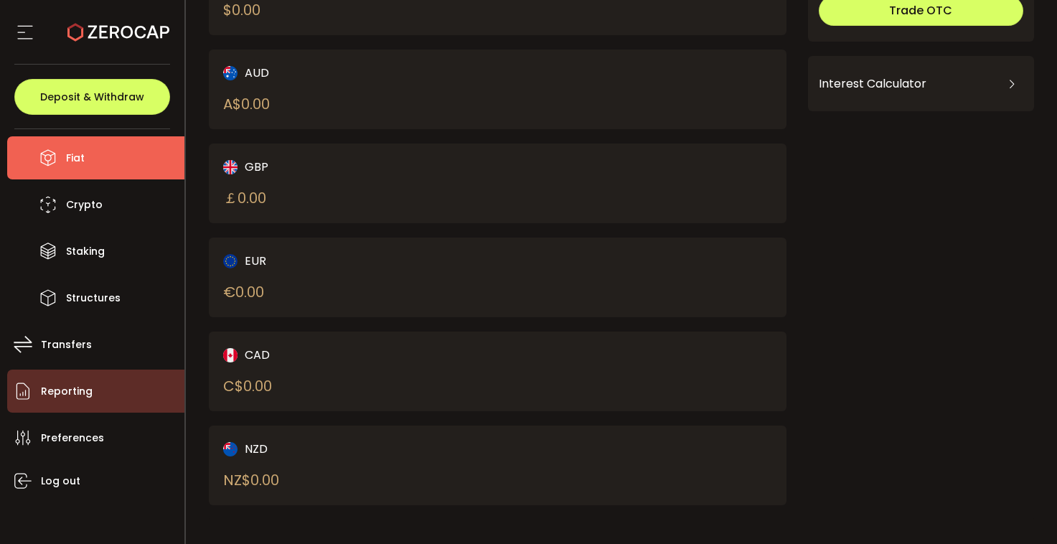
scroll to position [100, 0]
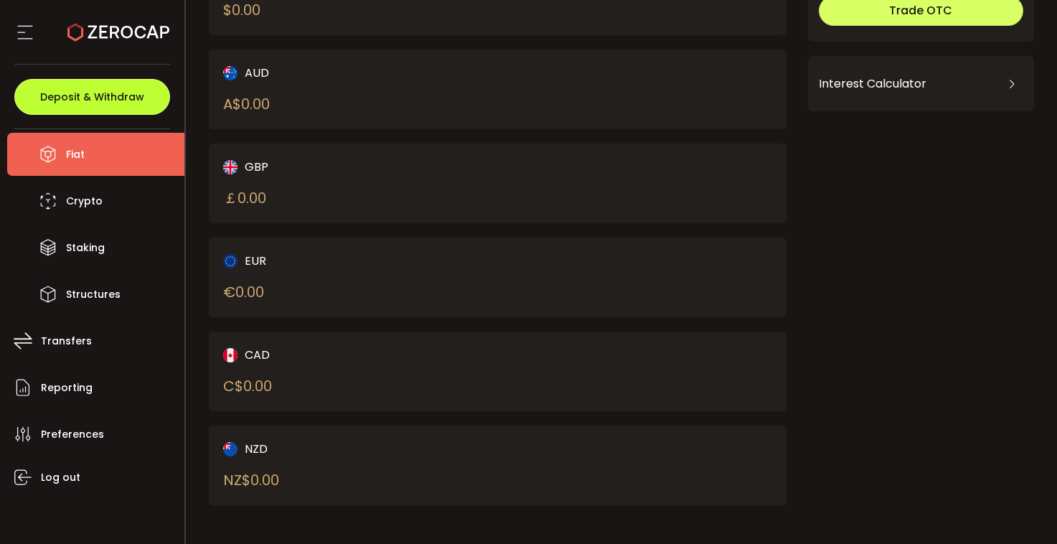
click at [97, 102] on span "Deposit & Withdraw" at bounding box center [92, 97] width 104 height 10
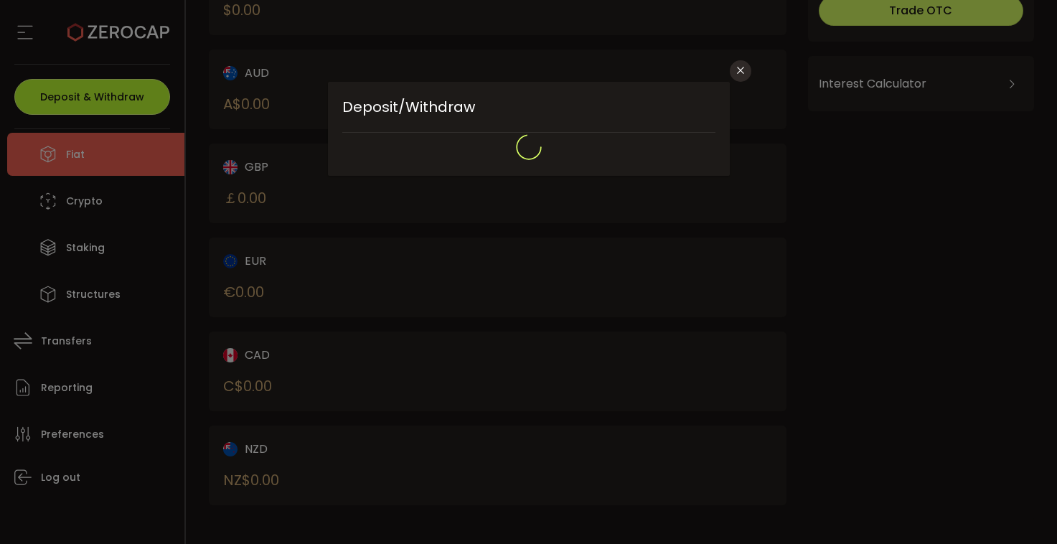
type input "**********"
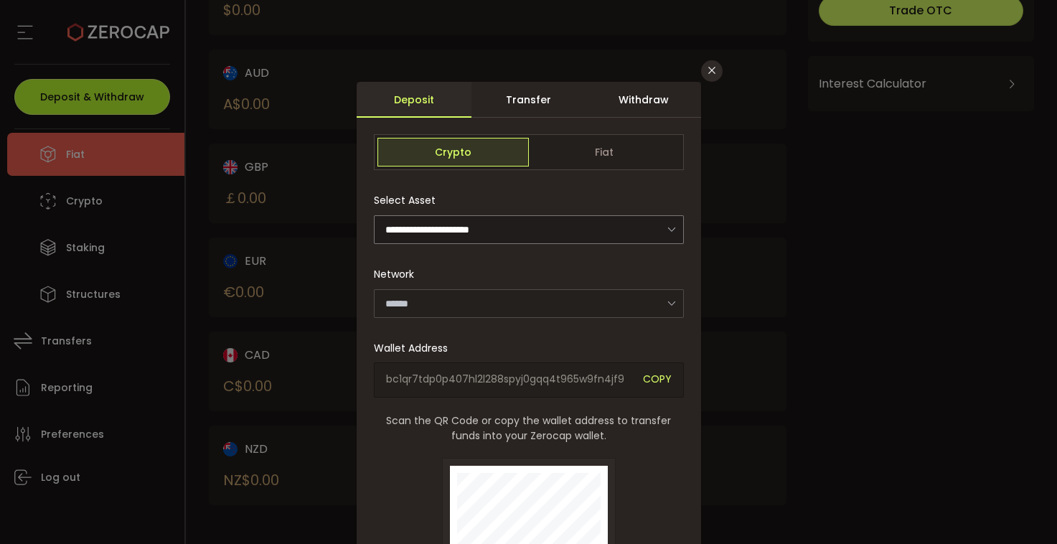
type input "*******"
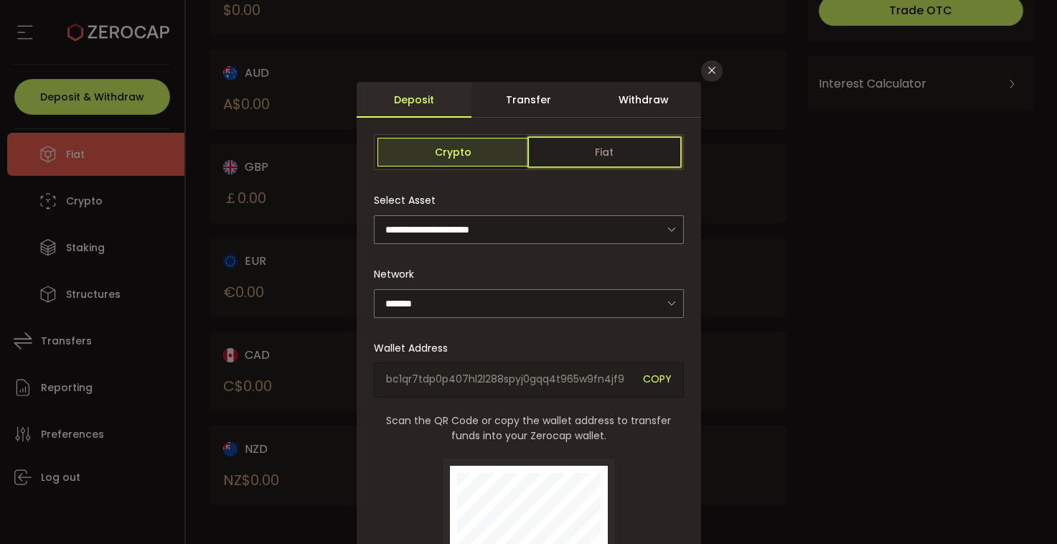
click at [571, 155] on span "Fiat" at bounding box center [604, 152] width 151 height 29
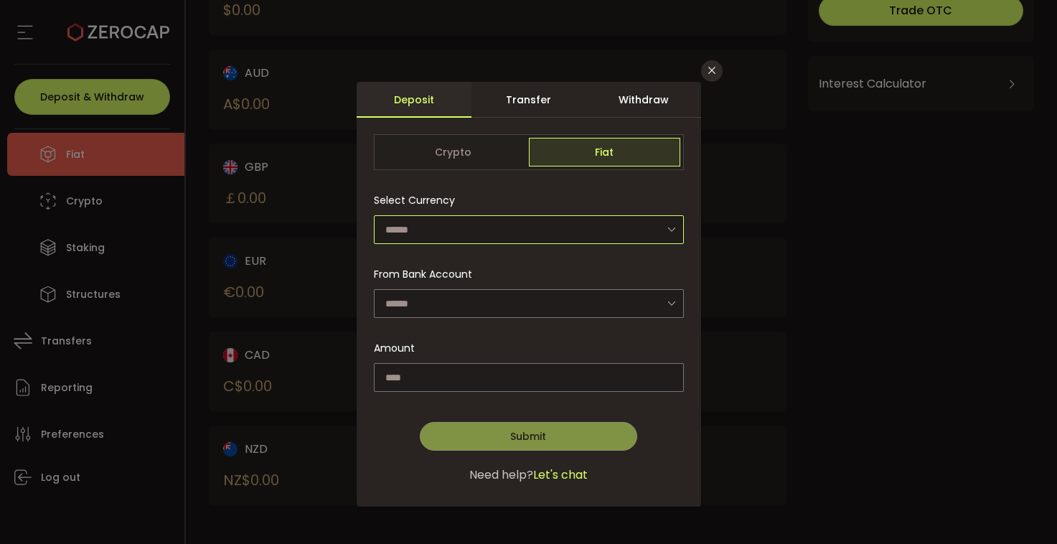
click at [495, 238] on input "dialog" at bounding box center [529, 229] width 310 height 29
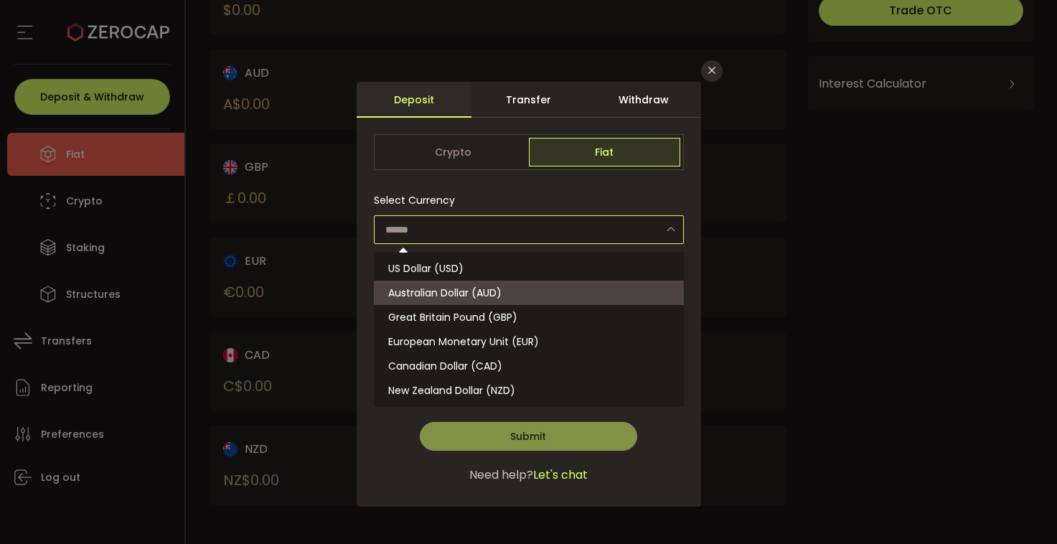
click at [489, 300] on li "Australian Dollar (AUD)" at bounding box center [531, 292] width 314 height 24
type input "**********"
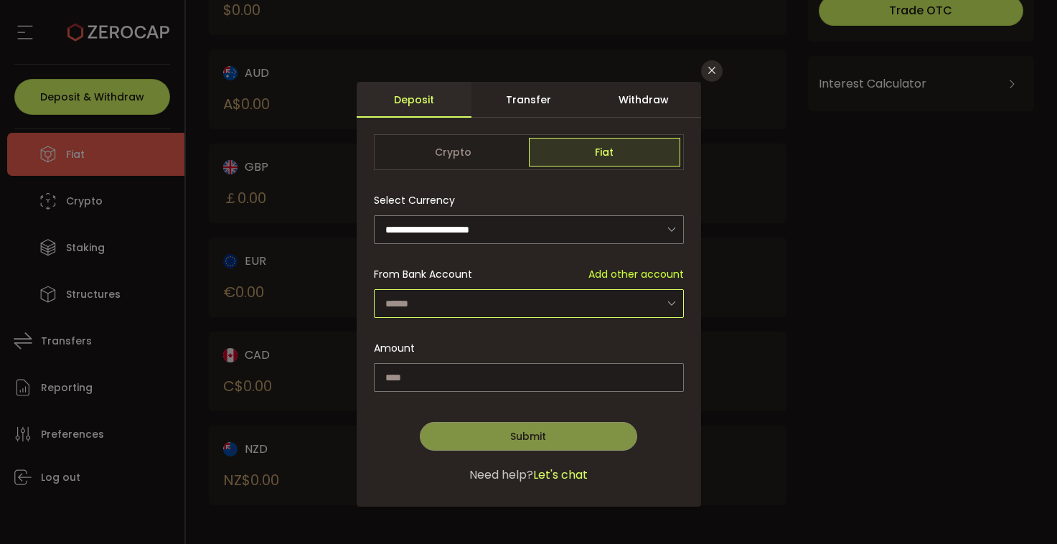
click at [489, 300] on input "dialog" at bounding box center [529, 303] width 310 height 29
click at [709, 73] on icon "Close" at bounding box center [711, 70] width 11 height 11
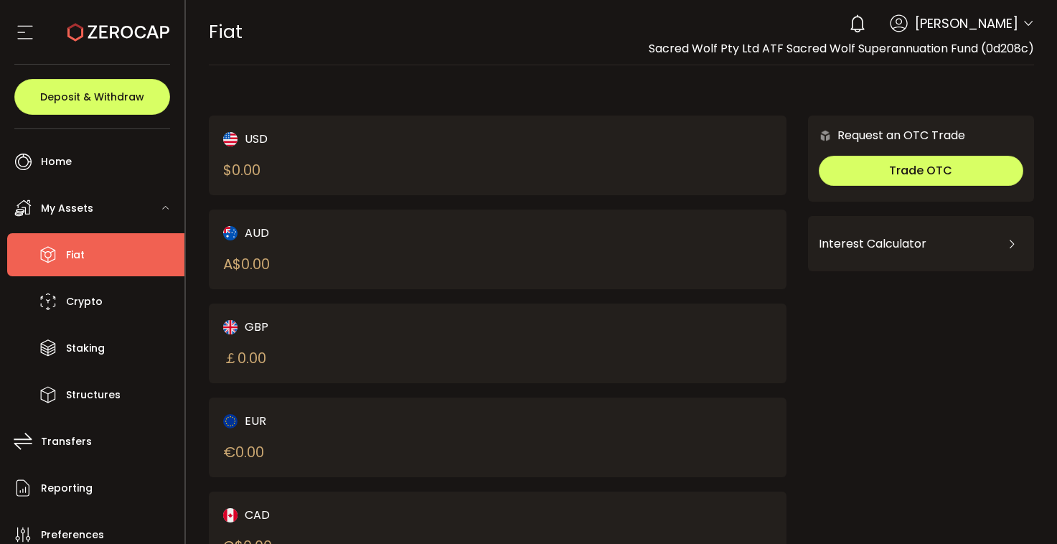
click at [71, 251] on span "Fiat" at bounding box center [75, 255] width 19 height 21
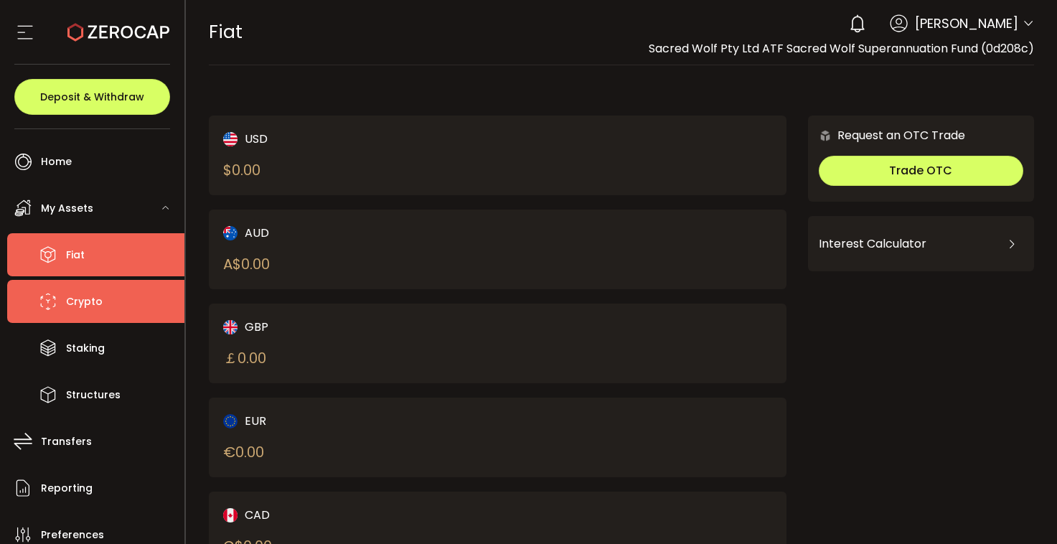
click at [89, 295] on span "Crypto" at bounding box center [84, 301] width 37 height 21
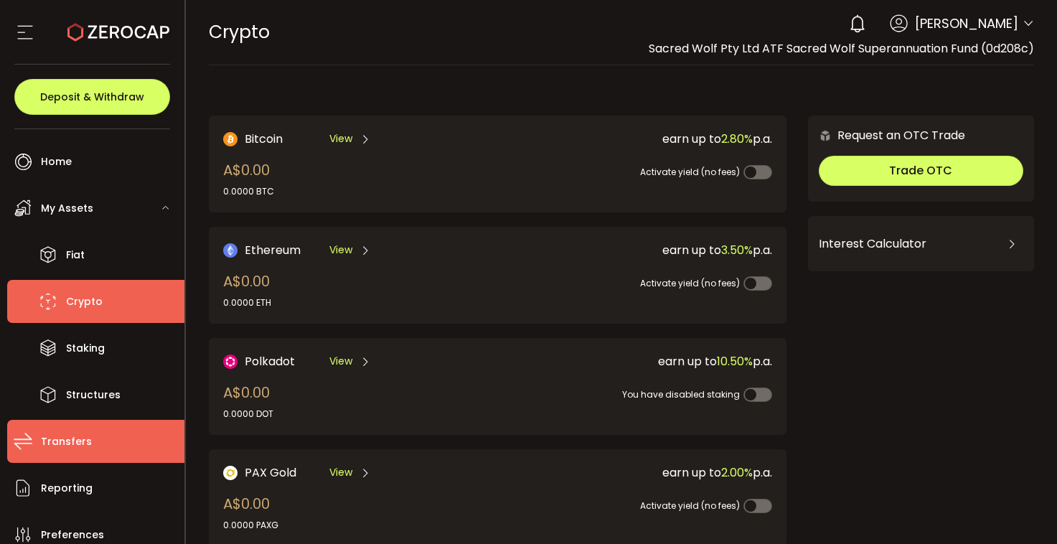
click at [112, 439] on li "Transfers" at bounding box center [95, 441] width 177 height 43
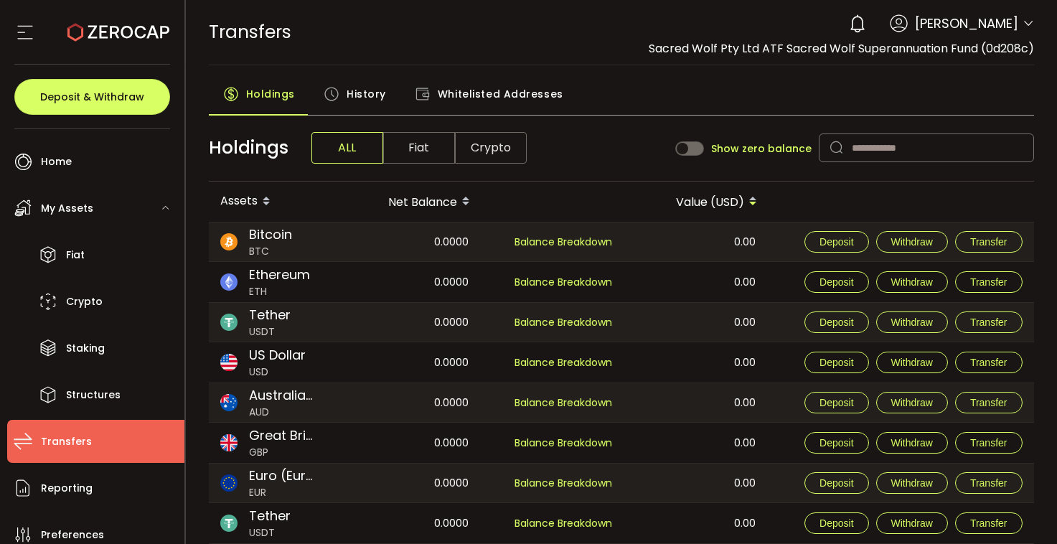
click at [400, 156] on span "Fiat" at bounding box center [419, 148] width 72 height 32
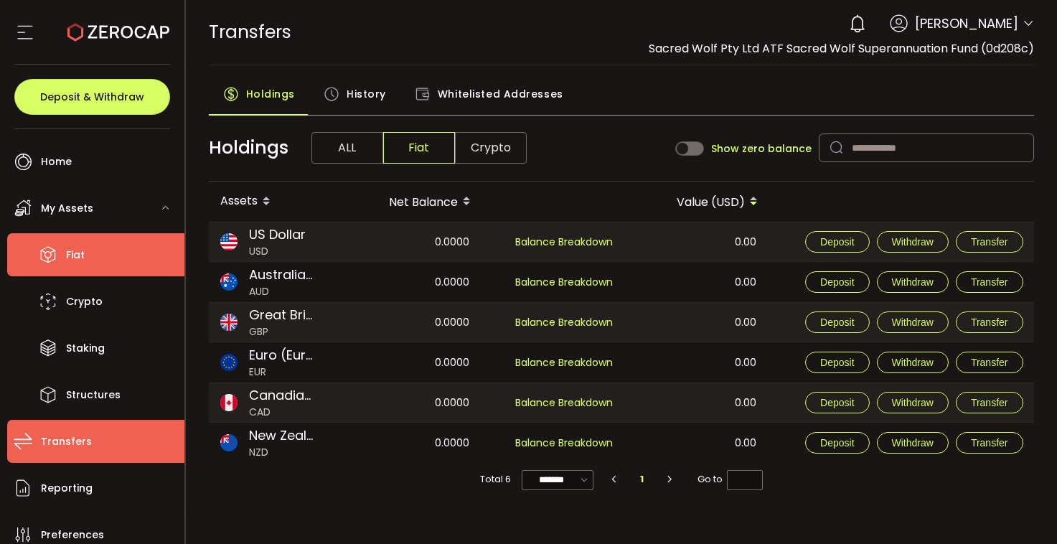
click at [80, 256] on span "Fiat" at bounding box center [75, 255] width 19 height 21
